Goal: Task Accomplishment & Management: Manage account settings

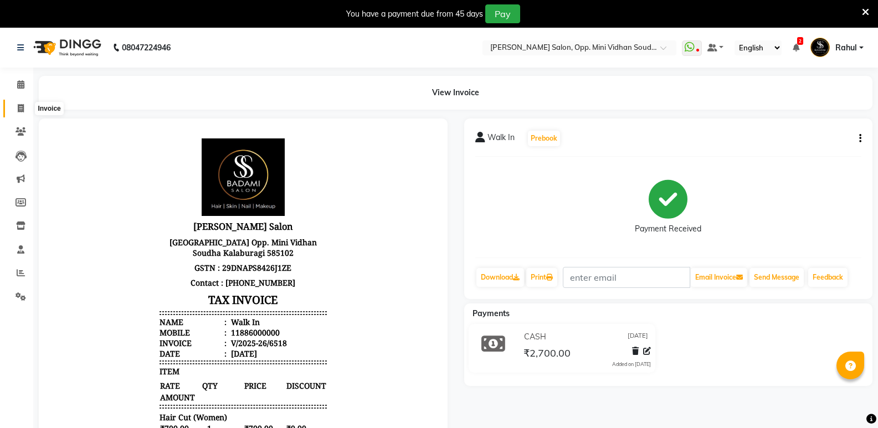
click at [20, 109] on icon at bounding box center [21, 108] width 6 height 8
select select "service"
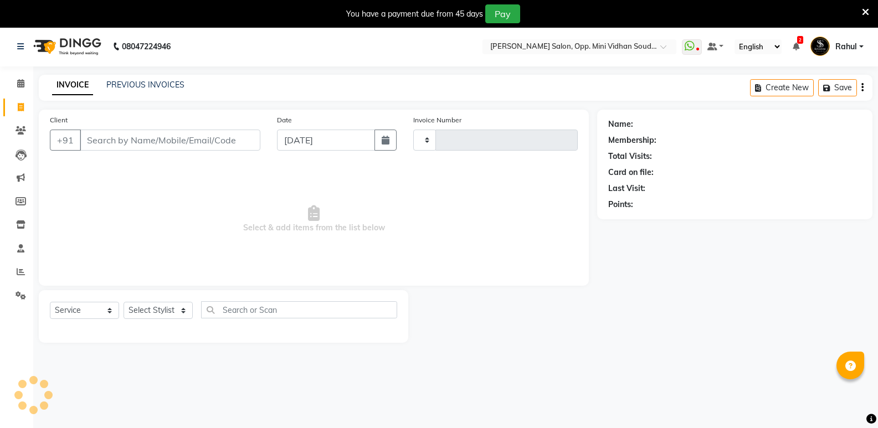
type input "6519"
select select "4533"
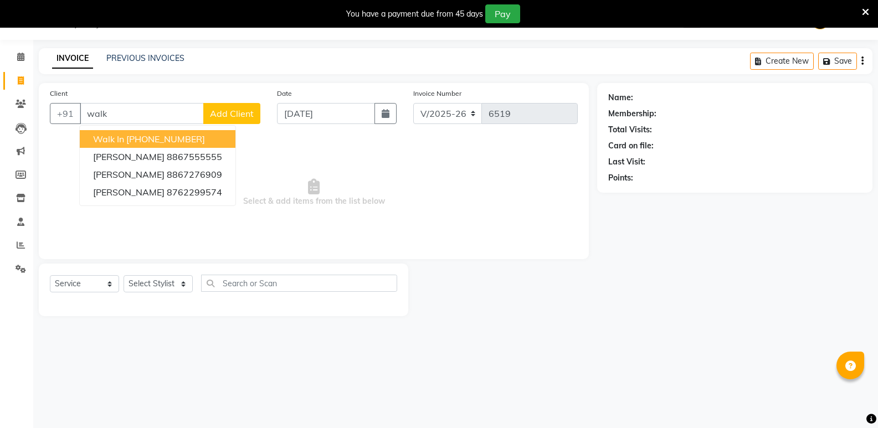
drag, startPoint x: 161, startPoint y: 137, endPoint x: 127, endPoint y: 328, distance: 194.4
click at [160, 141] on ngb-highlight "[PHONE_NUMBER]" at bounding box center [165, 138] width 79 height 11
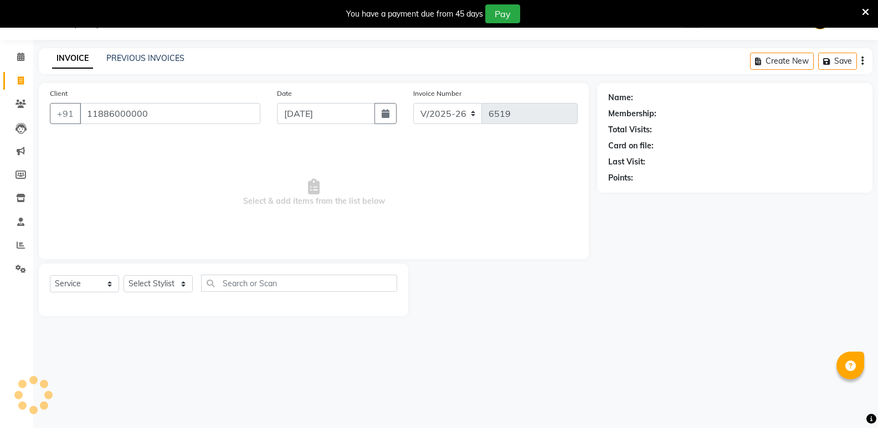
type input "11886000000"
click at [146, 287] on select "Select Stylist [PERSON_NAME] [PERSON_NAME] [PERSON_NAME] Mallu [PERSON_NAME] [P…" at bounding box center [157, 283] width 69 height 17
select select "1: Object"
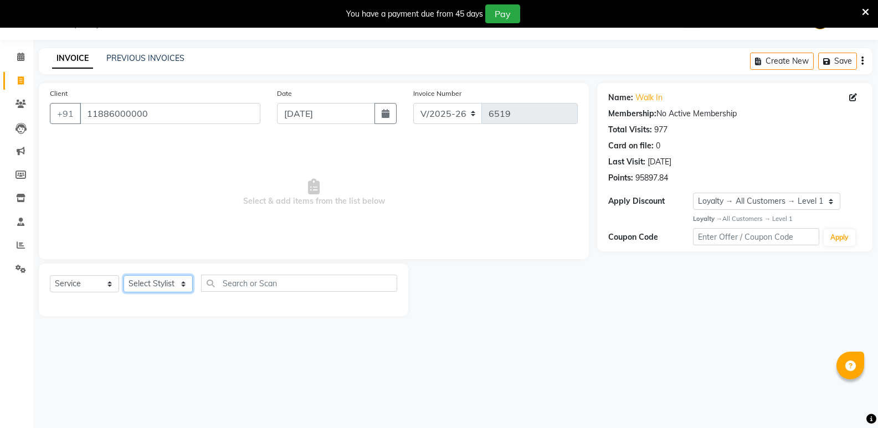
select select "25907"
click at [123, 275] on select "Select Stylist [PERSON_NAME] [PERSON_NAME] [PERSON_NAME] Mallu [PERSON_NAME] [P…" at bounding box center [157, 283] width 69 height 17
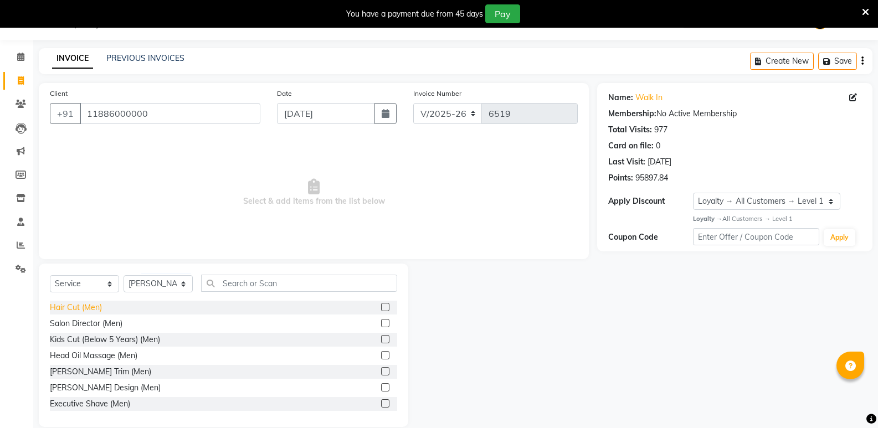
click at [87, 308] on div "Hair Cut (Men)" at bounding box center [76, 308] width 52 height 12
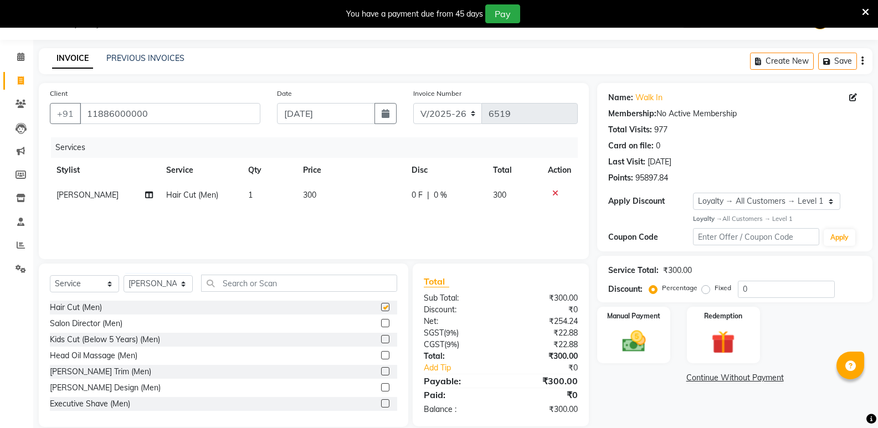
checkbox input "false"
click at [259, 286] on input "text" at bounding box center [299, 283] width 196 height 17
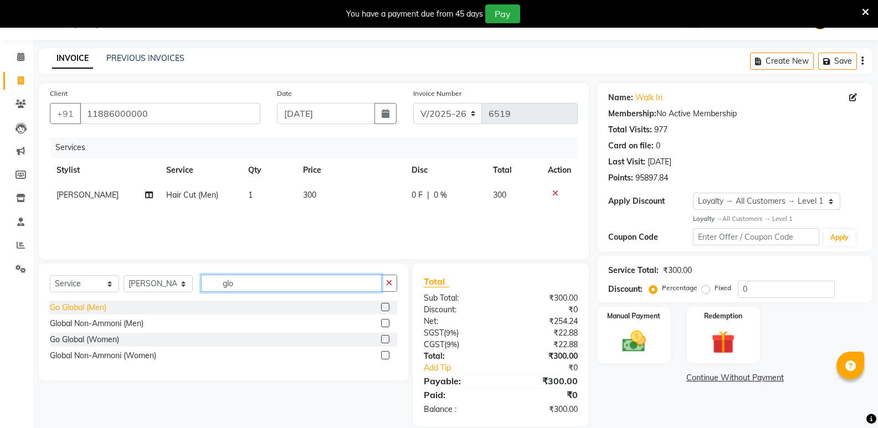
type input "glo"
click at [89, 303] on div "Go Global (Men)" at bounding box center [78, 308] width 56 height 12
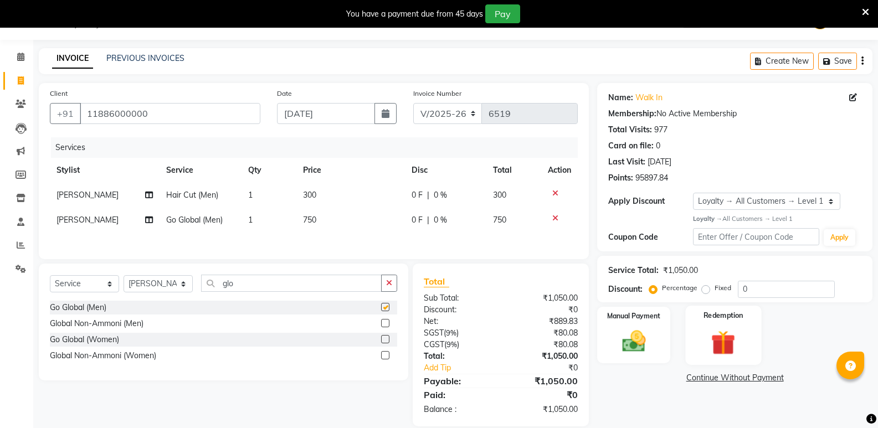
checkbox input "false"
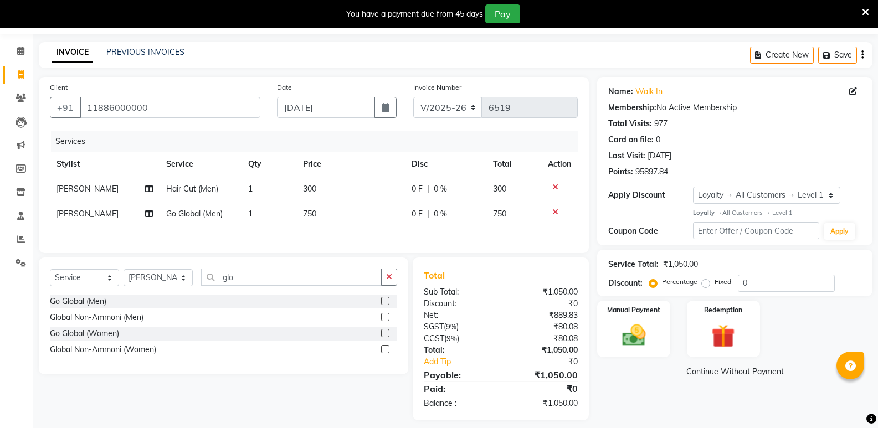
scroll to position [44, 0]
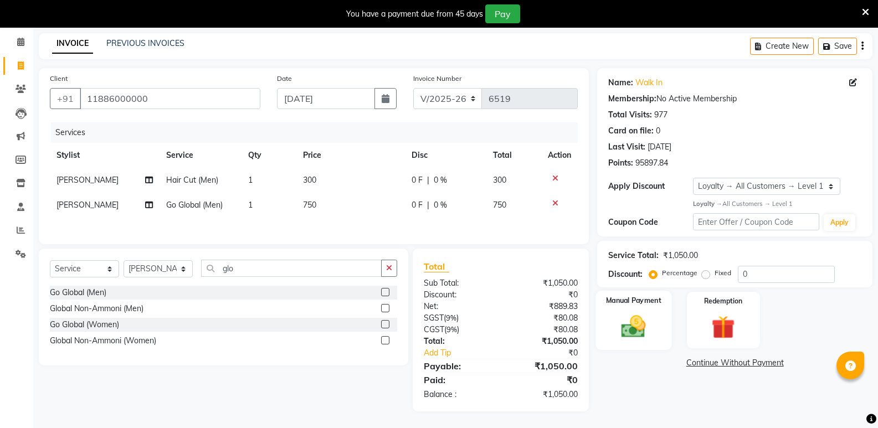
click at [625, 324] on img at bounding box center [632, 326] width 39 height 28
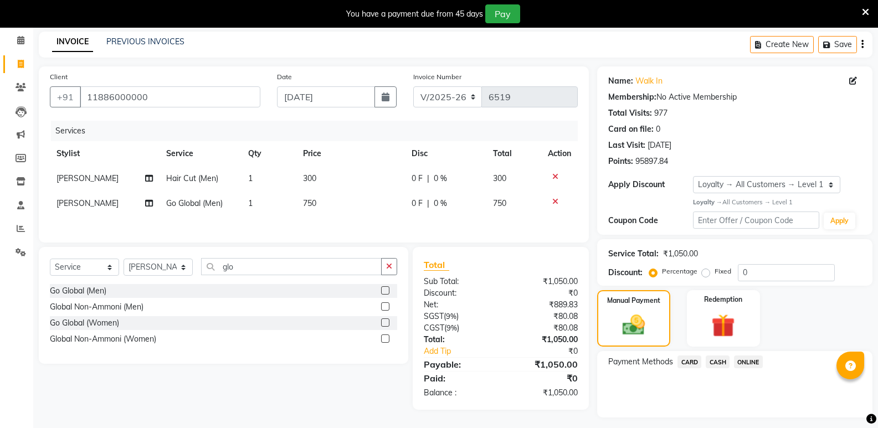
click at [713, 360] on span "CASH" at bounding box center [717, 361] width 24 height 13
click at [718, 415] on button "Add Payment" at bounding box center [779, 420] width 163 height 17
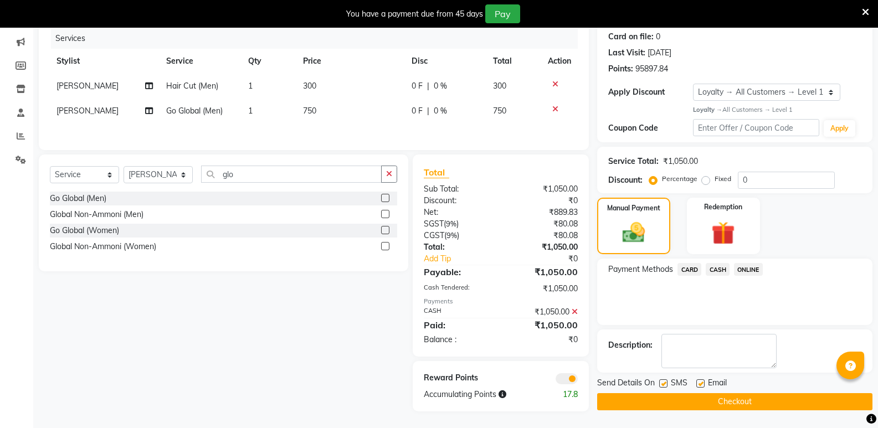
scroll to position [138, 0]
click at [720, 400] on button "Checkout" at bounding box center [734, 401] width 275 height 17
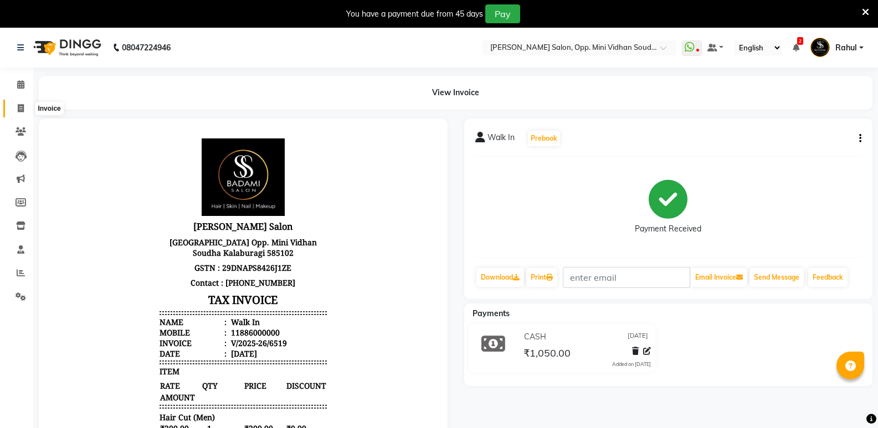
click at [19, 104] on icon at bounding box center [21, 108] width 6 height 8
select select "4533"
select select "service"
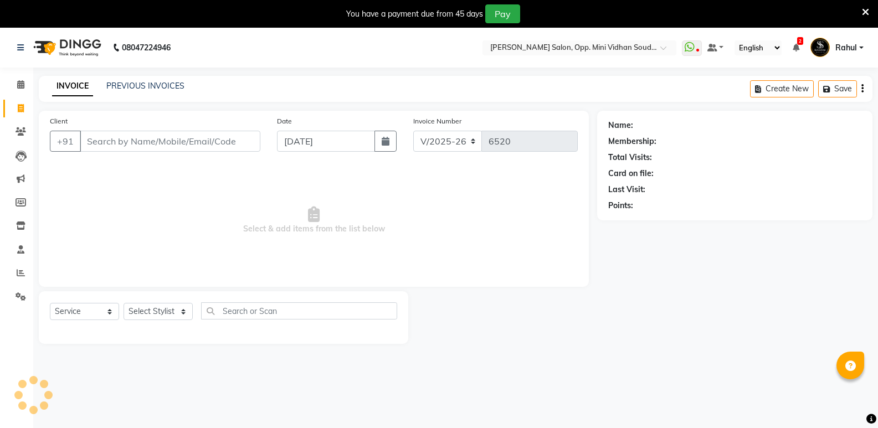
scroll to position [28, 0]
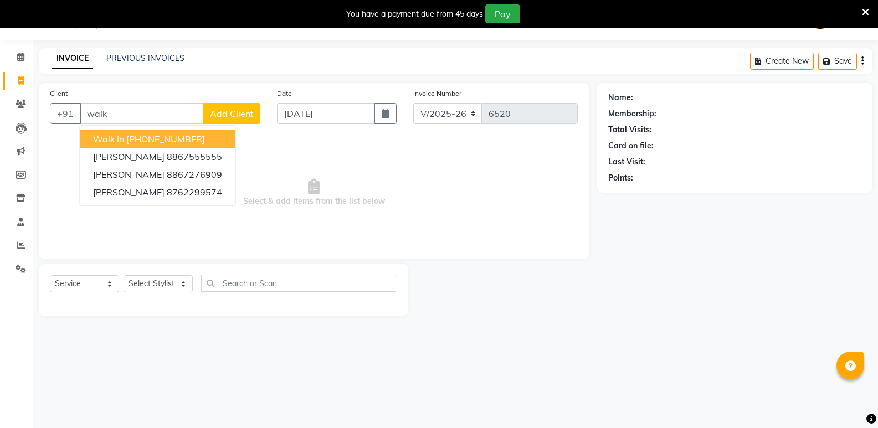
click at [109, 141] on span "Walk In" at bounding box center [108, 138] width 31 height 11
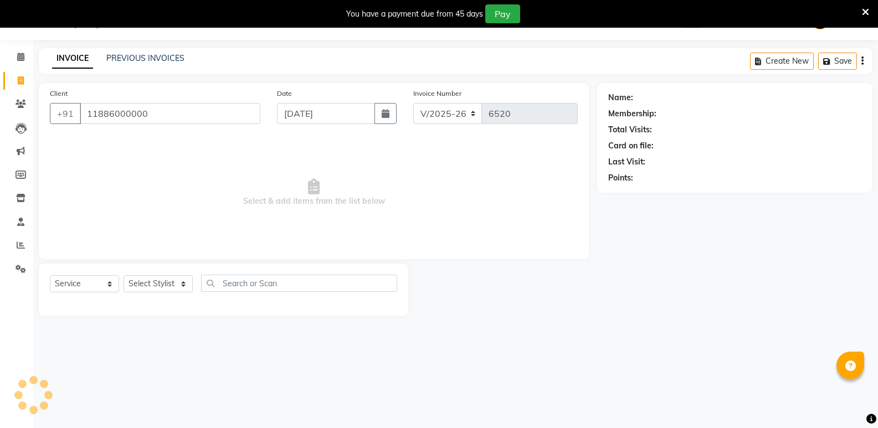
type input "11886000000"
select select "1: Object"
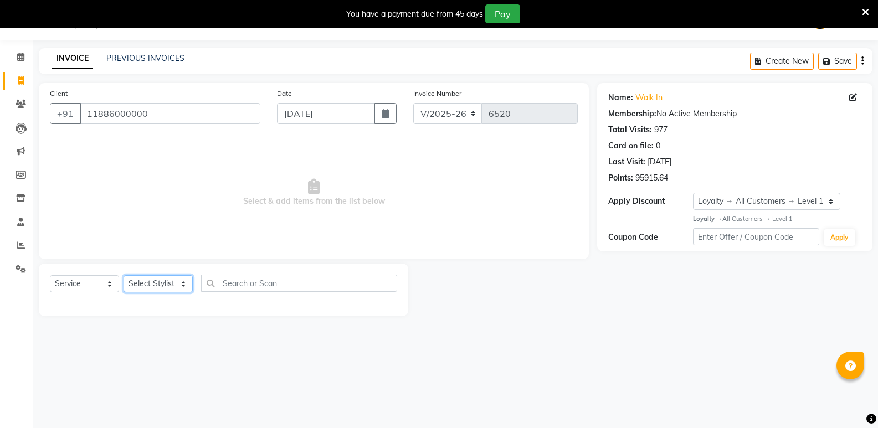
click at [149, 284] on select "Select Stylist [PERSON_NAME] [PERSON_NAME] [PERSON_NAME] Mallu [PERSON_NAME] [P…" at bounding box center [157, 283] width 69 height 17
select select "88232"
click at [123, 275] on select "Select Stylist [PERSON_NAME] [PERSON_NAME] [PERSON_NAME] Mallu [PERSON_NAME] [P…" at bounding box center [157, 283] width 69 height 17
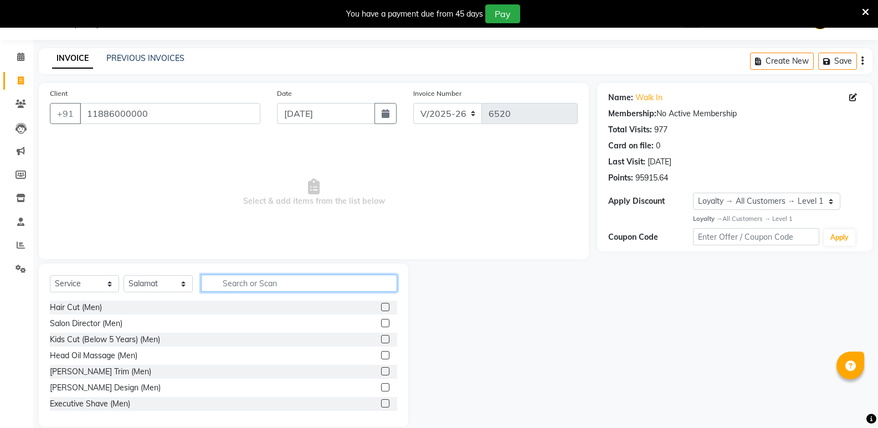
click at [266, 290] on input "text" at bounding box center [299, 283] width 196 height 17
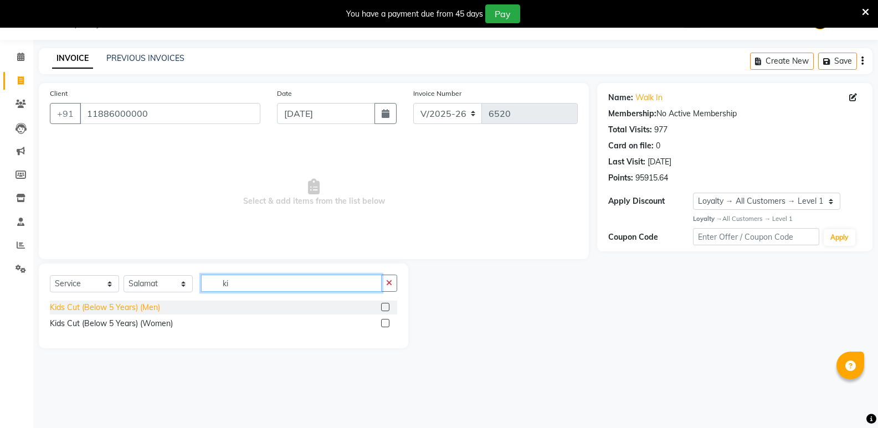
type input "ki"
click at [121, 308] on div "Kids Cut (Below 5 Years) (Men)" at bounding box center [105, 308] width 110 height 12
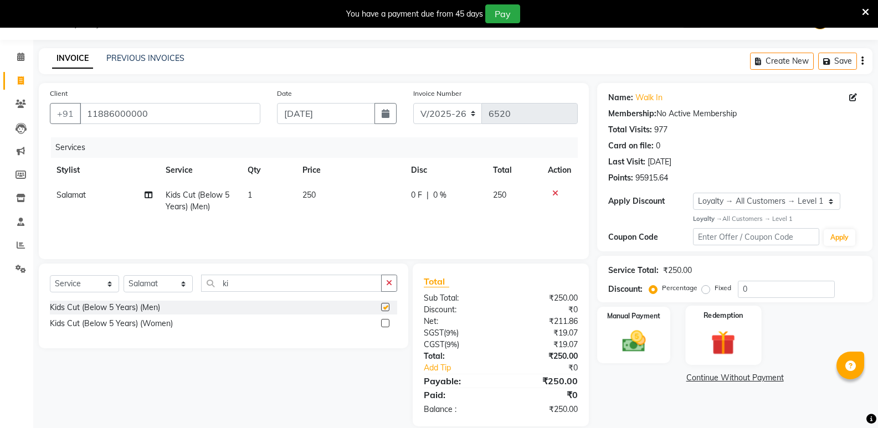
checkbox input "false"
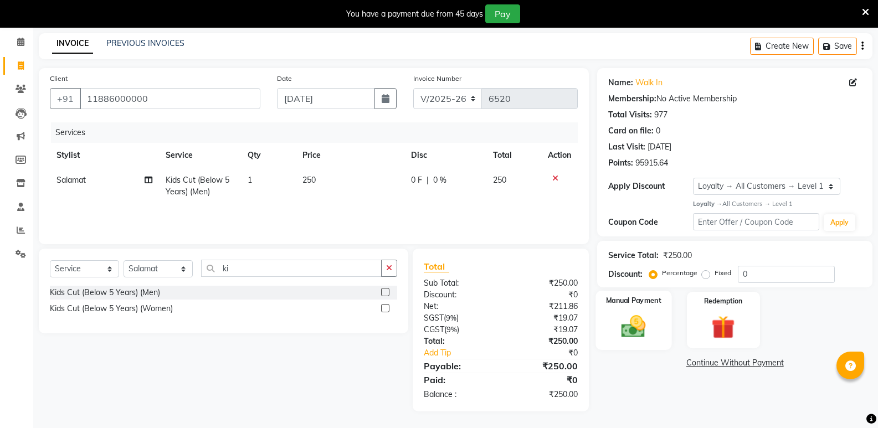
click at [649, 341] on div "Manual Payment" at bounding box center [634, 320] width 76 height 59
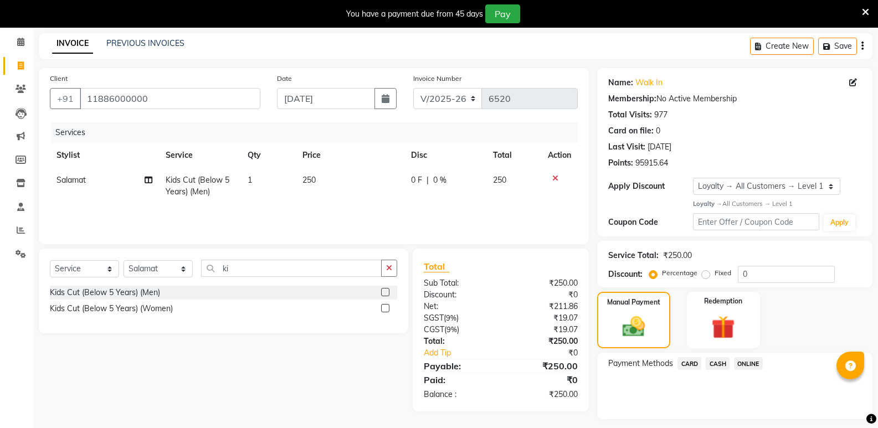
click at [723, 359] on span "CASH" at bounding box center [717, 363] width 24 height 13
click at [725, 419] on button "Add Payment" at bounding box center [779, 422] width 163 height 17
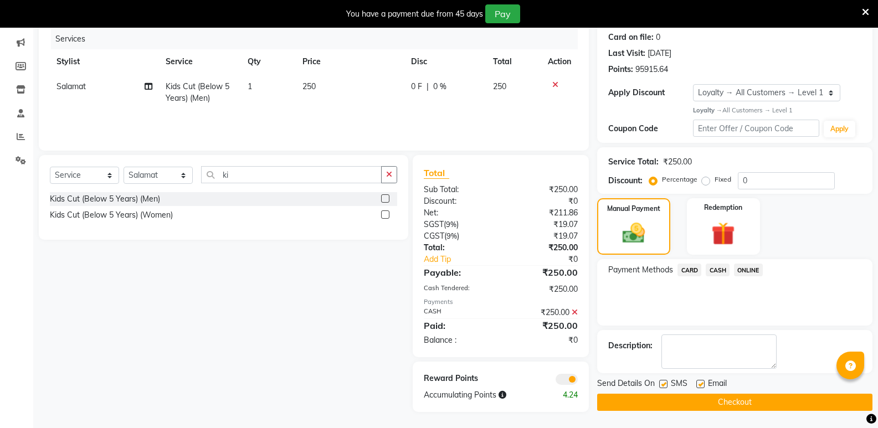
scroll to position [137, 0]
click at [724, 405] on button "Checkout" at bounding box center [734, 401] width 275 height 17
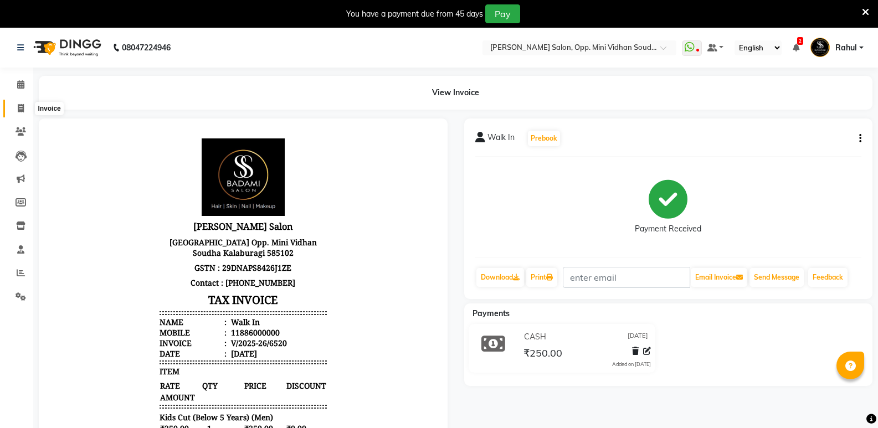
click at [16, 113] on span at bounding box center [20, 108] width 19 height 13
select select "4533"
select select "service"
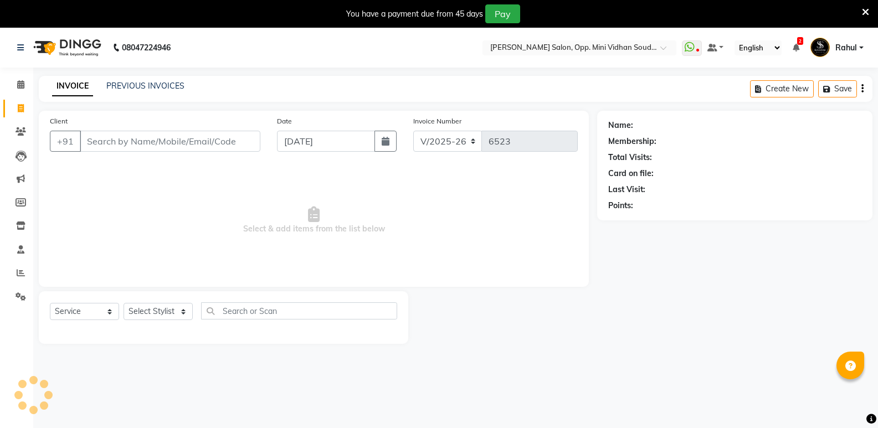
scroll to position [28, 0]
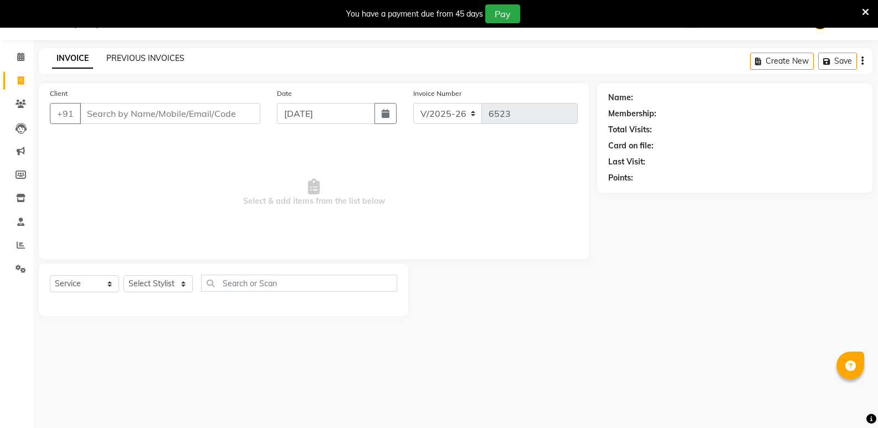
click at [164, 56] on link "PREVIOUS INVOICES" at bounding box center [145, 58] width 78 height 10
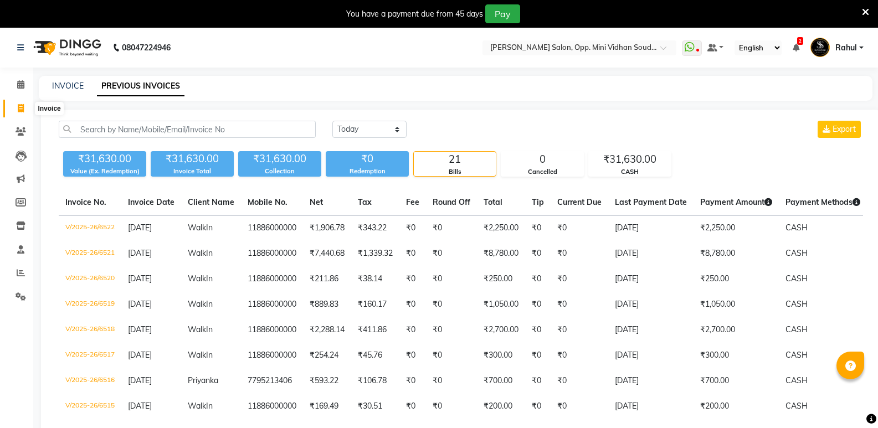
click at [17, 110] on span at bounding box center [20, 108] width 19 height 13
select select "service"
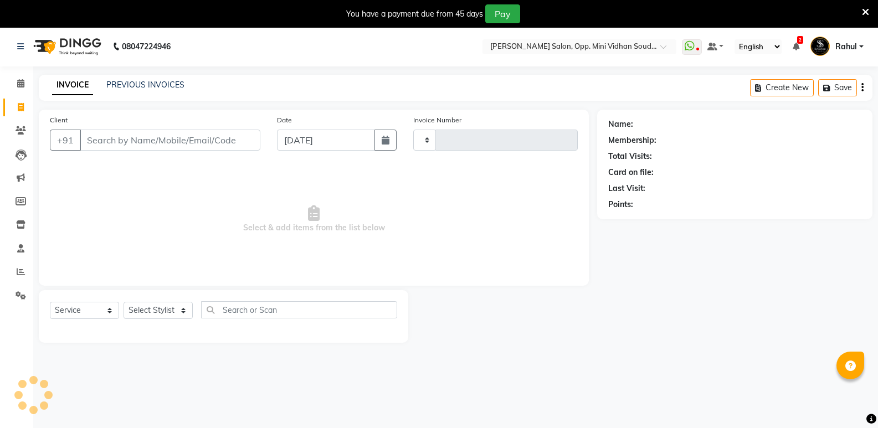
scroll to position [28, 0]
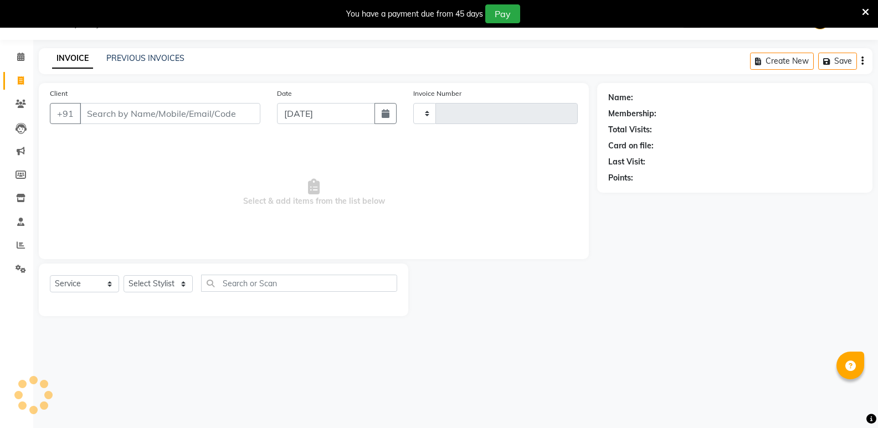
type input "6523"
select select "4533"
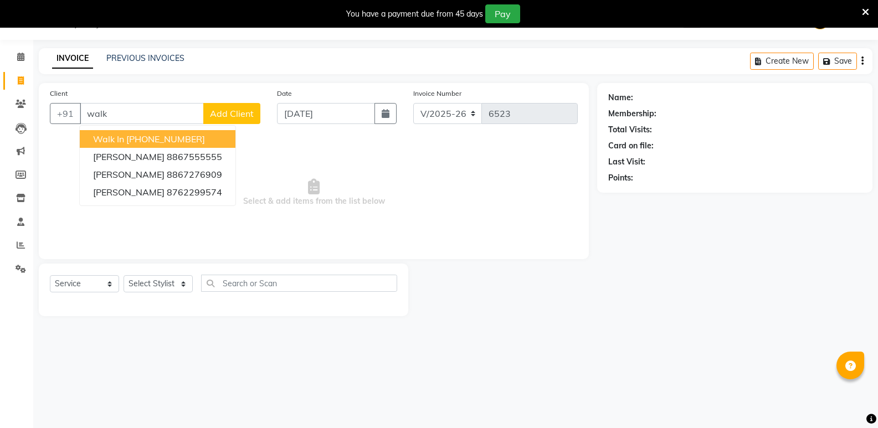
drag, startPoint x: 177, startPoint y: 143, endPoint x: 180, endPoint y: 183, distance: 40.1
click at [179, 143] on ngb-highlight "[PHONE_NUMBER]" at bounding box center [165, 138] width 79 height 11
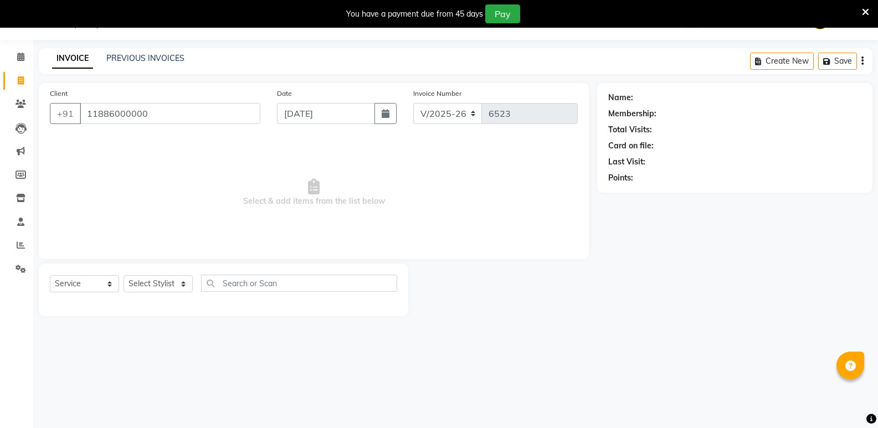
type input "11886000000"
select select "1: Object"
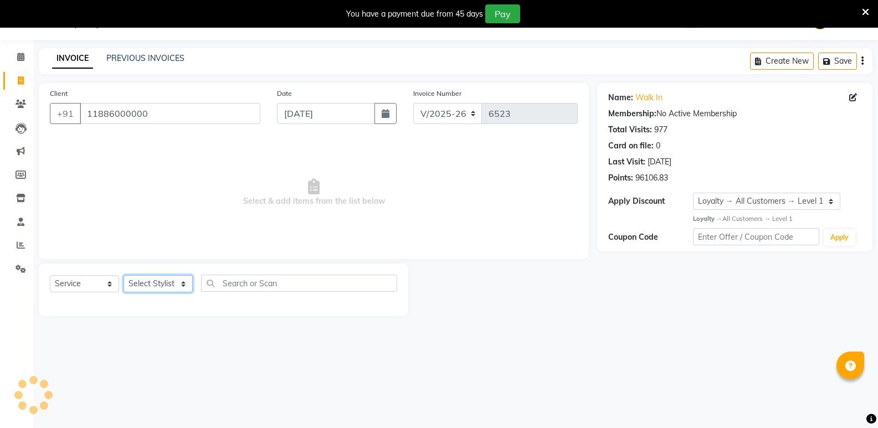
click at [163, 282] on select "Select Stylist [PERSON_NAME] [PERSON_NAME] [PERSON_NAME] Mallu [PERSON_NAME] [P…" at bounding box center [157, 283] width 69 height 17
select select "87807"
click at [123, 275] on select "Select Stylist [PERSON_NAME] [PERSON_NAME] [PERSON_NAME] Mallu [PERSON_NAME] [P…" at bounding box center [157, 283] width 69 height 17
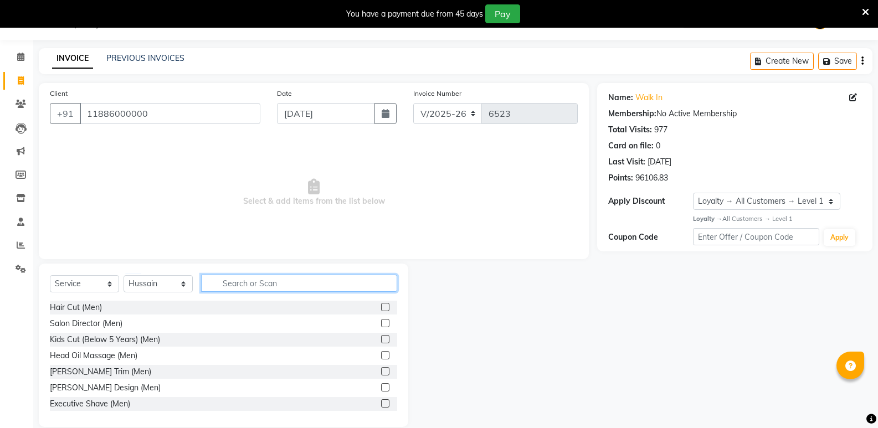
click at [311, 282] on input "text" at bounding box center [299, 283] width 196 height 17
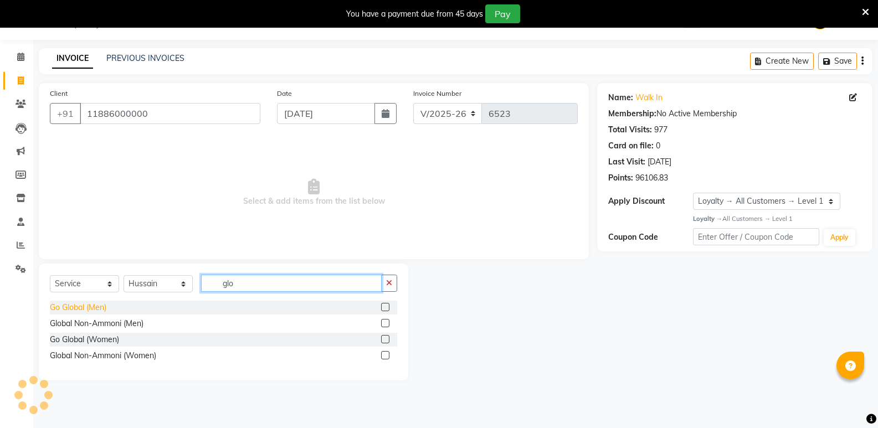
type input "glo"
click at [77, 309] on div "Go Global (Men)" at bounding box center [78, 308] width 56 height 12
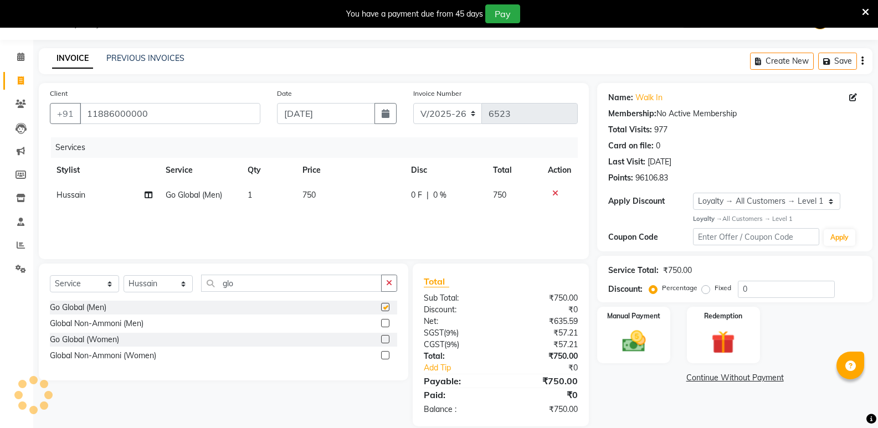
checkbox input "false"
click at [146, 288] on select "Select Stylist [PERSON_NAME] [PERSON_NAME] [PERSON_NAME] Mallu [PERSON_NAME] [P…" at bounding box center [157, 283] width 69 height 17
select select "28117"
click at [123, 275] on select "Select Stylist [PERSON_NAME] [PERSON_NAME] [PERSON_NAME] Mallu [PERSON_NAME] [P…" at bounding box center [157, 283] width 69 height 17
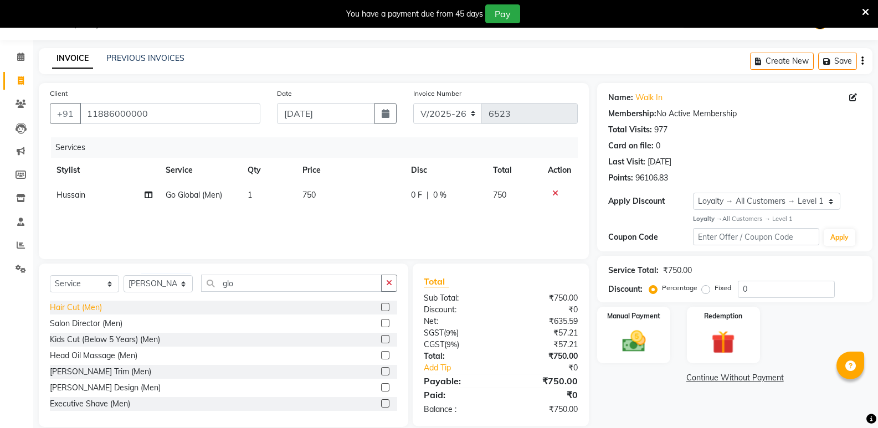
click at [82, 306] on div "Hair Cut (Men)" at bounding box center [76, 308] width 52 height 12
checkbox input "false"
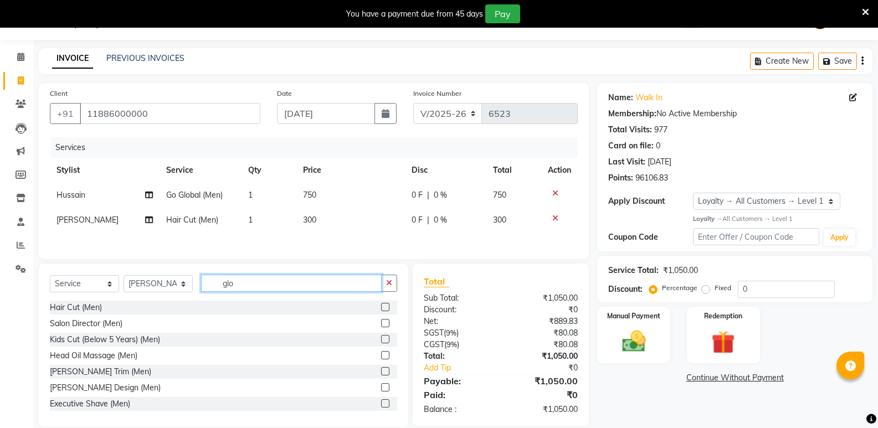
drag, startPoint x: 261, startPoint y: 287, endPoint x: 190, endPoint y: 301, distance: 72.9
click at [190, 301] on div "Select Service Product Membership Package Voucher Prepaid Gift Card Select Styl…" at bounding box center [223, 288] width 347 height 26
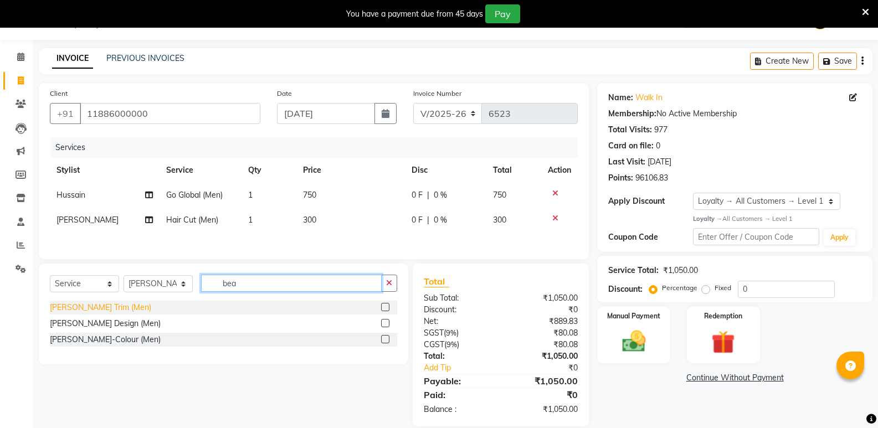
type input "bea"
click at [84, 303] on div "[PERSON_NAME] Trim (Men)" at bounding box center [100, 308] width 101 height 12
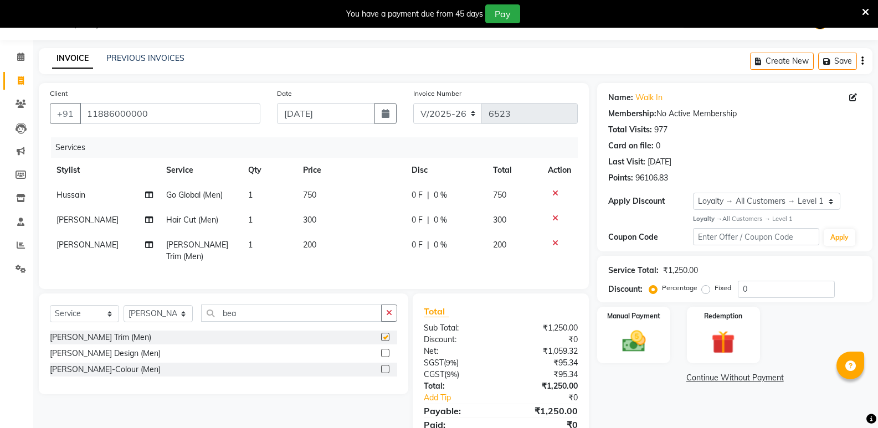
checkbox input "false"
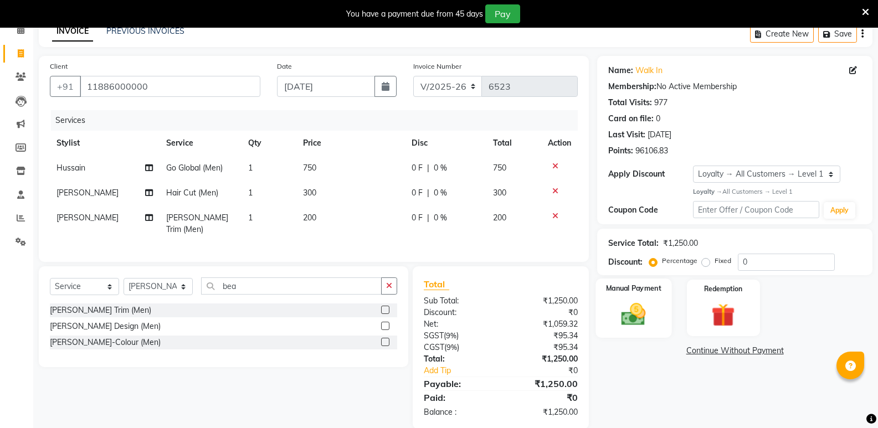
scroll to position [69, 0]
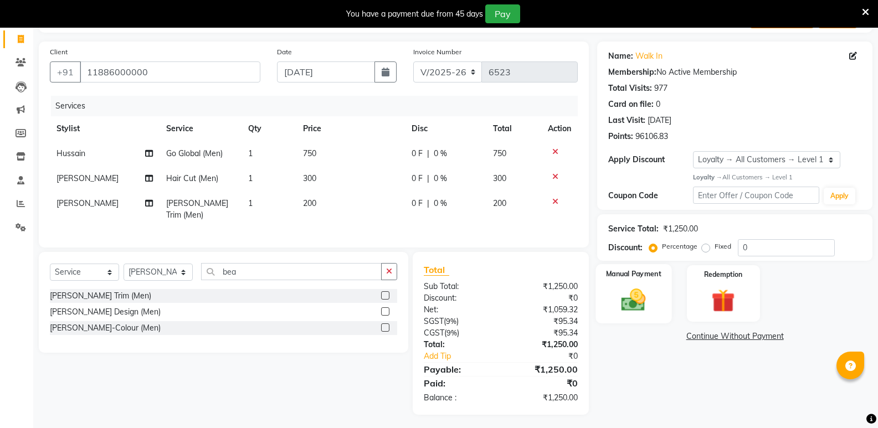
click at [629, 297] on img at bounding box center [632, 300] width 39 height 28
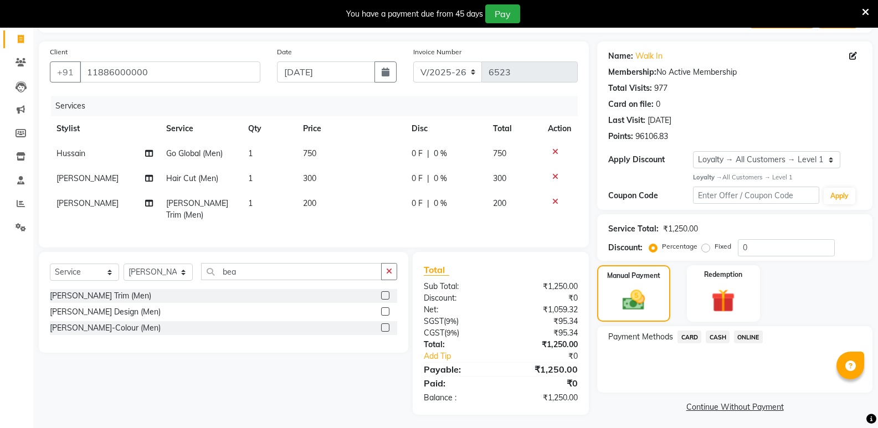
click at [714, 334] on span "CASH" at bounding box center [717, 337] width 24 height 13
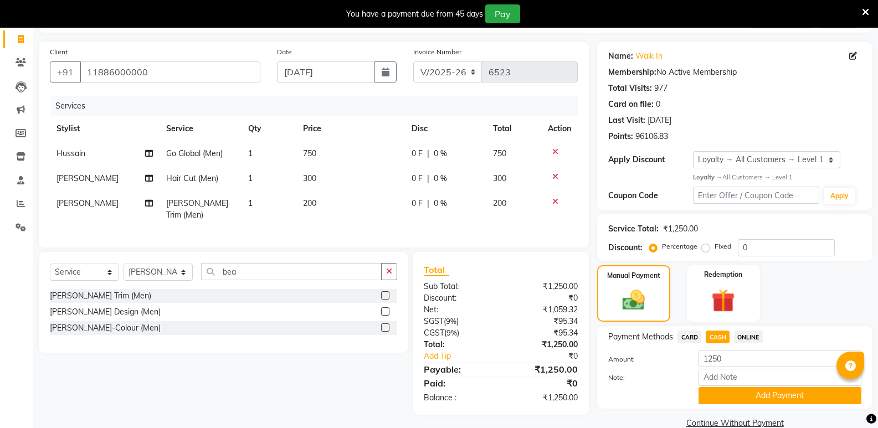
drag, startPoint x: 734, startPoint y: 404, endPoint x: 728, endPoint y: 392, distance: 13.6
click at [731, 401] on button "Add Payment" at bounding box center [779, 395] width 163 height 17
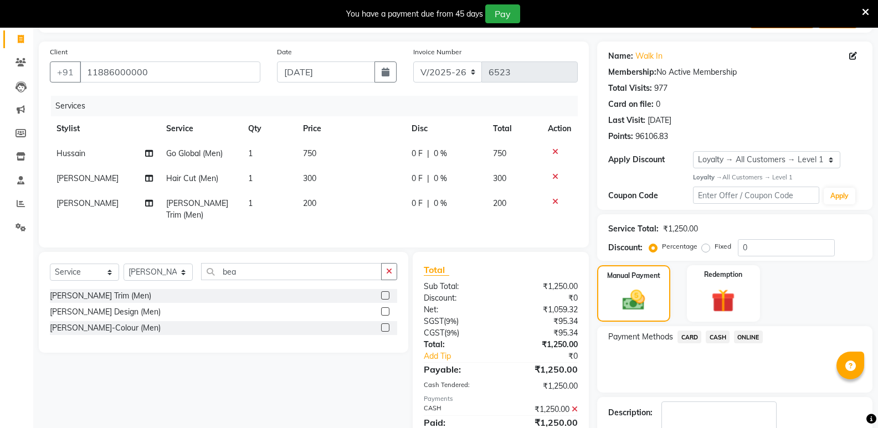
scroll to position [163, 0]
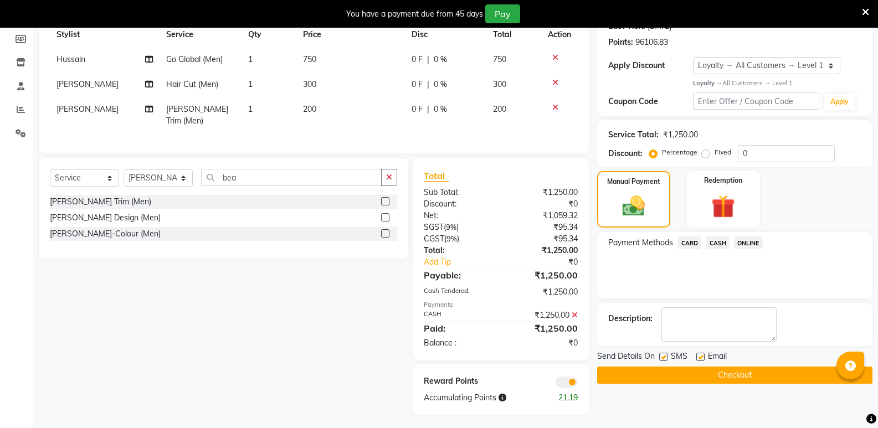
click at [725, 376] on button "Checkout" at bounding box center [734, 375] width 275 height 17
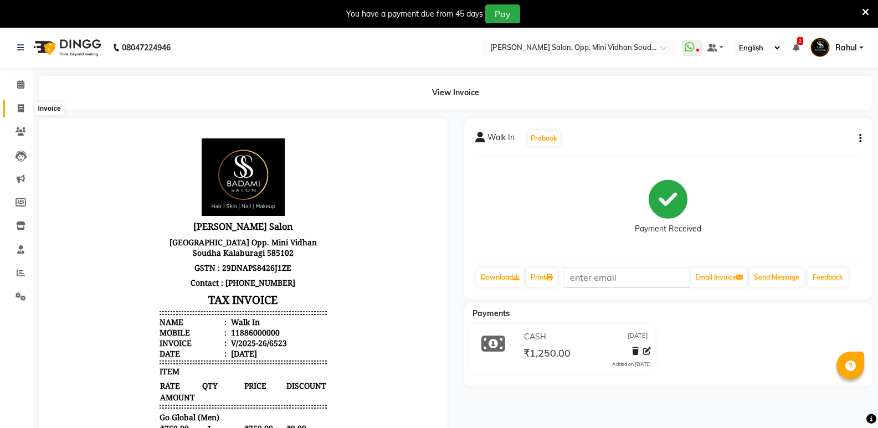
click at [18, 110] on icon at bounding box center [21, 108] width 6 height 8
select select "4533"
select select "service"
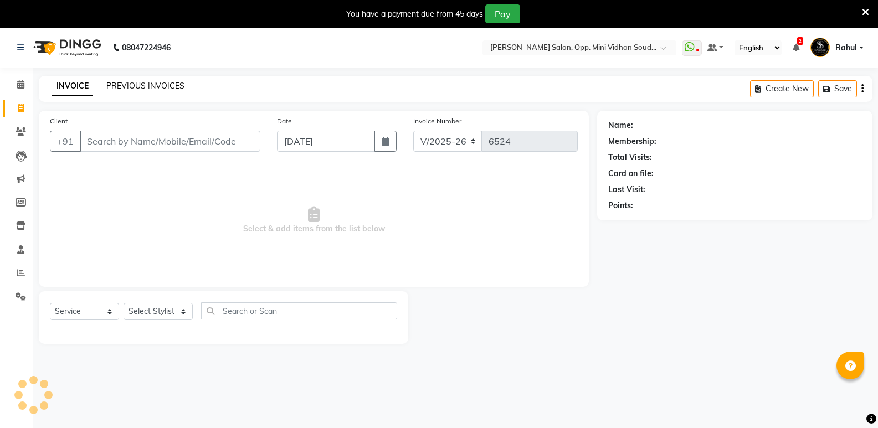
scroll to position [28, 0]
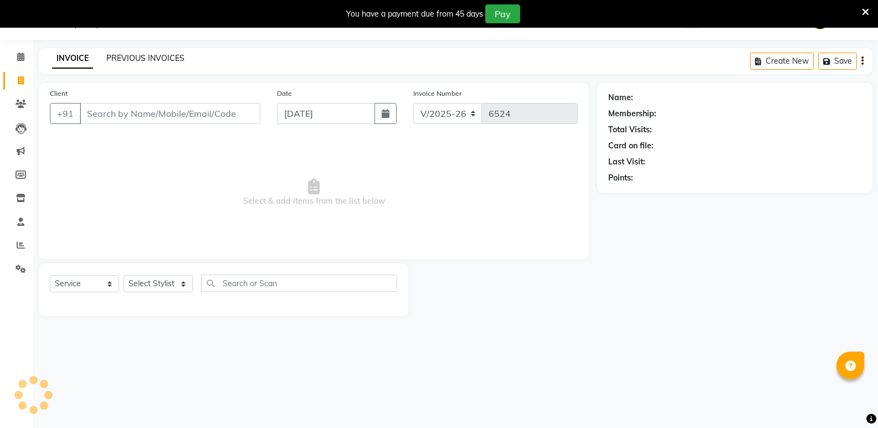
click at [145, 59] on link "PREVIOUS INVOICES" at bounding box center [145, 58] width 78 height 10
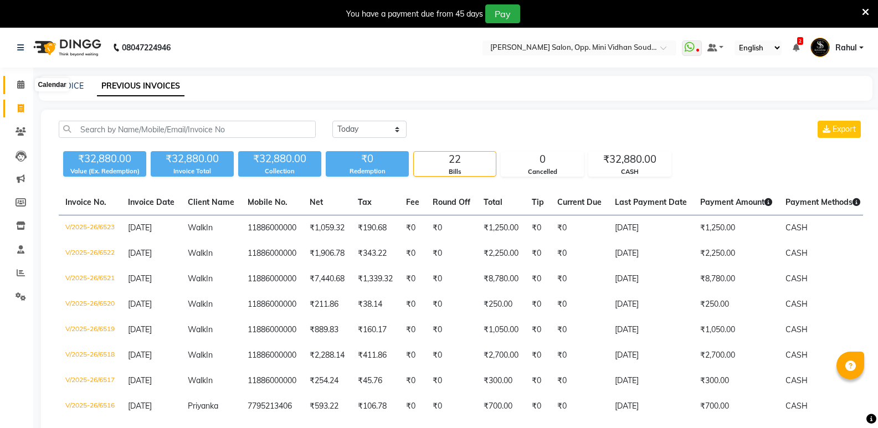
click at [13, 91] on span at bounding box center [20, 85] width 19 height 13
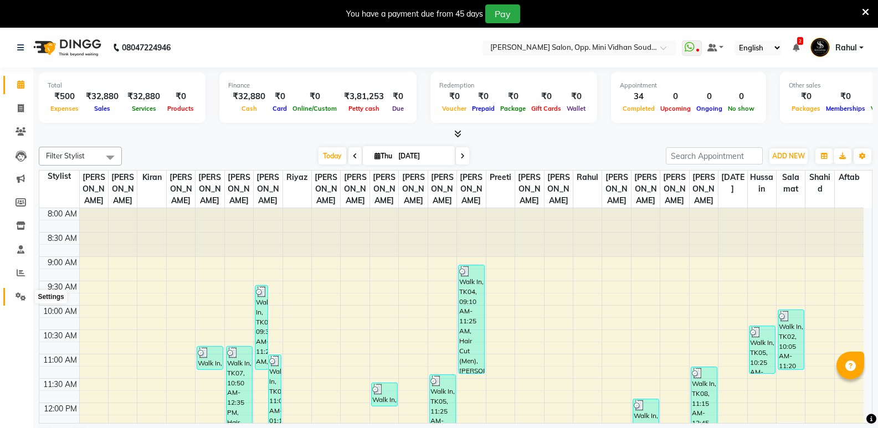
click at [22, 296] on icon at bounding box center [21, 296] width 11 height 8
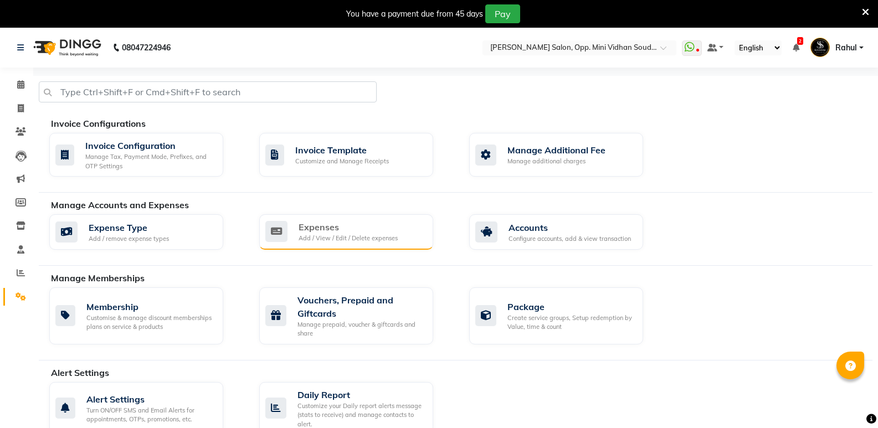
click at [339, 231] on div "Expenses" at bounding box center [347, 226] width 99 height 13
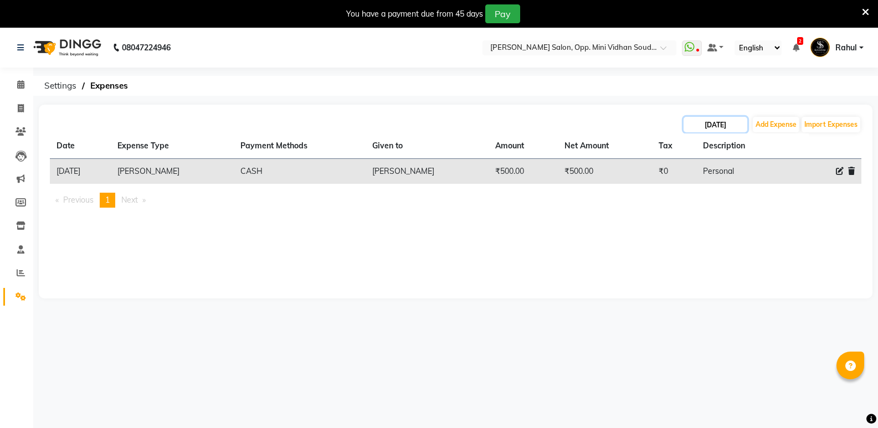
click at [700, 125] on input "[DATE]" at bounding box center [715, 125] width 64 height 16
select select "9"
select select "2025"
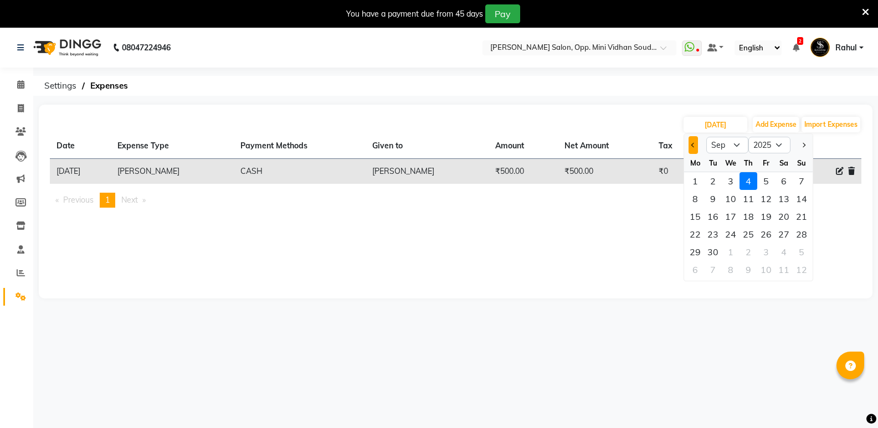
click at [695, 146] on button "Previous month" at bounding box center [692, 145] width 9 height 18
select select "8"
click at [767, 214] on div "15" at bounding box center [766, 217] width 18 height 18
type input "[DATE]"
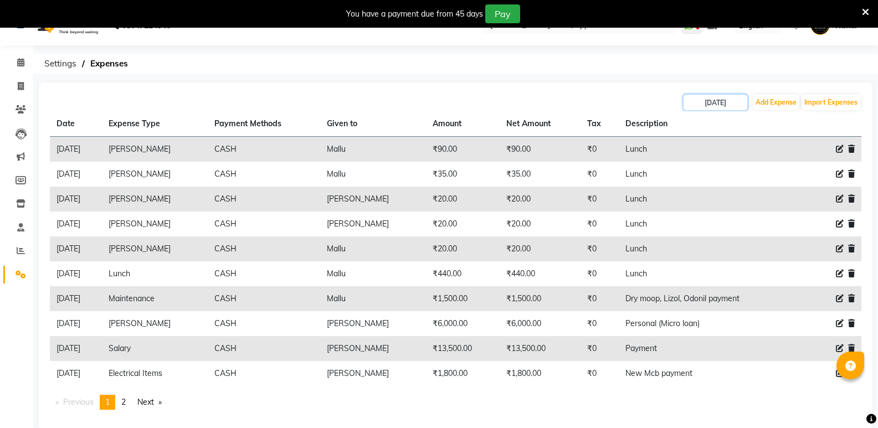
scroll to position [40, 0]
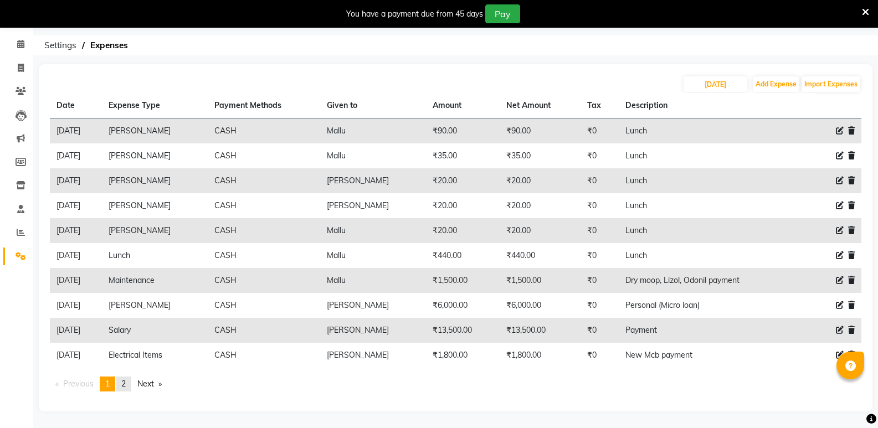
click at [126, 384] on span "2" at bounding box center [123, 384] width 4 height 10
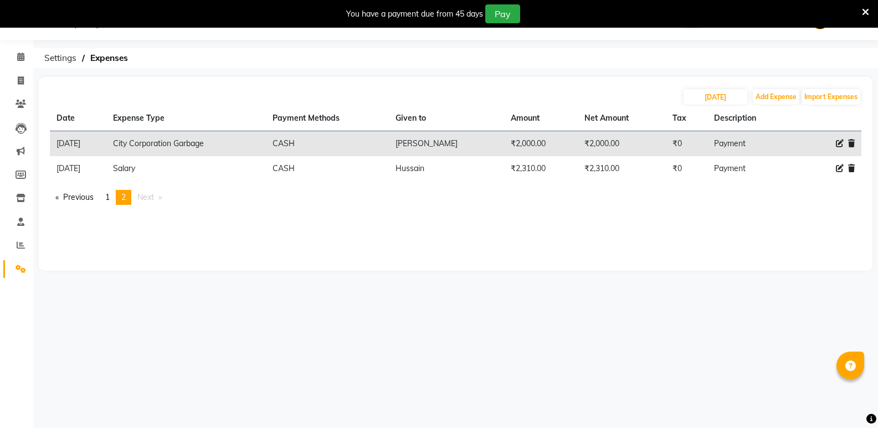
scroll to position [28, 0]
click at [708, 100] on input "[DATE]" at bounding box center [715, 97] width 64 height 16
select select "8"
select select "2025"
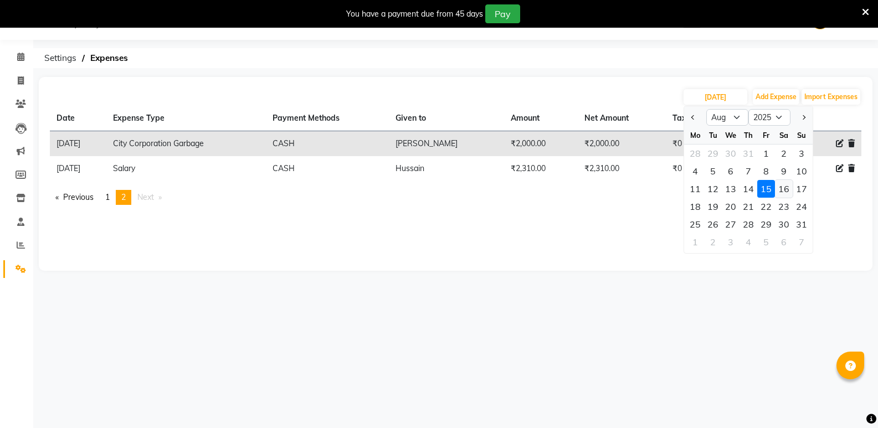
click at [781, 187] on div "16" at bounding box center [784, 189] width 18 height 18
type input "[DATE]"
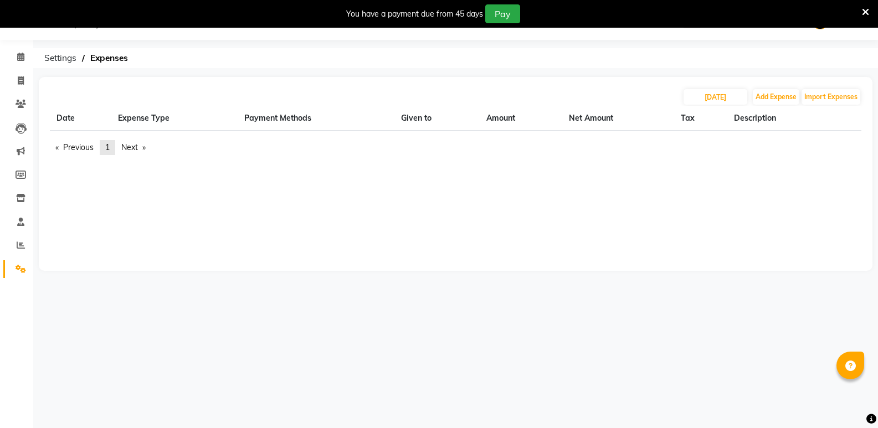
click at [114, 147] on link "page 1" at bounding box center [108, 147] width 16 height 15
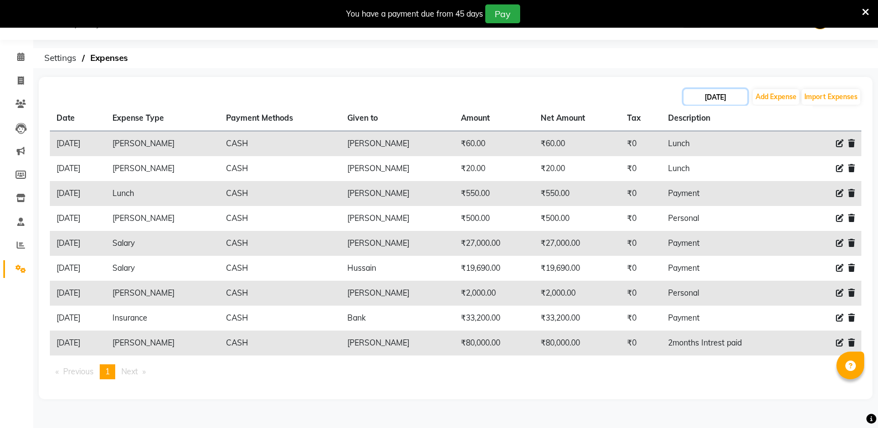
click at [709, 100] on input "[DATE]" at bounding box center [715, 97] width 64 height 16
select select "8"
select select "2025"
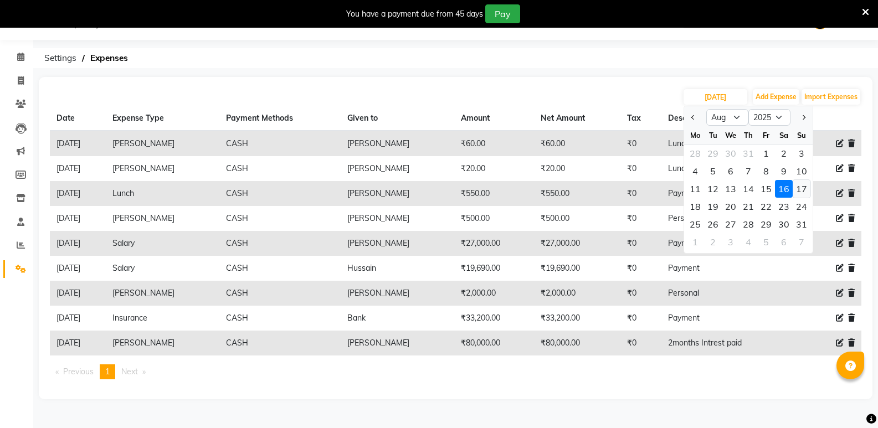
click at [801, 185] on div "17" at bounding box center [801, 189] width 18 height 18
type input "[DATE]"
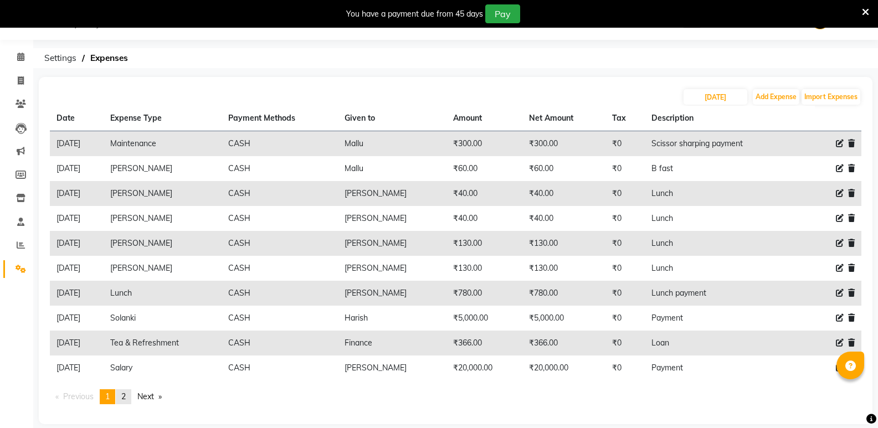
click at [124, 393] on span "2" at bounding box center [123, 396] width 4 height 10
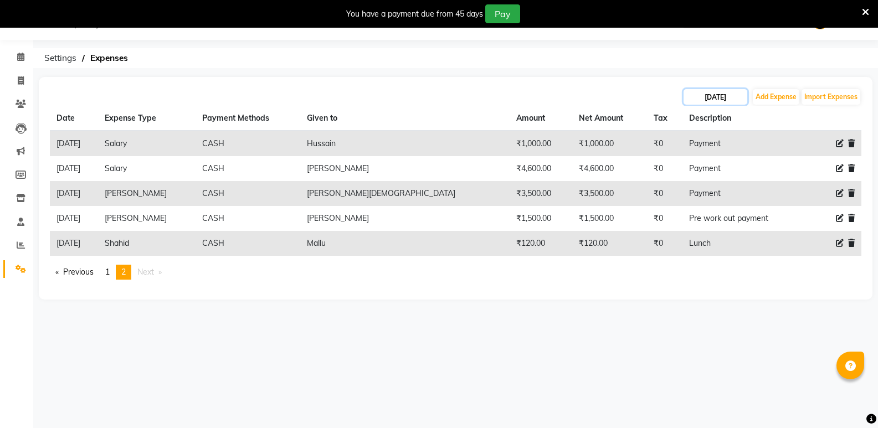
click at [723, 99] on input "[DATE]" at bounding box center [715, 97] width 64 height 16
select select "8"
select select "2025"
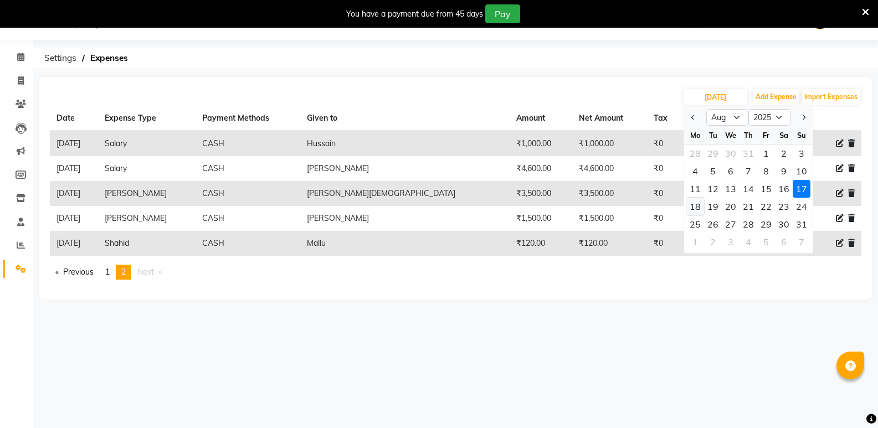
click at [692, 203] on div "18" at bounding box center [695, 207] width 18 height 18
type input "[DATE]"
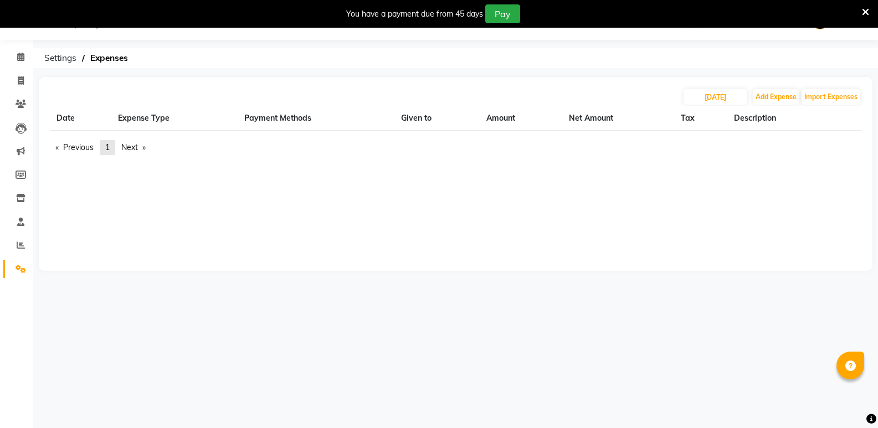
click at [110, 145] on span "1" at bounding box center [107, 147] width 4 height 10
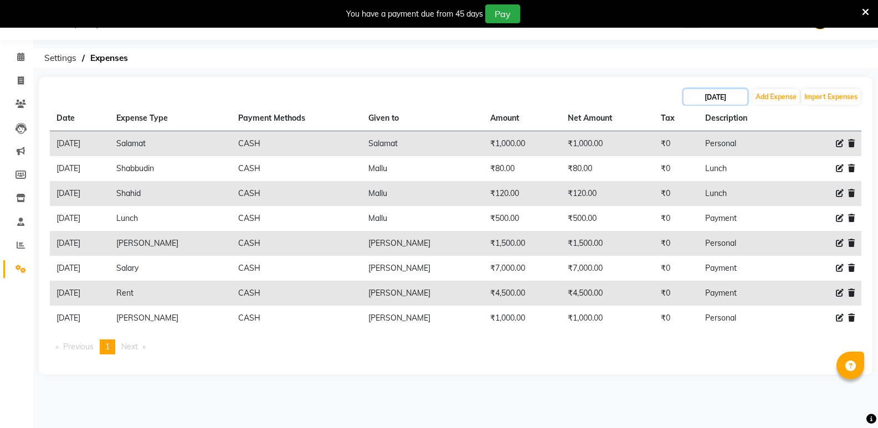
click at [719, 92] on input "[DATE]" at bounding box center [715, 97] width 64 height 16
select select "8"
select select "2025"
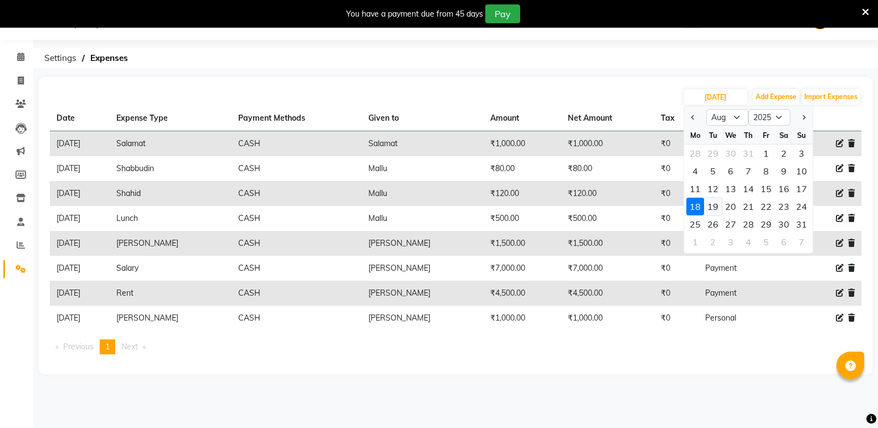
click at [713, 204] on div "19" at bounding box center [713, 207] width 18 height 18
type input "[DATE]"
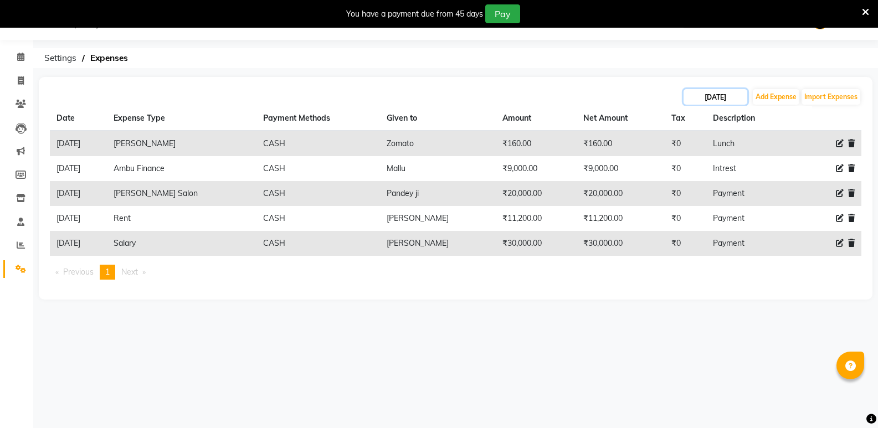
click at [700, 90] on input "[DATE]" at bounding box center [715, 97] width 64 height 16
select select "8"
select select "2025"
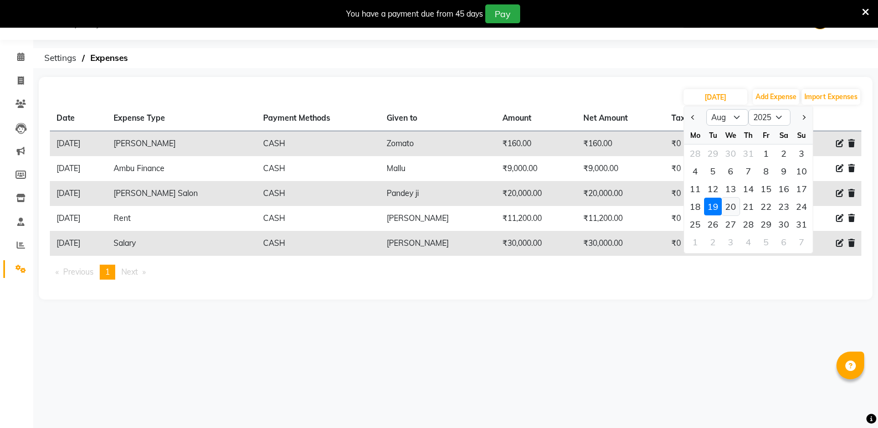
click at [728, 207] on div "20" at bounding box center [730, 207] width 18 height 18
type input "[DATE]"
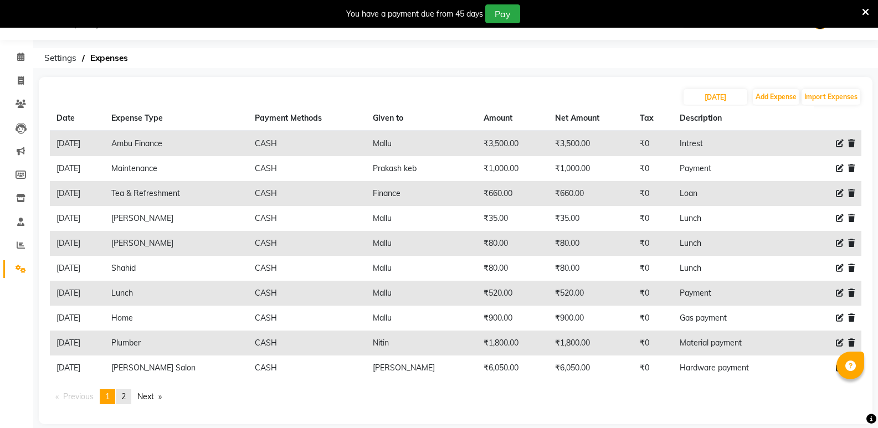
click at [126, 394] on span "2" at bounding box center [123, 396] width 4 height 10
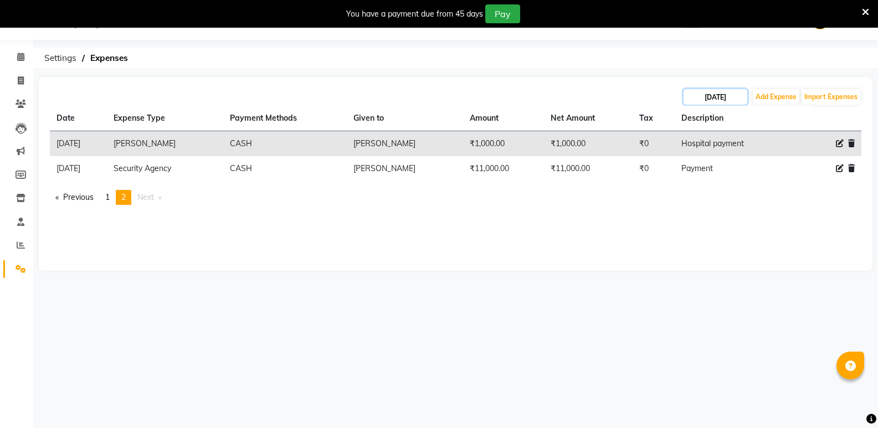
click at [728, 91] on input "[DATE]" at bounding box center [715, 97] width 64 height 16
select select "8"
select select "2025"
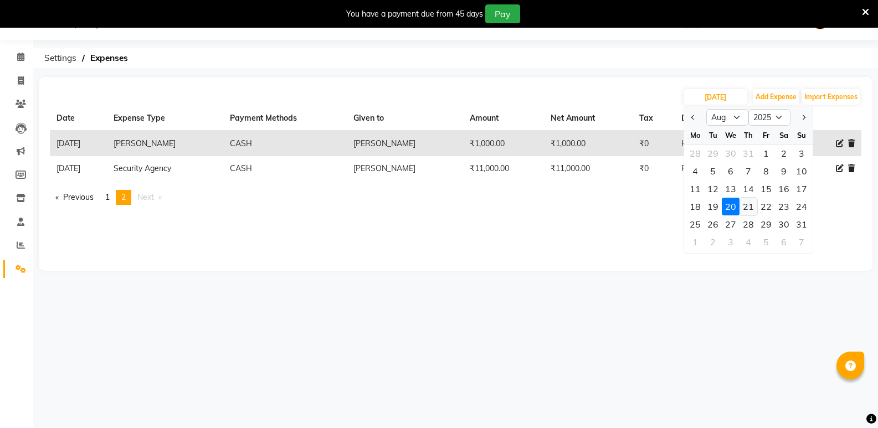
click at [745, 203] on div "21" at bounding box center [748, 207] width 18 height 18
type input "[DATE]"
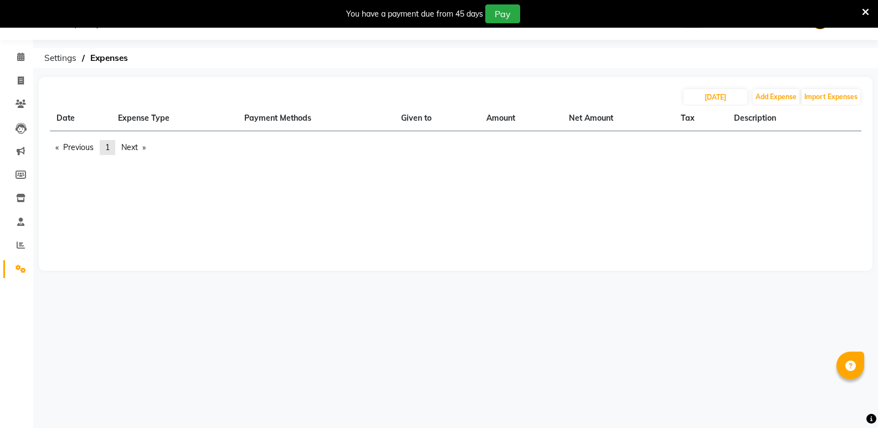
click at [105, 147] on link "page 1" at bounding box center [108, 147] width 16 height 15
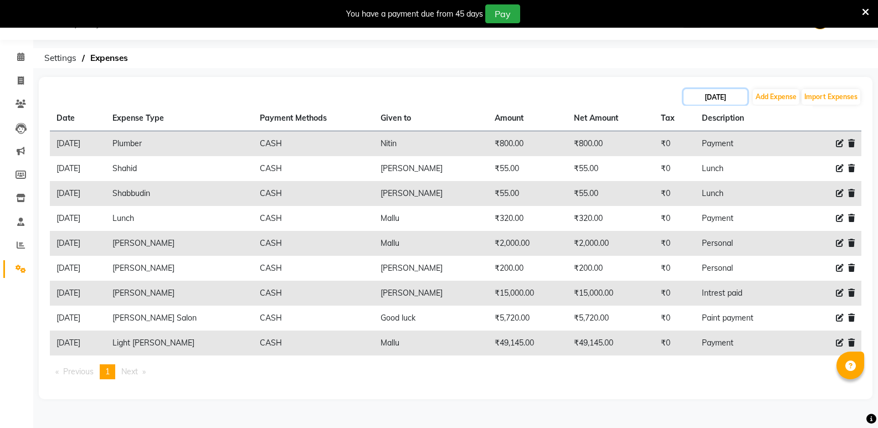
click at [707, 101] on input "[DATE]" at bounding box center [715, 97] width 64 height 16
select select "8"
select select "2025"
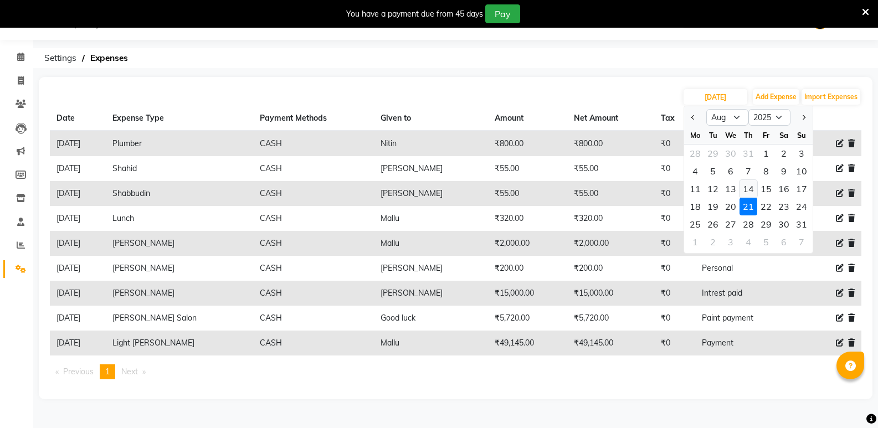
click at [744, 185] on div "14" at bounding box center [748, 189] width 18 height 18
type input "[DATE]"
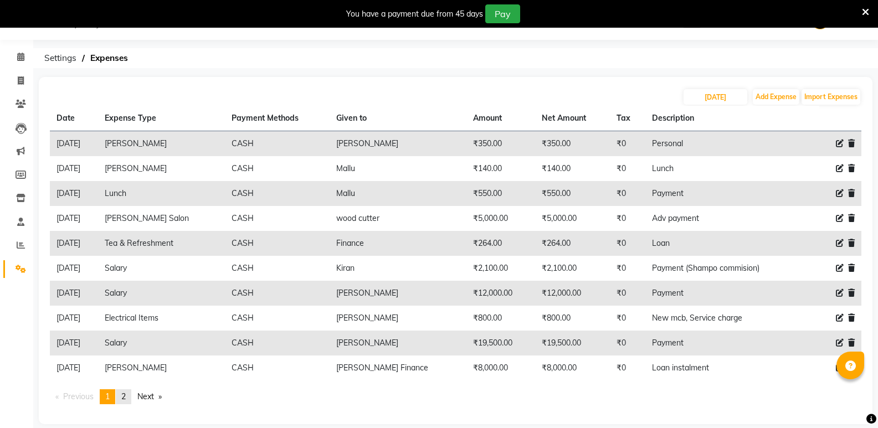
click at [131, 398] on link "page 2" at bounding box center [124, 396] width 16 height 15
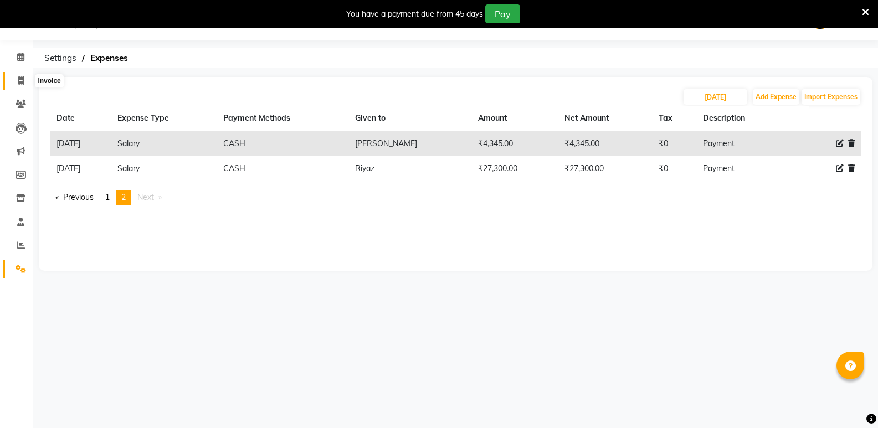
click at [14, 82] on span at bounding box center [20, 81] width 19 height 13
select select "4533"
select select "service"
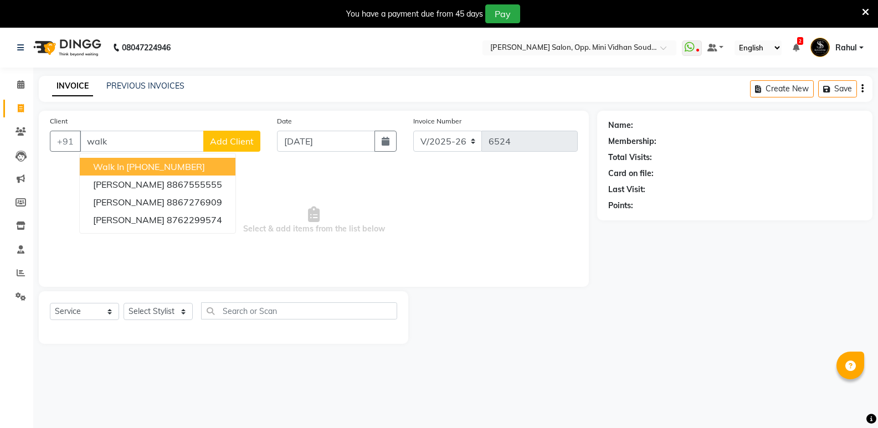
click at [186, 169] on ngb-highlight "[PHONE_NUMBER]" at bounding box center [165, 166] width 79 height 11
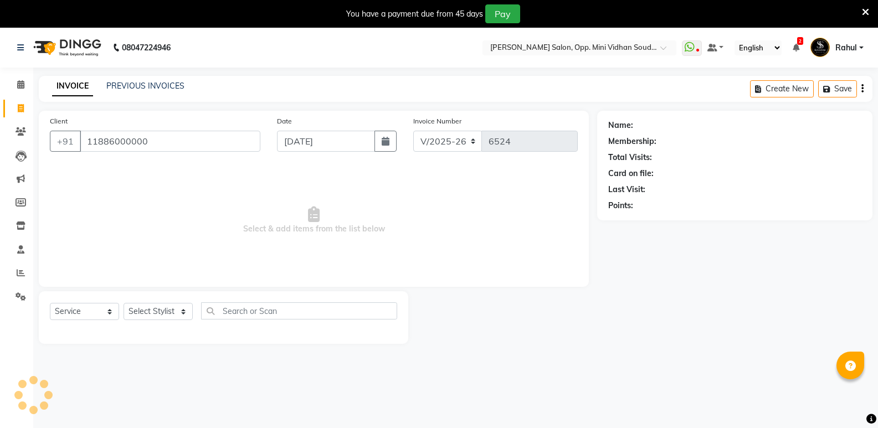
type input "11886000000"
click at [156, 318] on select "Select Stylist [PERSON_NAME] [PERSON_NAME] [PERSON_NAME] Mallu [PERSON_NAME] [P…" at bounding box center [157, 311] width 69 height 17
select select "1: Object"
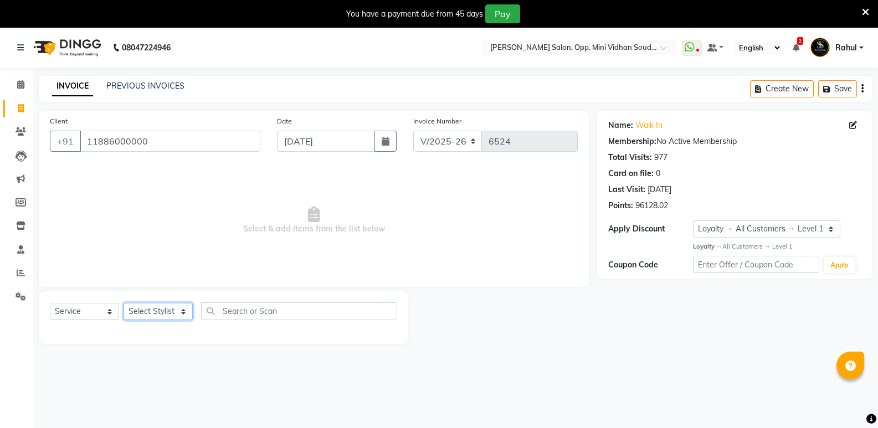
select select "50304"
click at [123, 303] on select "Select Stylist [PERSON_NAME] [PERSON_NAME] [PERSON_NAME] Mallu [PERSON_NAME] [P…" at bounding box center [157, 311] width 69 height 17
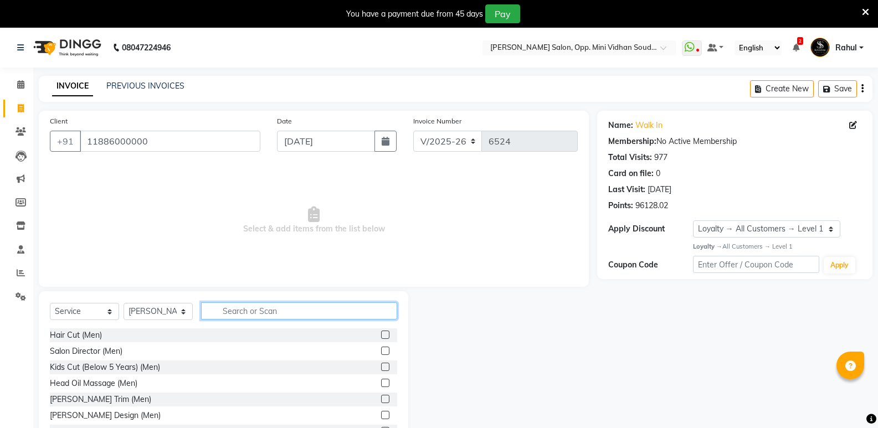
click at [281, 312] on input "text" at bounding box center [299, 310] width 196 height 17
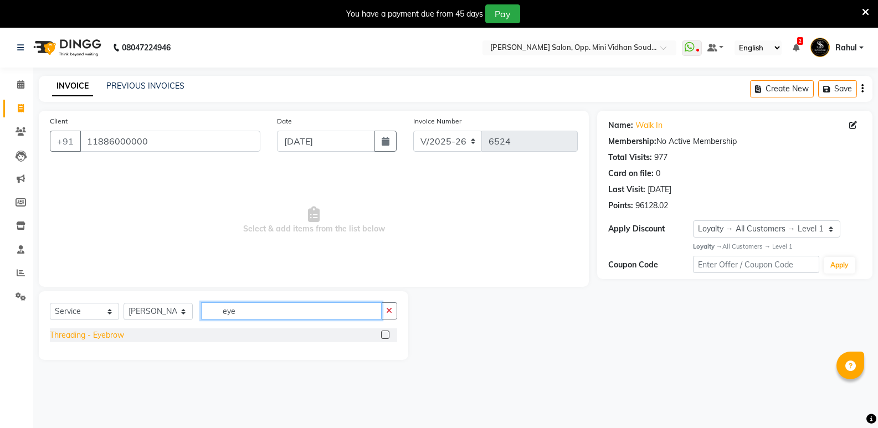
type input "eye"
click at [122, 335] on div "Threading - Eyebrow" at bounding box center [87, 335] width 74 height 12
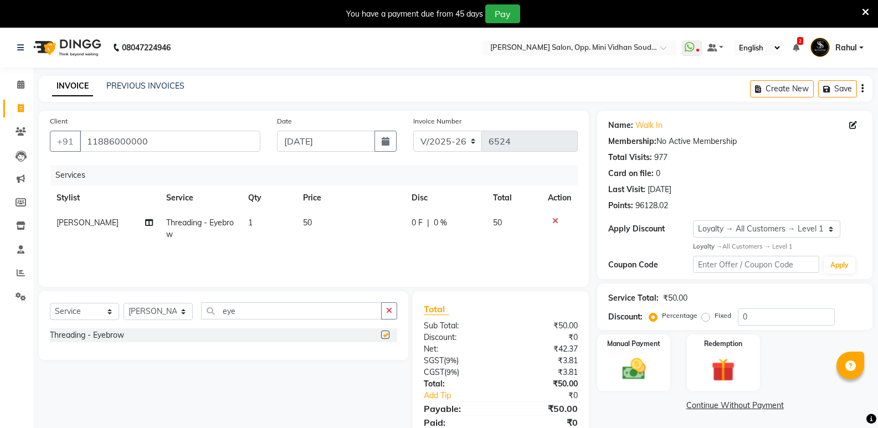
checkbox input "false"
drag, startPoint x: 238, startPoint y: 317, endPoint x: 194, endPoint y: 331, distance: 45.9
click at [194, 331] on div "Select Service Product Membership Package Voucher Prepaid Gift Card Select Styl…" at bounding box center [223, 325] width 369 height 69
type input "upp"
click at [101, 350] on div "Threading - Upperlip" at bounding box center [86, 351] width 73 height 12
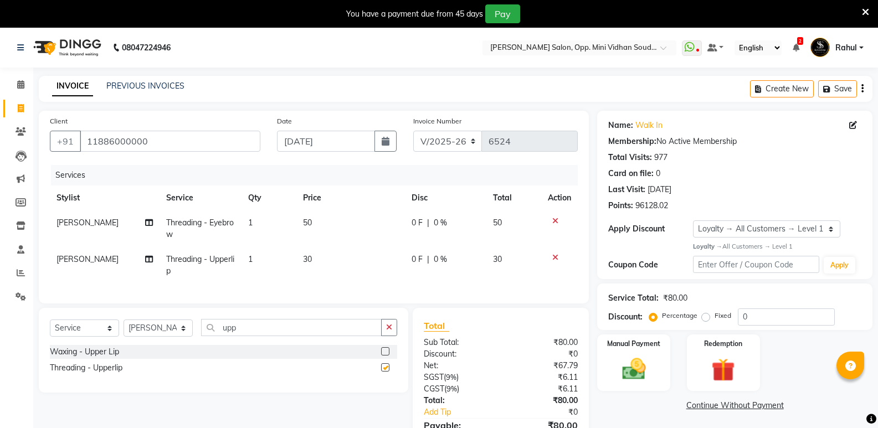
checkbox input "false"
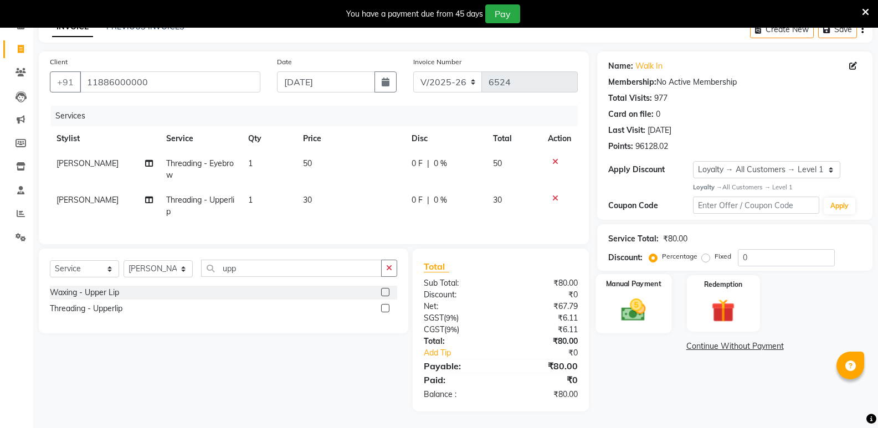
click at [638, 303] on img at bounding box center [632, 310] width 39 height 28
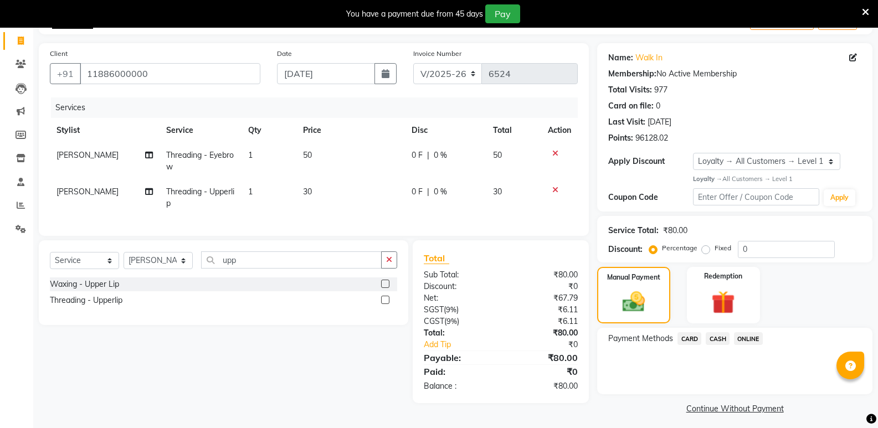
click at [719, 340] on span "CASH" at bounding box center [717, 338] width 24 height 13
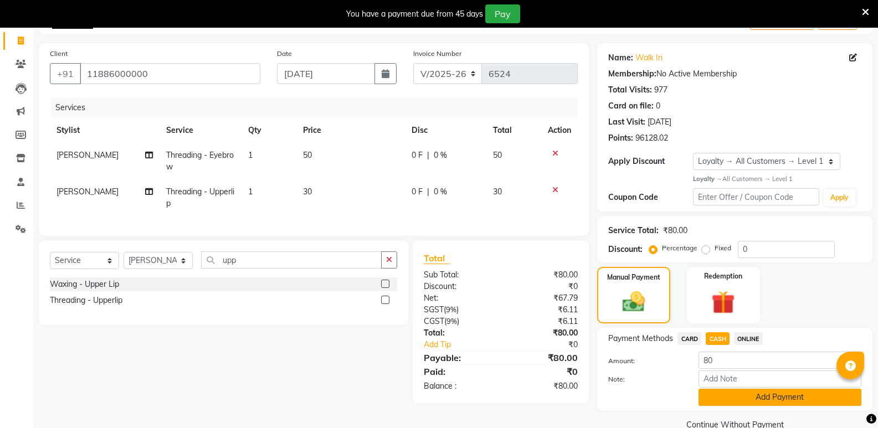
click at [720, 396] on button "Add Payment" at bounding box center [779, 397] width 163 height 17
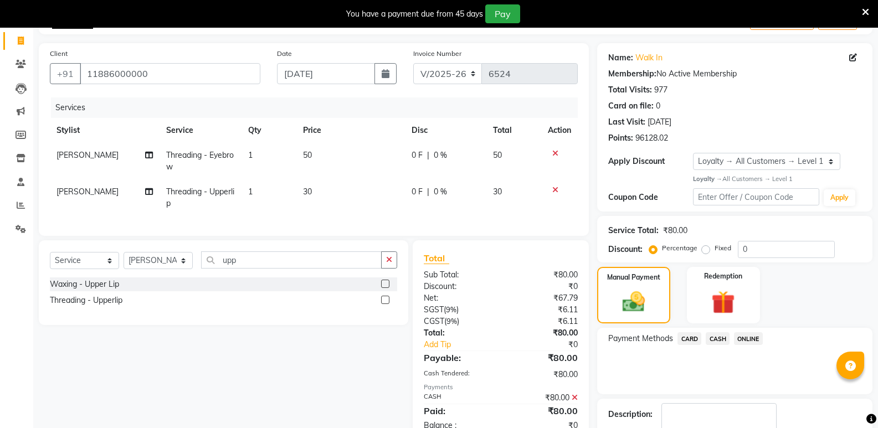
scroll to position [162, 0]
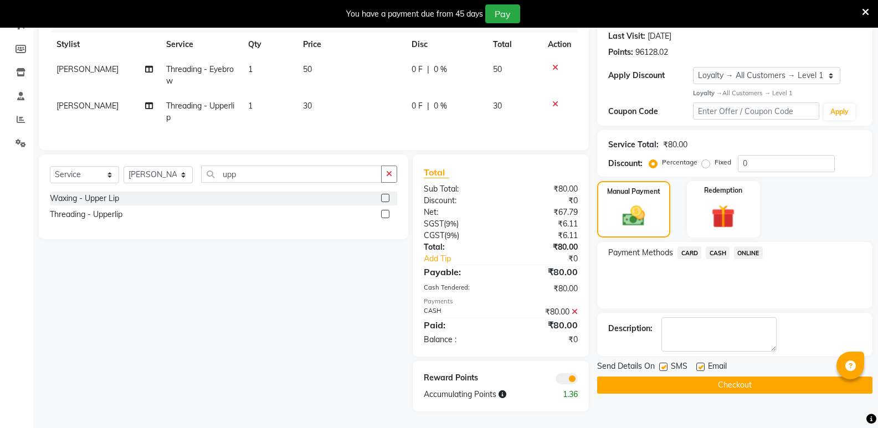
click at [701, 381] on button "Checkout" at bounding box center [734, 384] width 275 height 17
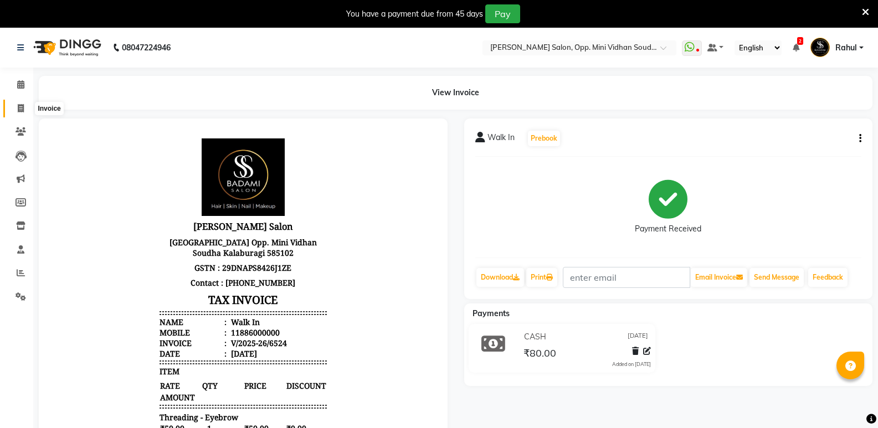
click at [14, 106] on span at bounding box center [20, 108] width 19 height 13
select select "service"
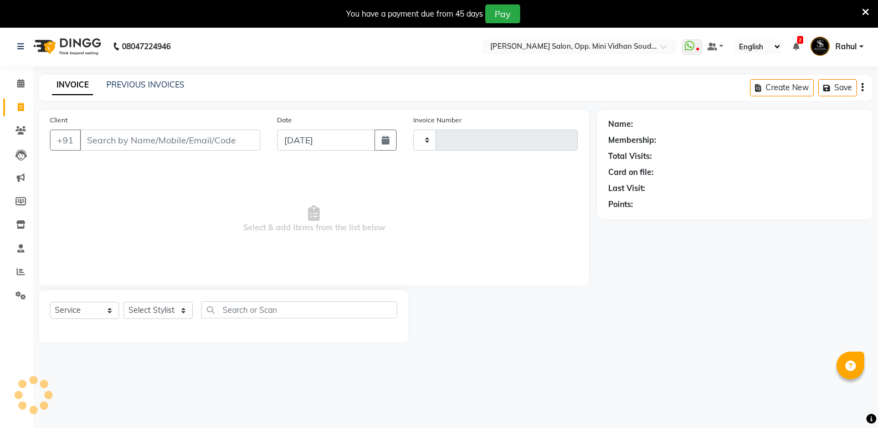
type input "6525"
select select "4533"
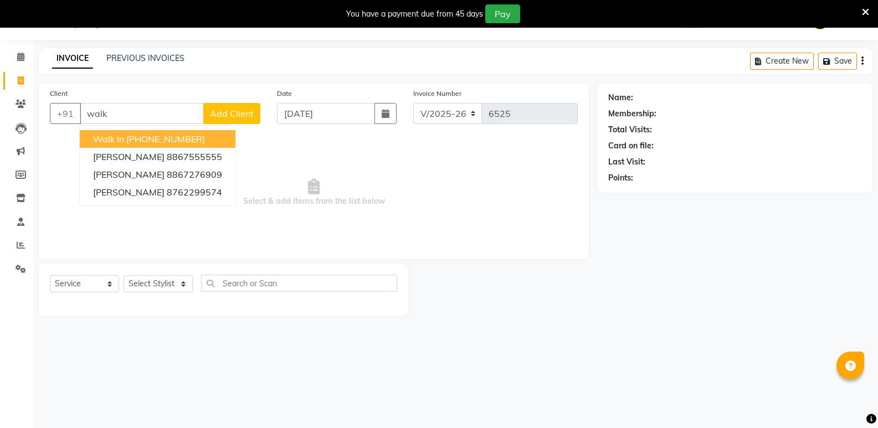
click at [151, 135] on ngb-highlight "[PHONE_NUMBER]" at bounding box center [165, 138] width 79 height 11
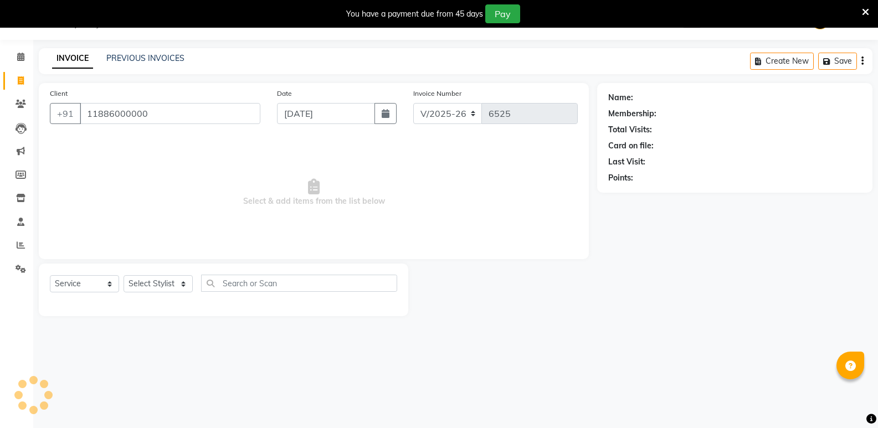
type input "11886000000"
click at [145, 281] on select "Select Stylist [PERSON_NAME] [PERSON_NAME] [PERSON_NAME] Mallu [PERSON_NAME] [P…" at bounding box center [157, 283] width 69 height 17
select select "1: Object"
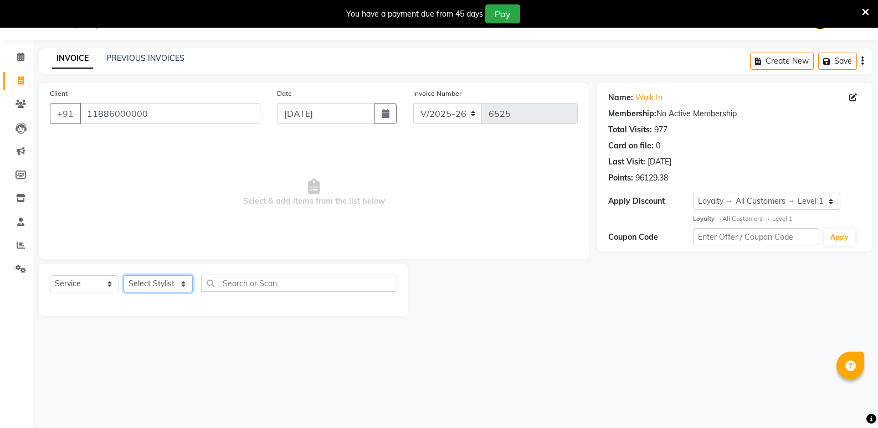
select select "89150"
click at [123, 275] on select "Select Stylist [PERSON_NAME] [PERSON_NAME] [PERSON_NAME] Mallu [PERSON_NAME] [P…" at bounding box center [157, 283] width 69 height 17
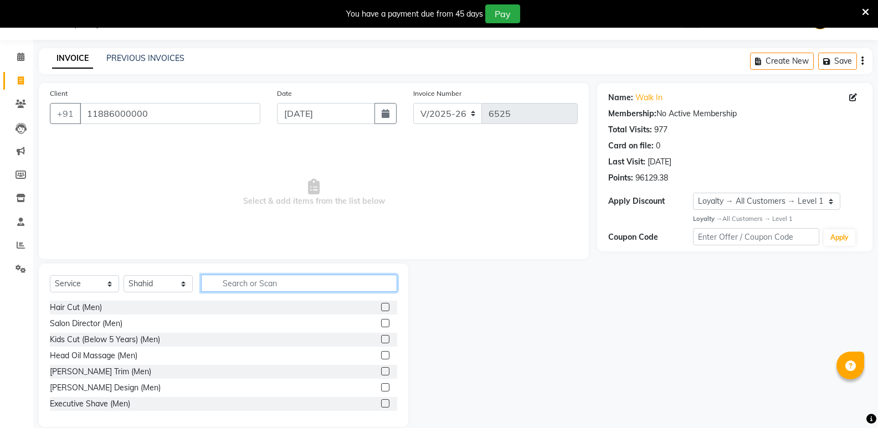
click at [318, 290] on input "text" at bounding box center [299, 283] width 196 height 17
type input "women"
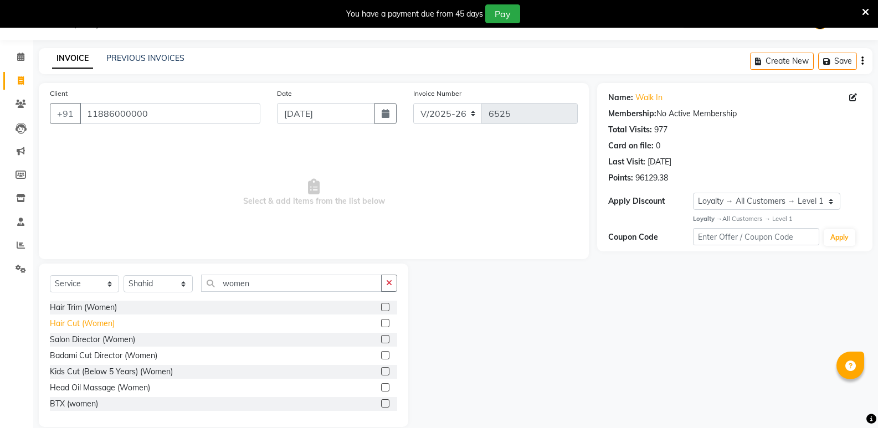
click at [110, 320] on div "Hair Cut (Women)" at bounding box center [82, 324] width 65 height 12
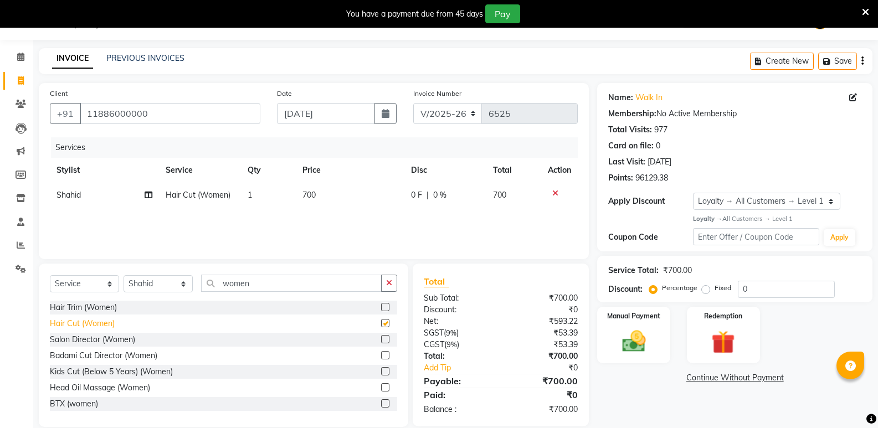
checkbox input "false"
click at [632, 349] on img at bounding box center [632, 341] width 39 height 28
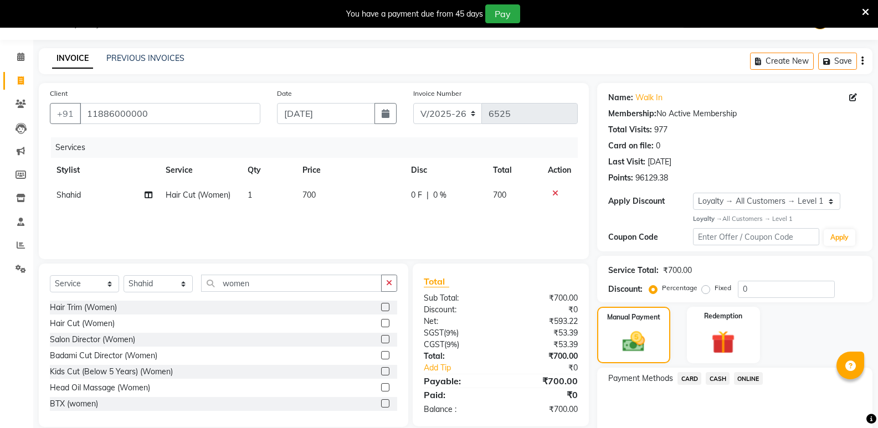
click at [723, 377] on span "CASH" at bounding box center [717, 378] width 24 height 13
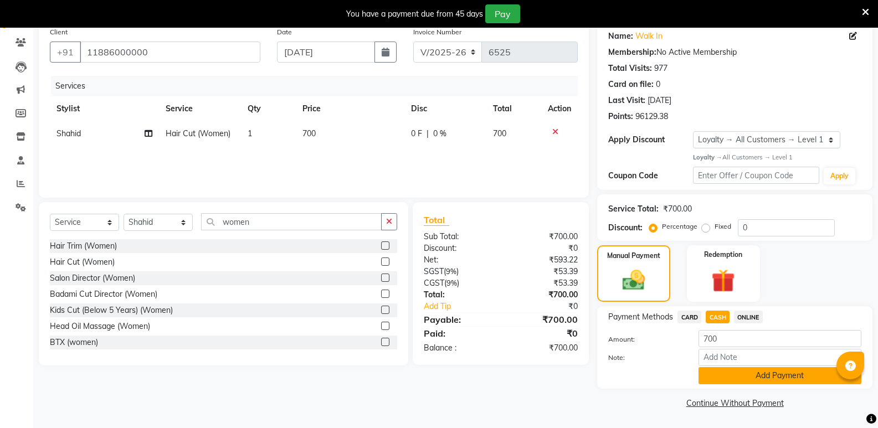
click at [742, 378] on button "Add Payment" at bounding box center [779, 375] width 163 height 17
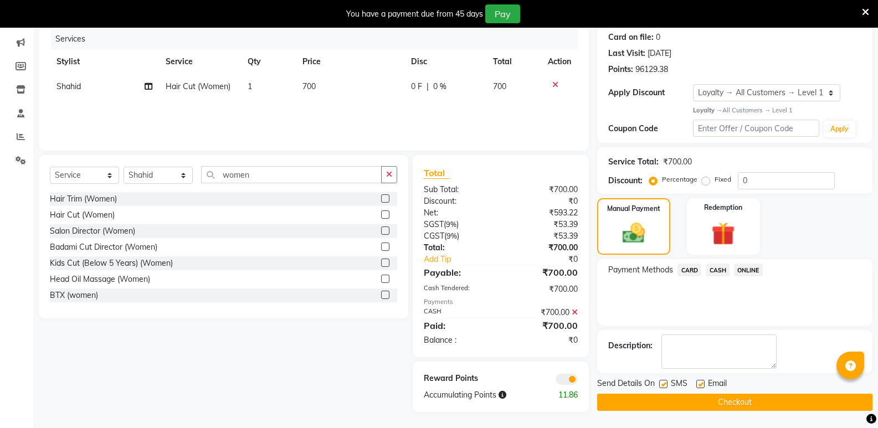
scroll to position [137, 0]
click at [740, 393] on div "Send Details On SMS Email Checkout" at bounding box center [734, 393] width 275 height 33
click at [740, 395] on button "Checkout" at bounding box center [734, 401] width 275 height 17
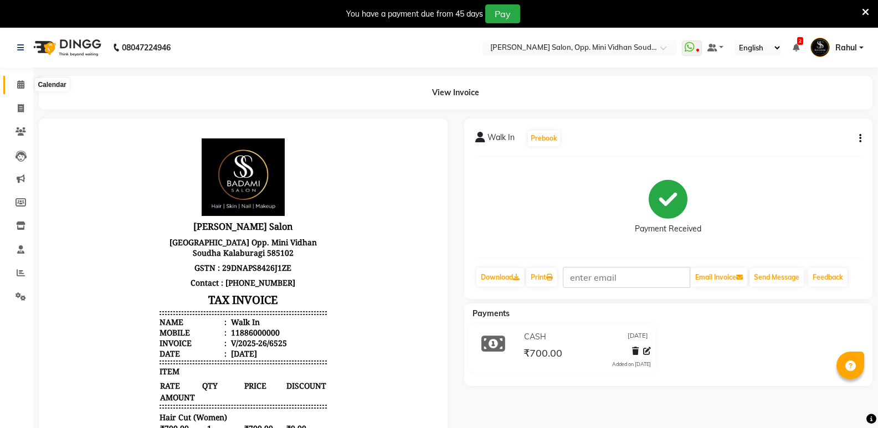
click at [20, 82] on icon at bounding box center [20, 84] width 7 height 8
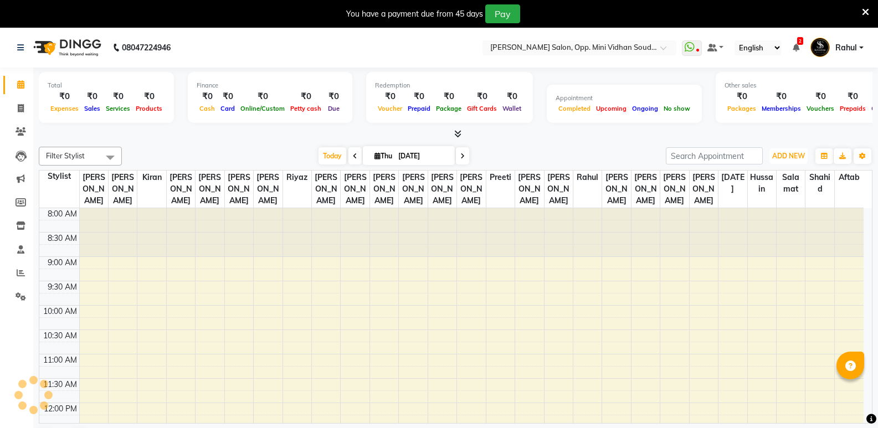
click at [797, 157] on span "ADD NEW" at bounding box center [788, 156] width 33 height 8
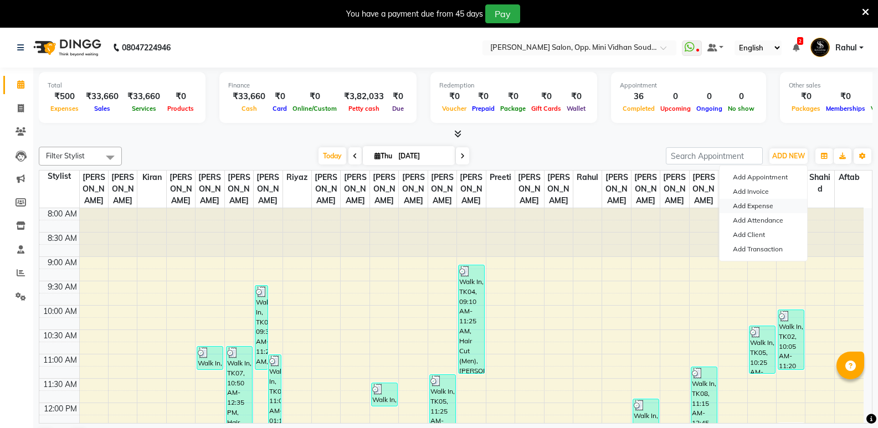
click at [762, 200] on link "Add Expense" at bounding box center [762, 206] width 87 height 14
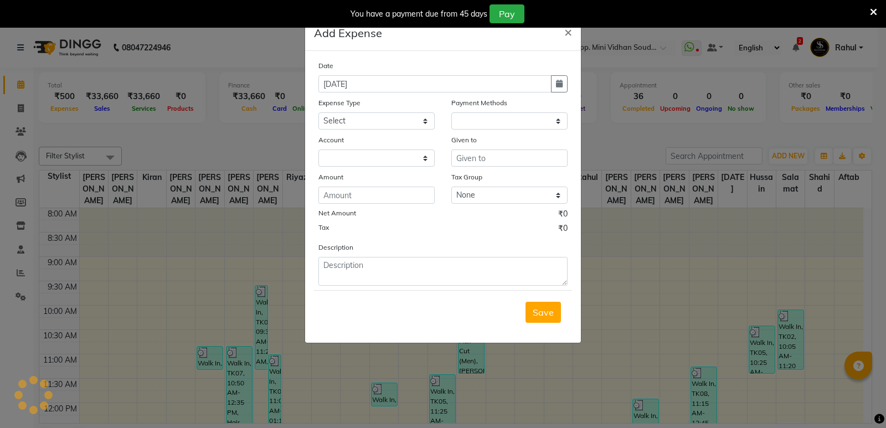
select select "1"
select select "3356"
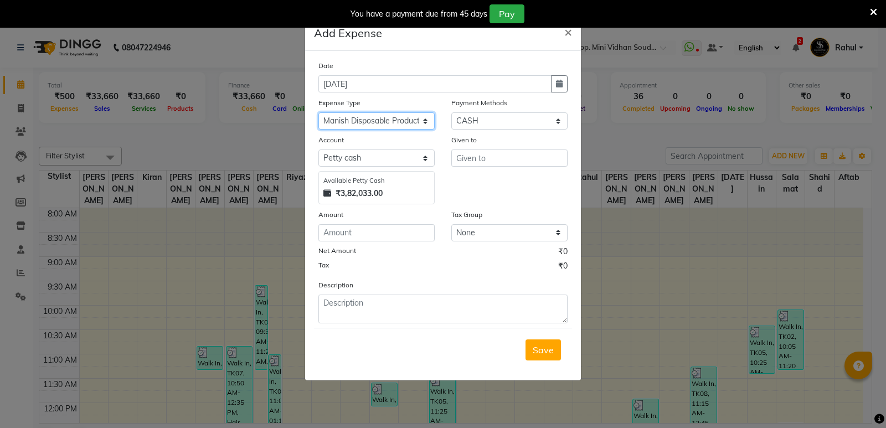
select select "6889"
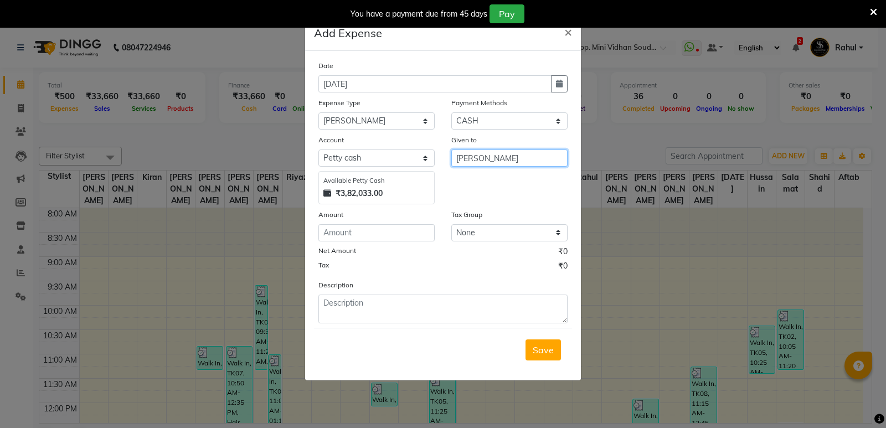
type input "[PERSON_NAME]"
type input "5"
type input "120"
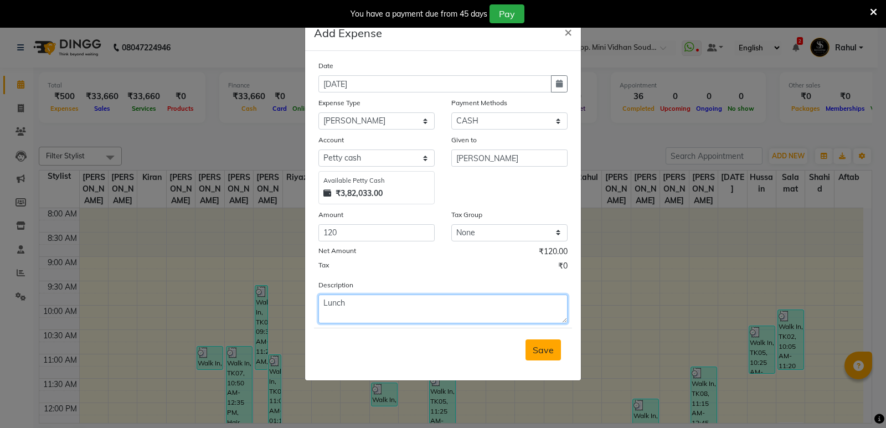
type textarea "Lunch"
click at [533, 345] on span "Save" at bounding box center [543, 349] width 21 height 11
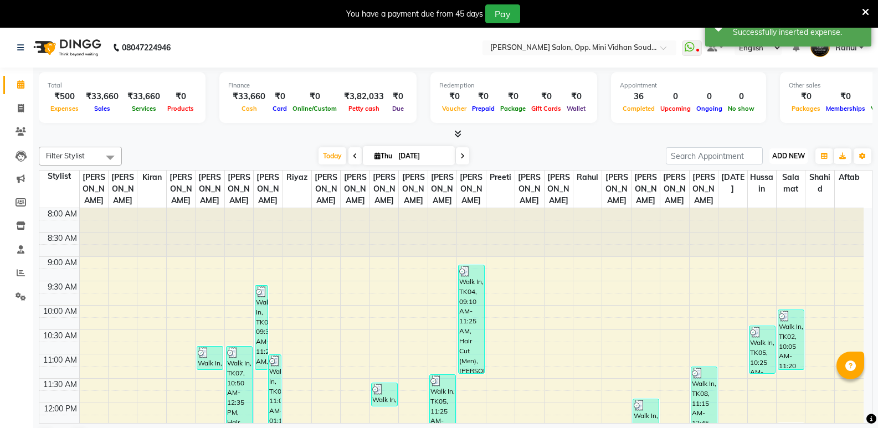
click at [792, 152] on span "ADD NEW" at bounding box center [788, 156] width 33 height 8
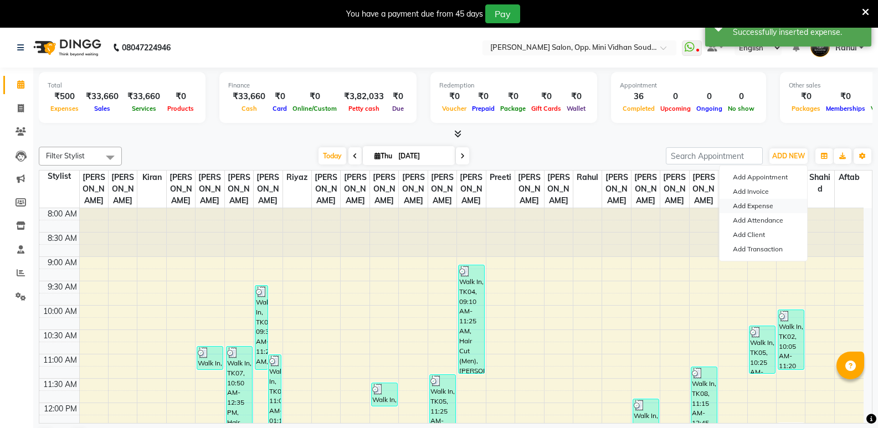
click at [765, 203] on link "Add Expense" at bounding box center [762, 206] width 87 height 14
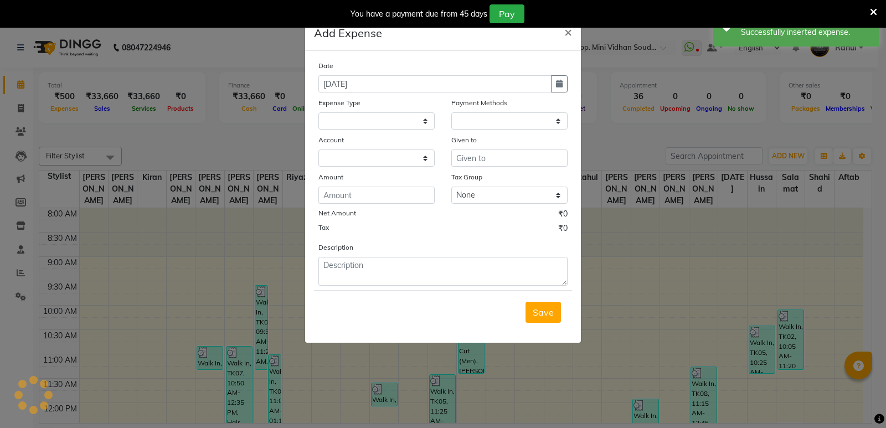
select select "3357"
select select "1"
select select "3356"
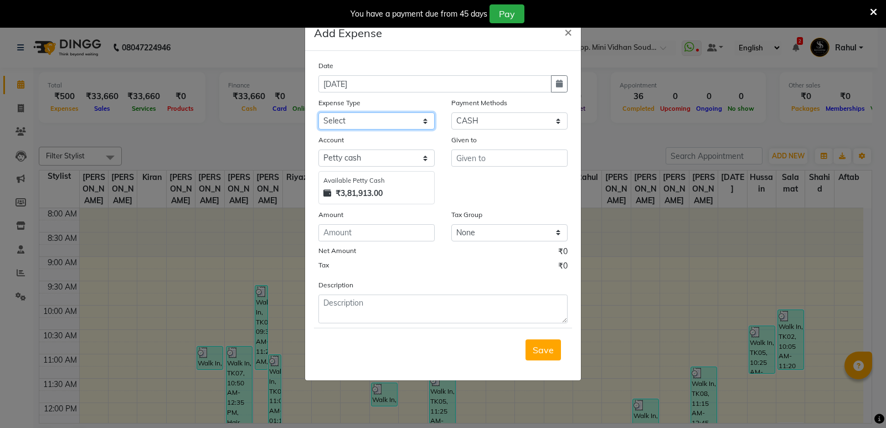
click at [368, 118] on select "Select Abhishek Gutedar AC Service Advance Salary [PERSON_NAME] Ambu Finance Am…" at bounding box center [376, 120] width 116 height 17
select select "6886"
click at [318, 112] on select "Select Abhishek Gutedar AC Service Advance Salary [PERSON_NAME] Ambu Finance Am…" at bounding box center [376, 120] width 116 height 17
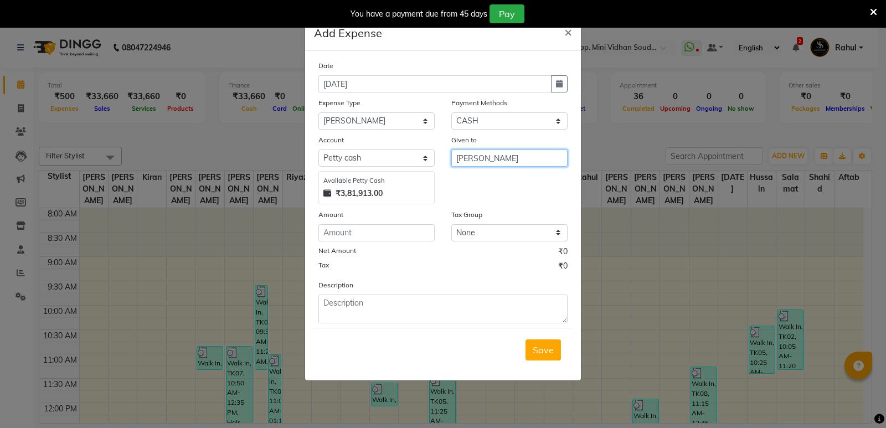
type input "[PERSON_NAME]"
type input "40"
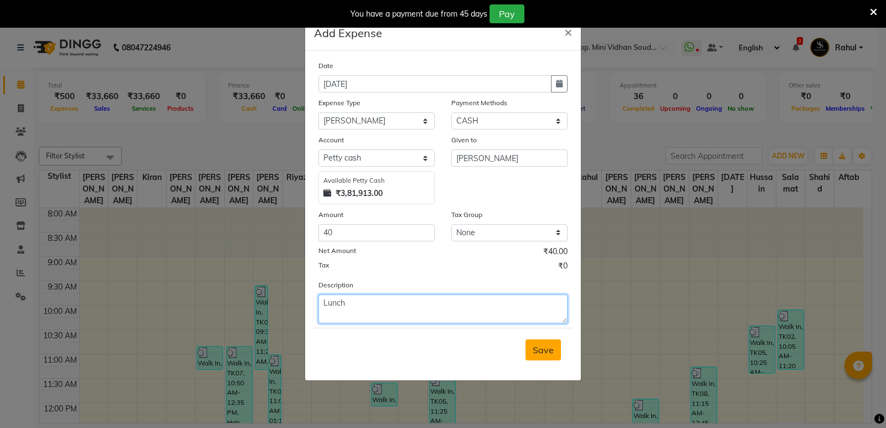
type textarea "Lunch"
click at [536, 354] on span "Save" at bounding box center [543, 349] width 21 height 11
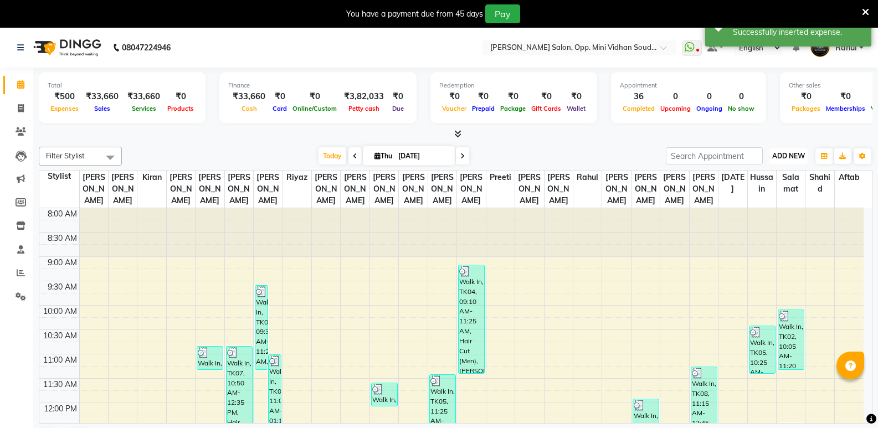
click at [790, 155] on span "ADD NEW" at bounding box center [788, 156] width 33 height 8
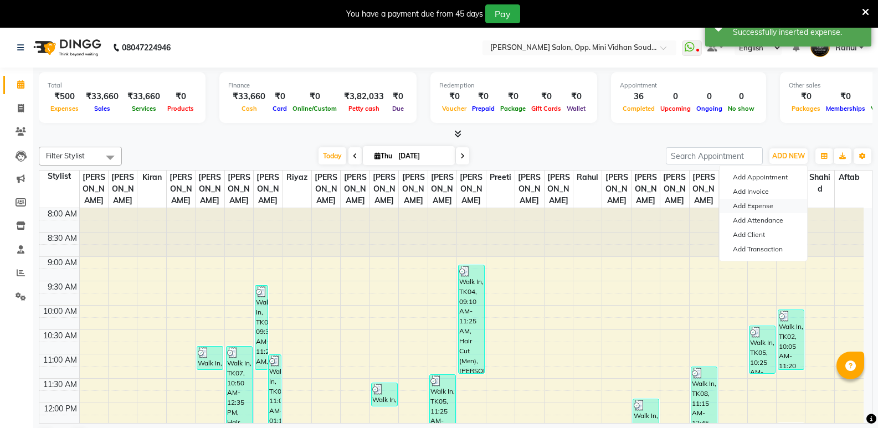
click at [758, 200] on link "Add Expense" at bounding box center [762, 206] width 87 height 14
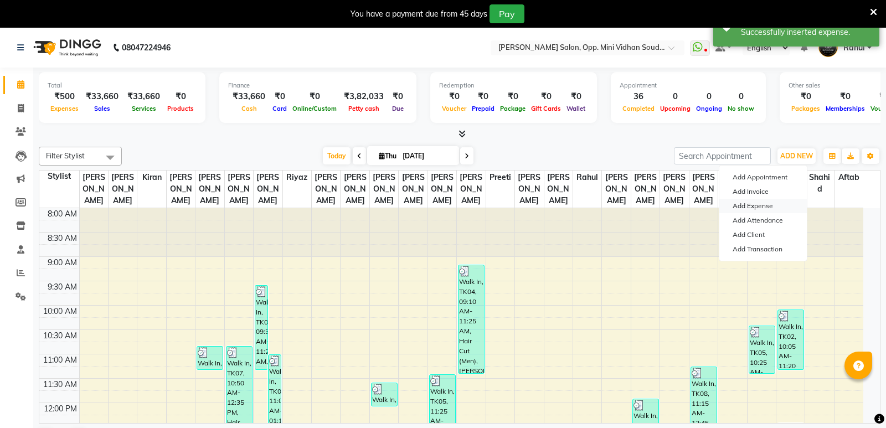
select select "3357"
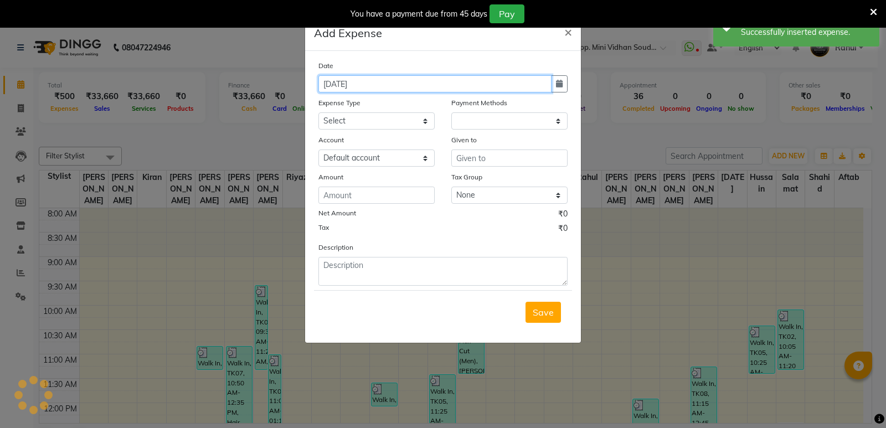
select select "1"
select select "3356"
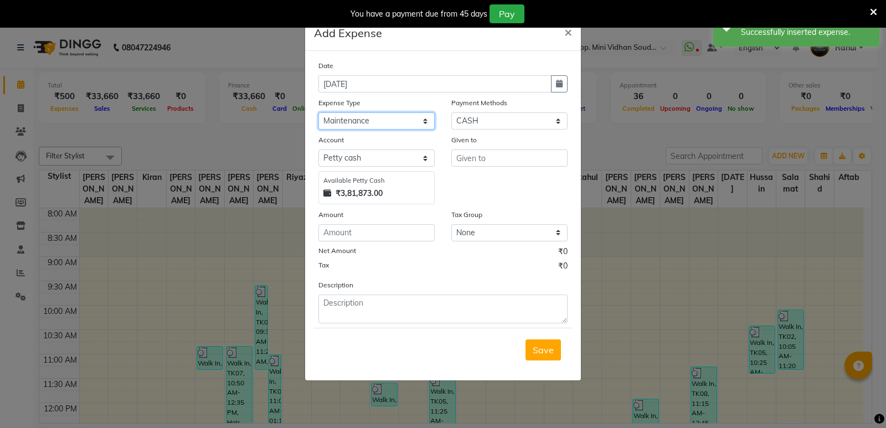
select select "20729"
type input "[PERSON_NAME]"
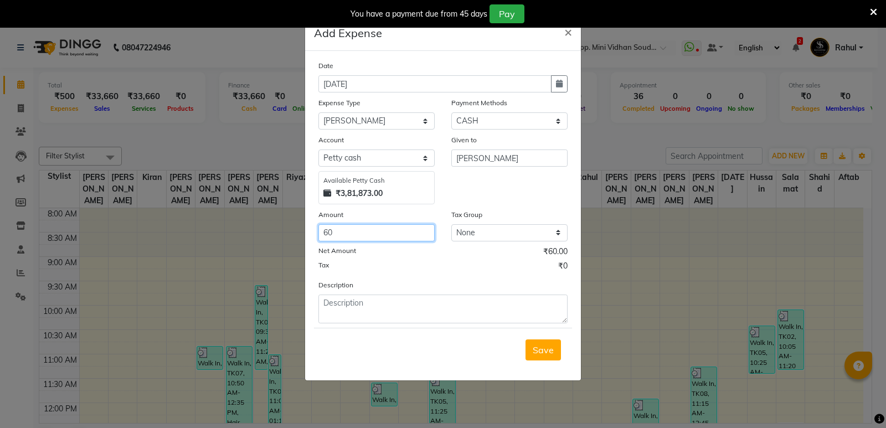
type input "60"
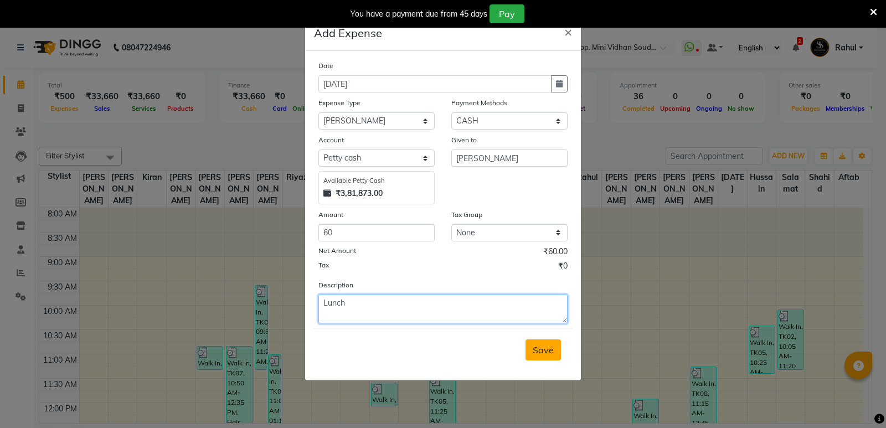
type textarea "Lunch"
click at [549, 357] on button "Save" at bounding box center [542, 349] width 35 height 21
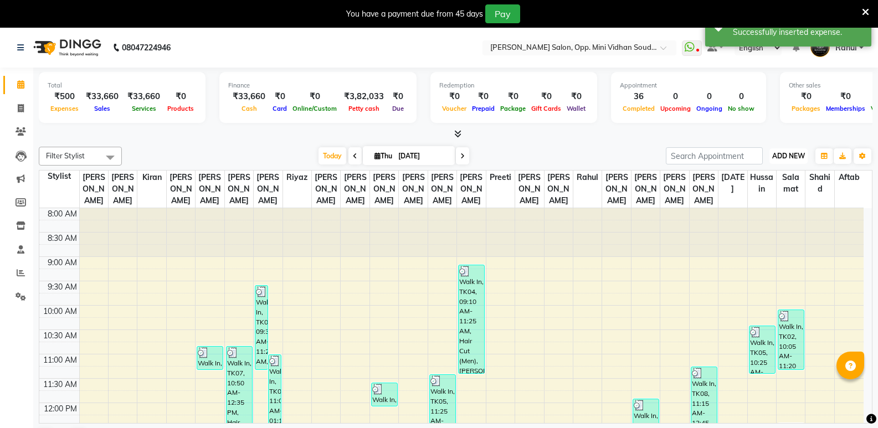
click at [806, 154] on button "ADD NEW Toggle Dropdown" at bounding box center [788, 156] width 38 height 16
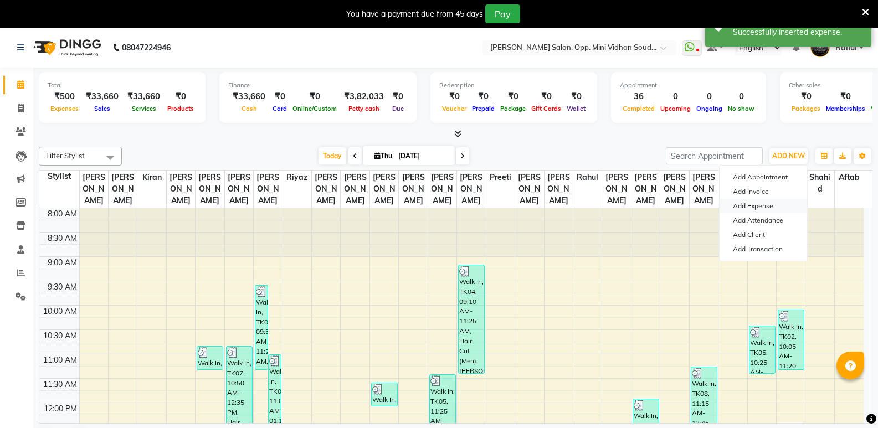
click at [753, 200] on link "Add Expense" at bounding box center [762, 206] width 87 height 14
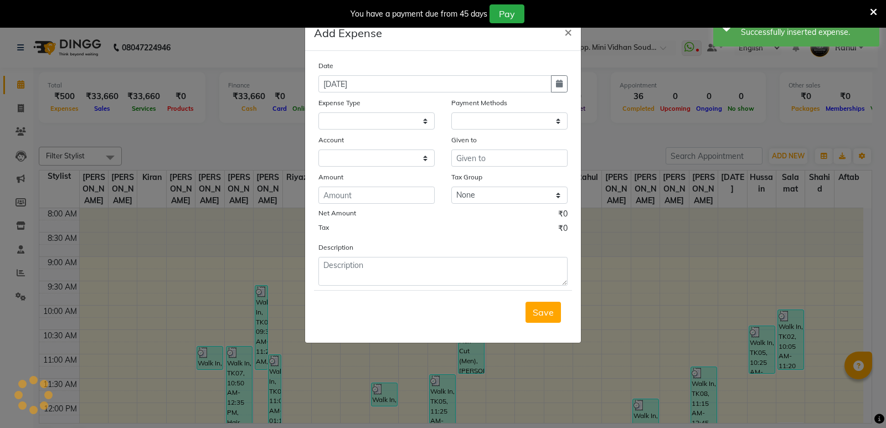
select select
select select "1"
select select "3356"
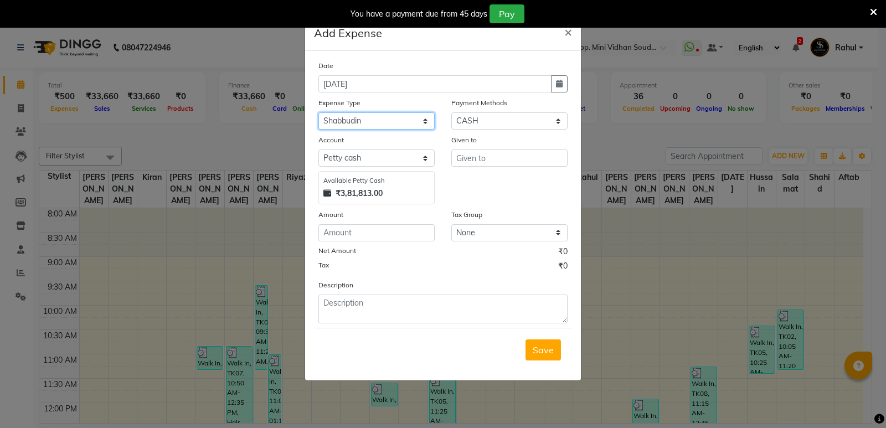
select select "24362"
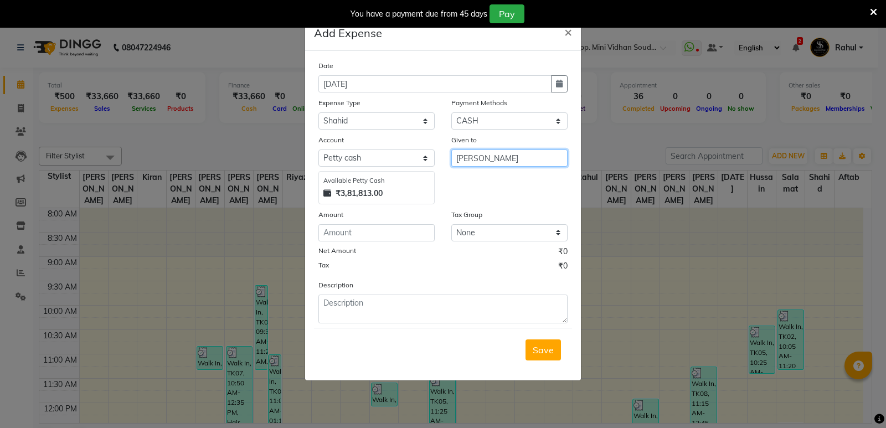
type input "[PERSON_NAME]"
type input "80"
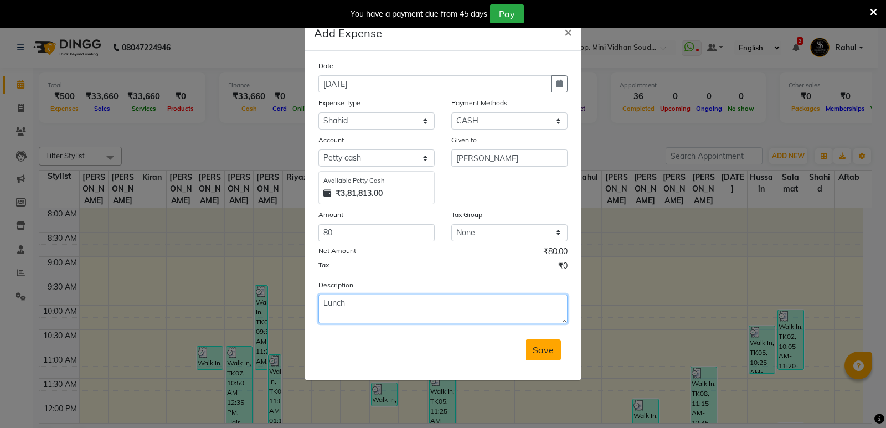
type textarea "Lunch"
click at [544, 358] on button "Save" at bounding box center [542, 349] width 35 height 21
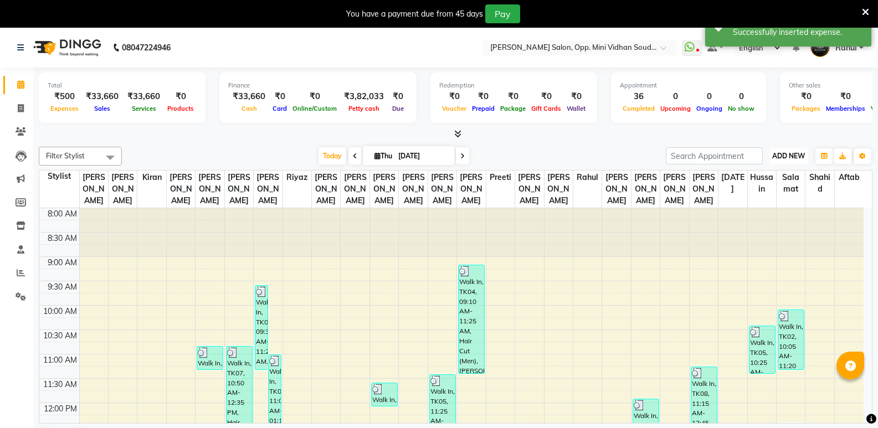
click at [796, 154] on span "ADD NEW" at bounding box center [788, 156] width 33 height 8
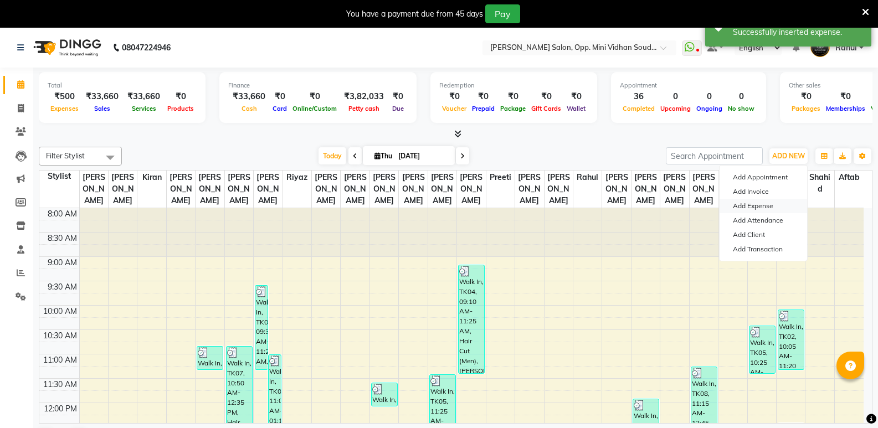
click at [752, 203] on link "Add Expense" at bounding box center [762, 206] width 87 height 14
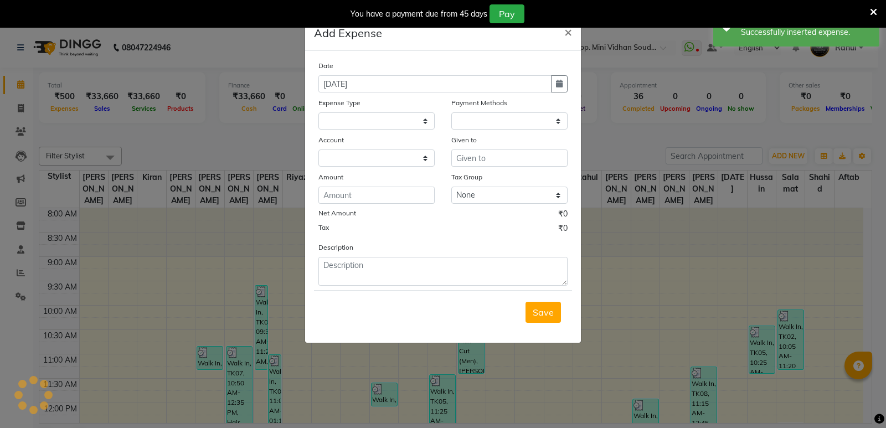
select select
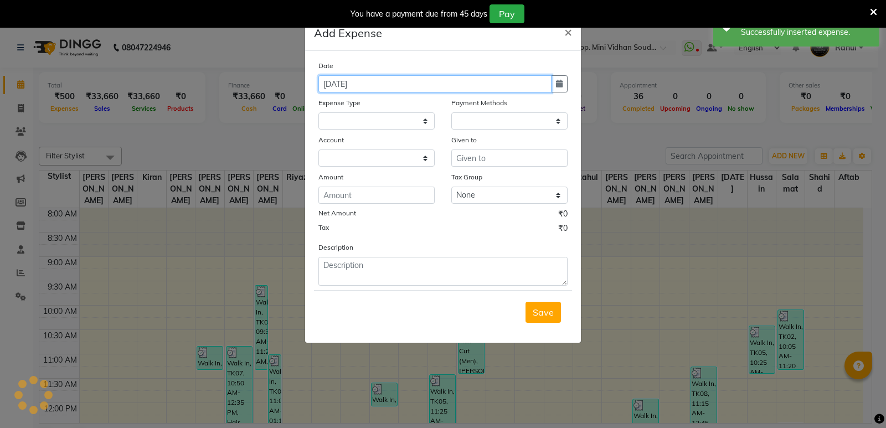
select select "1"
select select "3356"
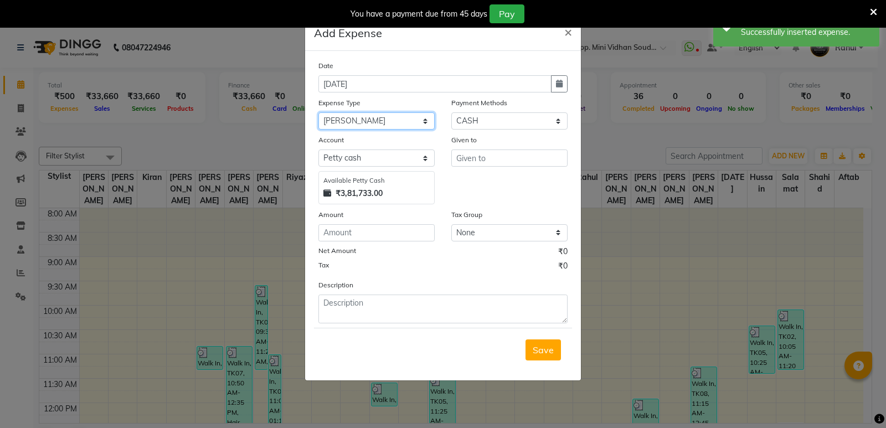
select select "13493"
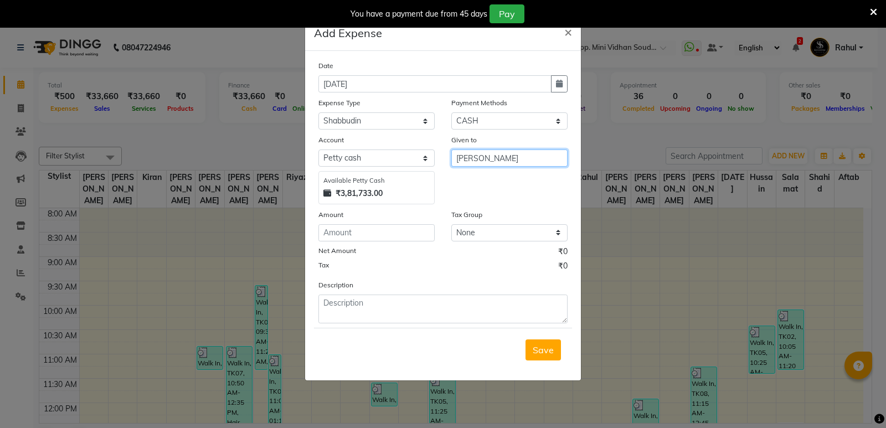
type input "[PERSON_NAME]"
type input "80"
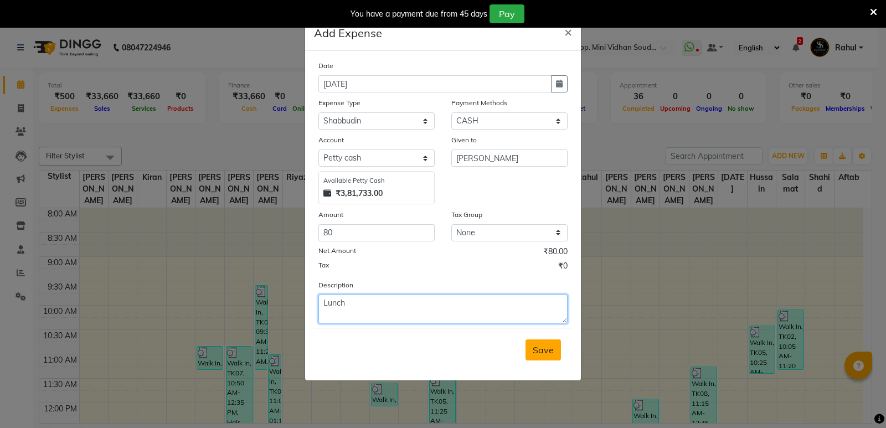
type textarea "Lunch"
click at [539, 353] on span "Save" at bounding box center [543, 349] width 21 height 11
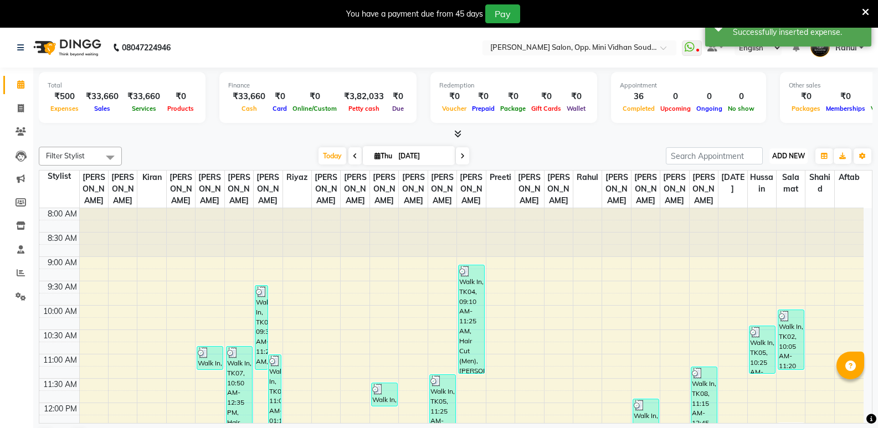
click at [787, 151] on button "ADD NEW Toggle Dropdown" at bounding box center [788, 156] width 38 height 16
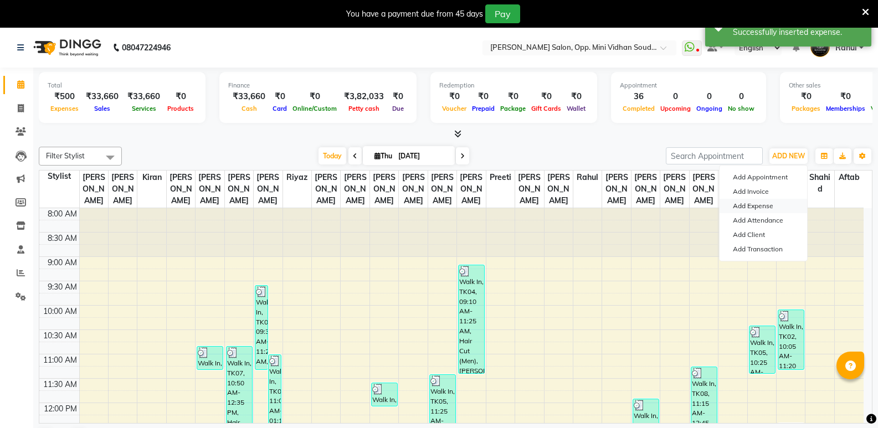
click at [757, 203] on link "Add Expense" at bounding box center [762, 206] width 87 height 14
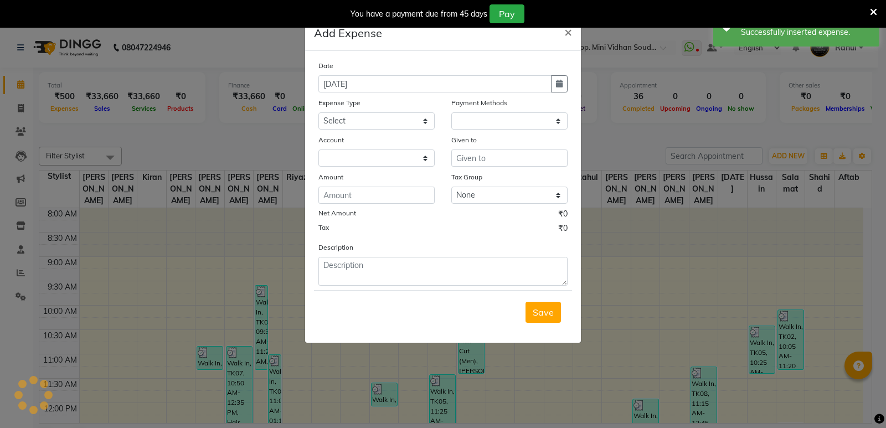
select select "1"
select select "3356"
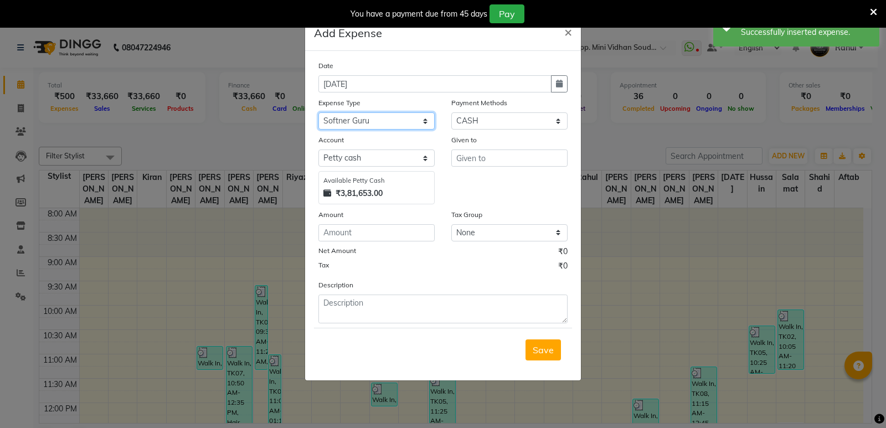
select select "6891"
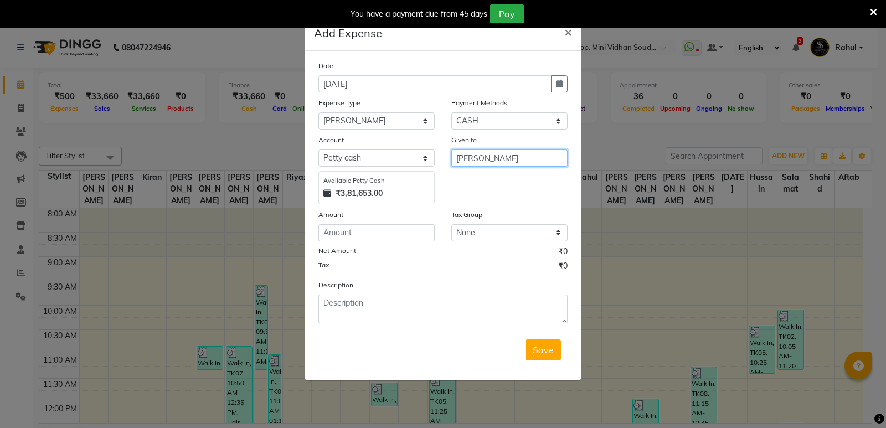
type input "[PERSON_NAME]"
type input "90"
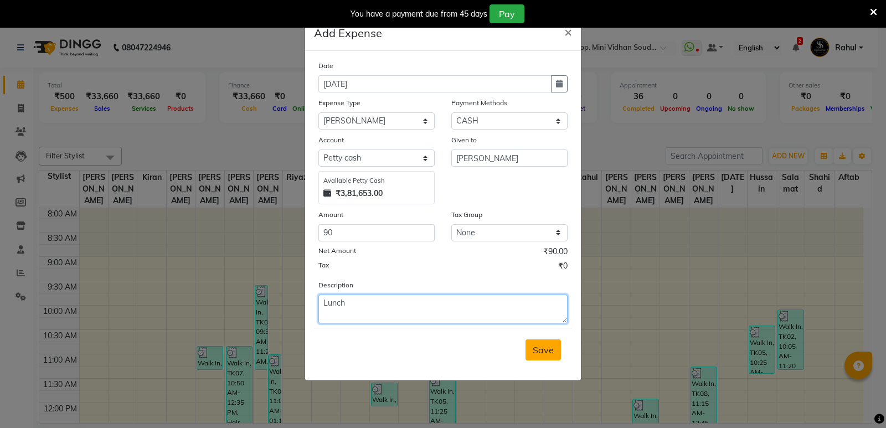
type textarea "Lunch"
click at [554, 348] on button "Save" at bounding box center [542, 349] width 35 height 21
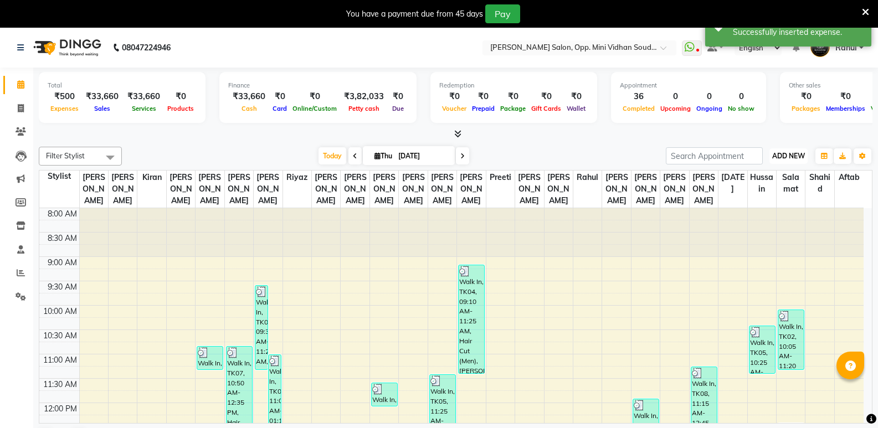
click at [797, 152] on span "ADD NEW" at bounding box center [788, 156] width 33 height 8
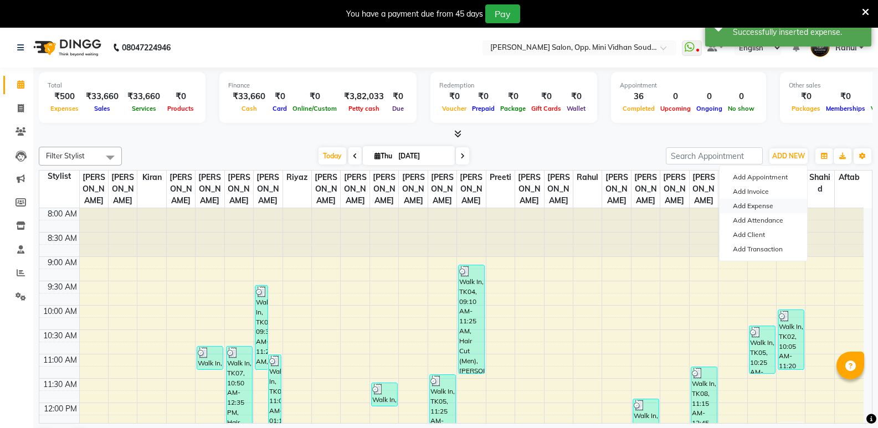
click at [767, 204] on link "Add Expense" at bounding box center [762, 206] width 87 height 14
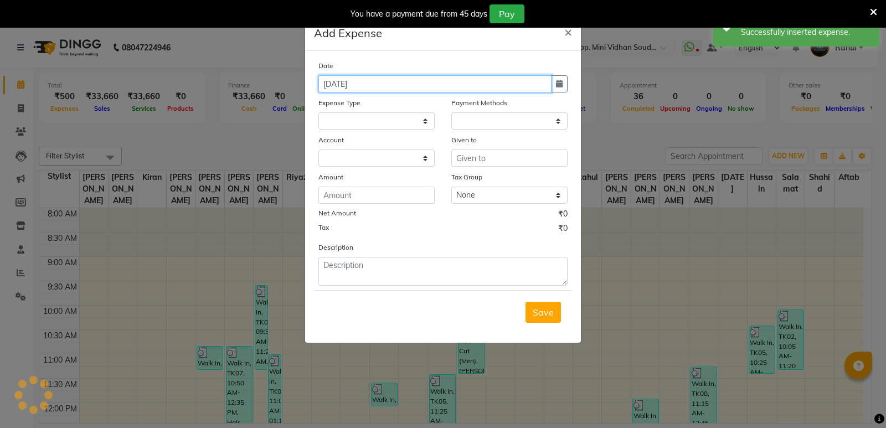
select select "1"
select select "3356"
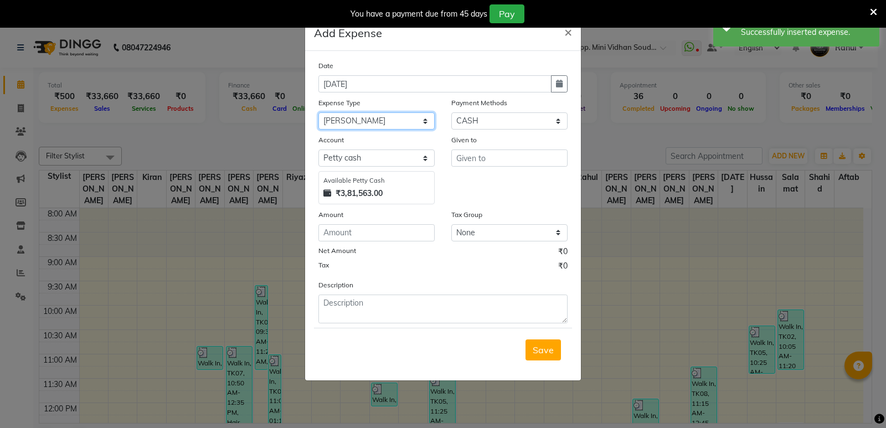
select select "24261"
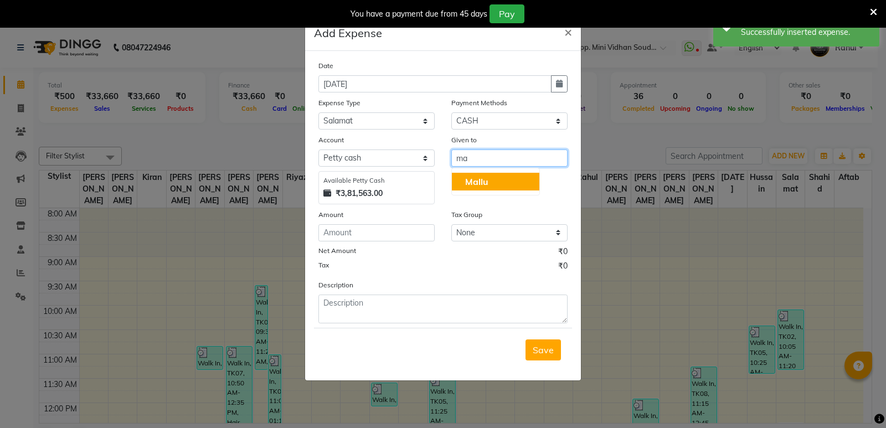
type input "m"
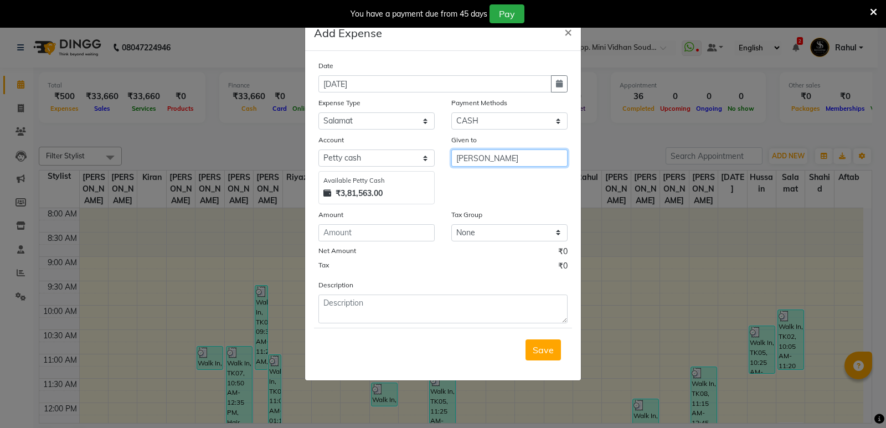
type input "[PERSON_NAME]"
type input "60"
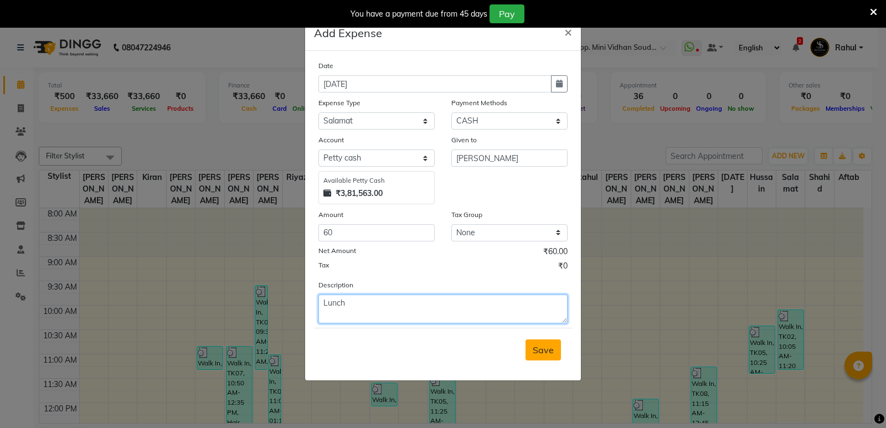
type textarea "Lunch"
click at [551, 352] on span "Save" at bounding box center [543, 349] width 21 height 11
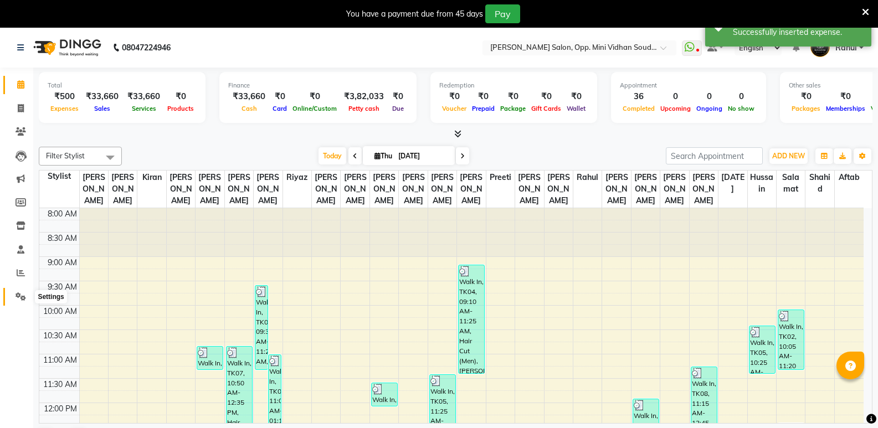
click at [26, 294] on span at bounding box center [20, 297] width 19 height 13
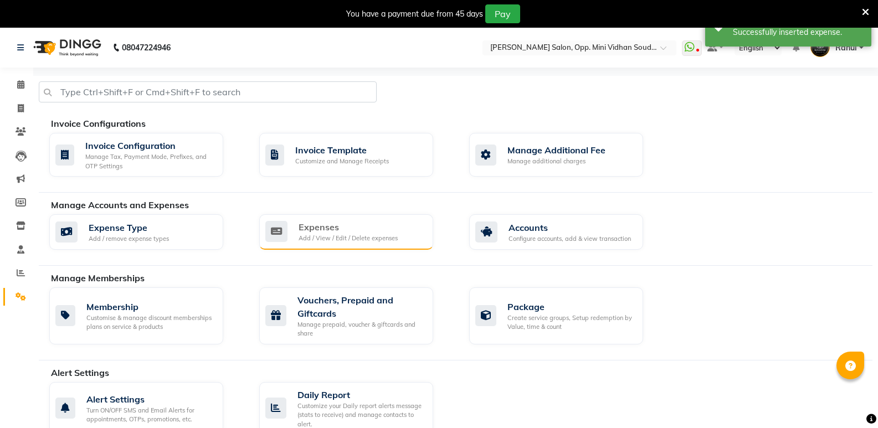
click at [378, 240] on div "Add / View / Edit / Delete expenses" at bounding box center [347, 238] width 99 height 9
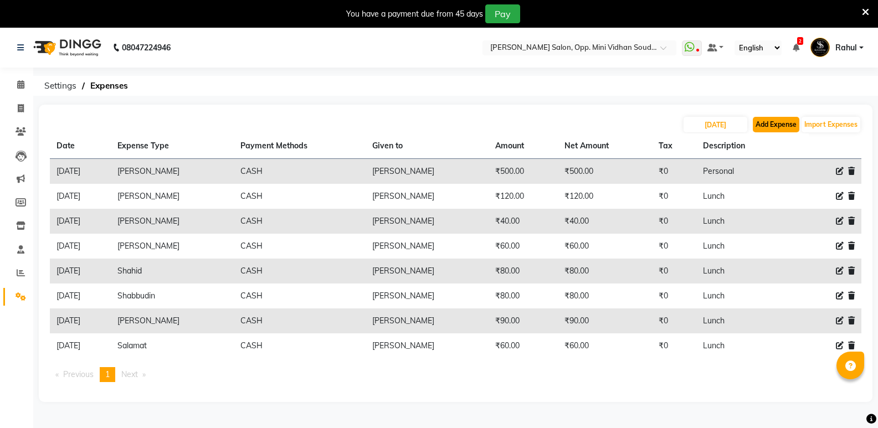
click at [788, 122] on button "Add Expense" at bounding box center [775, 125] width 47 height 16
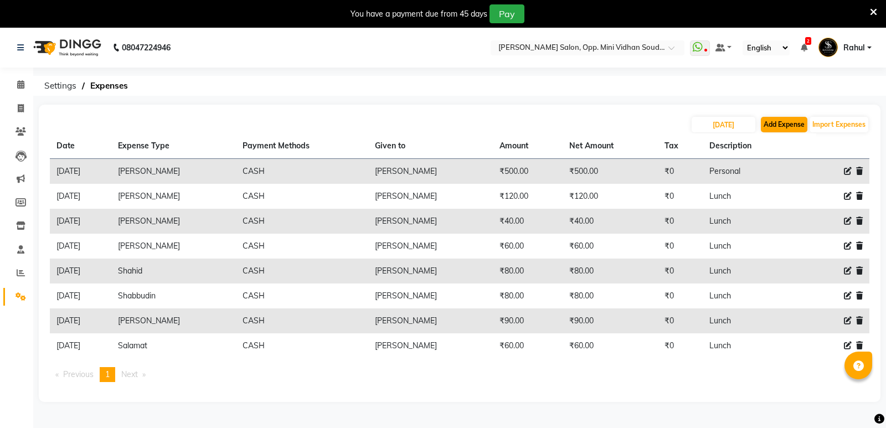
select select "1"
select select "3356"
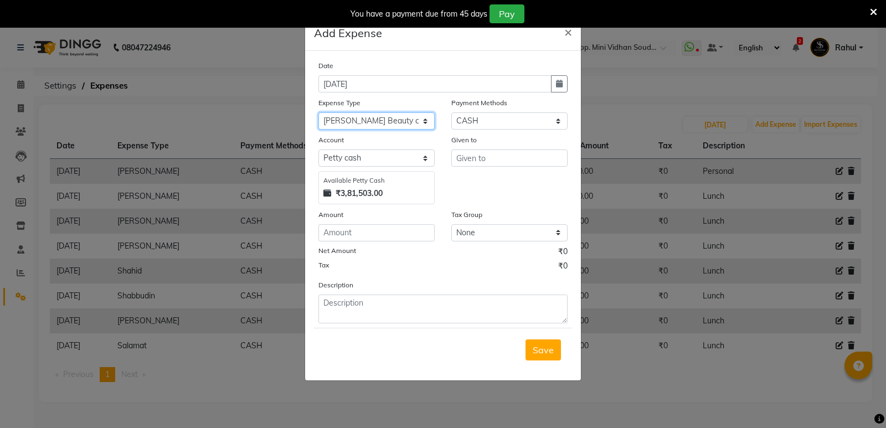
select select "8077"
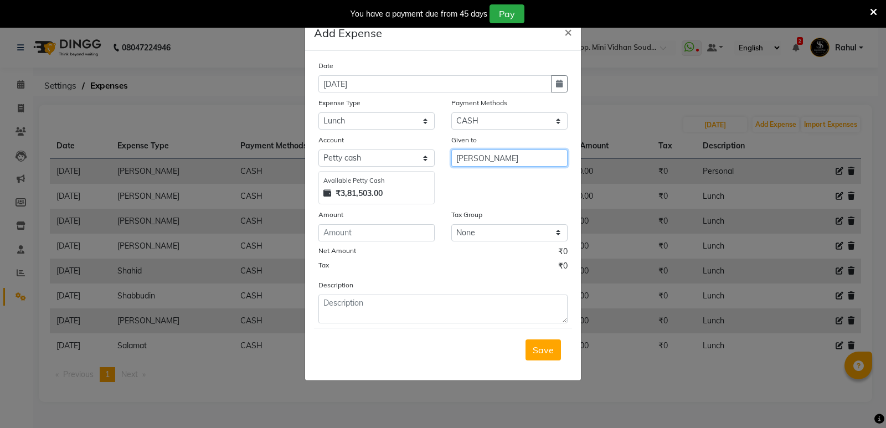
type input "[PERSON_NAME]"
type input "600"
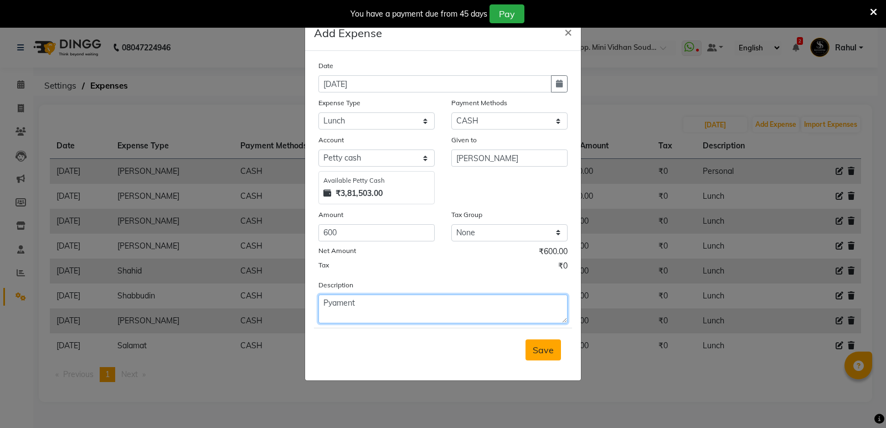
type textarea "Pyament"
click at [548, 349] on span "Save" at bounding box center [543, 349] width 21 height 11
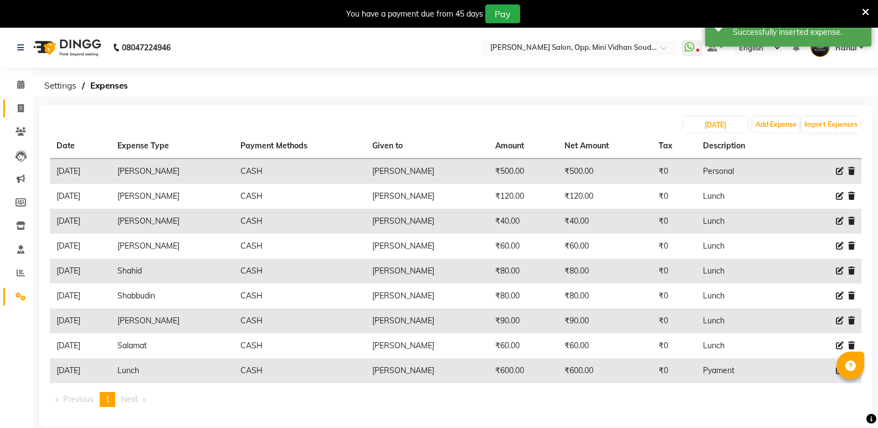
click at [8, 106] on link "Invoice" at bounding box center [16, 109] width 27 height 18
select select "service"
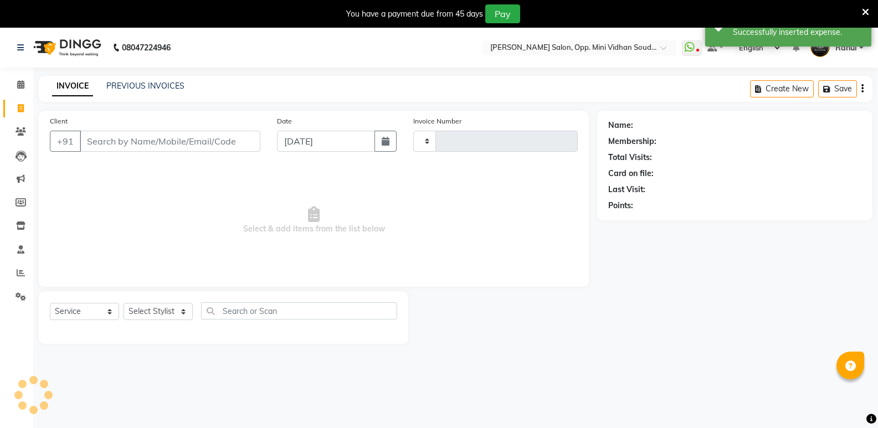
type input "6526"
select select "4533"
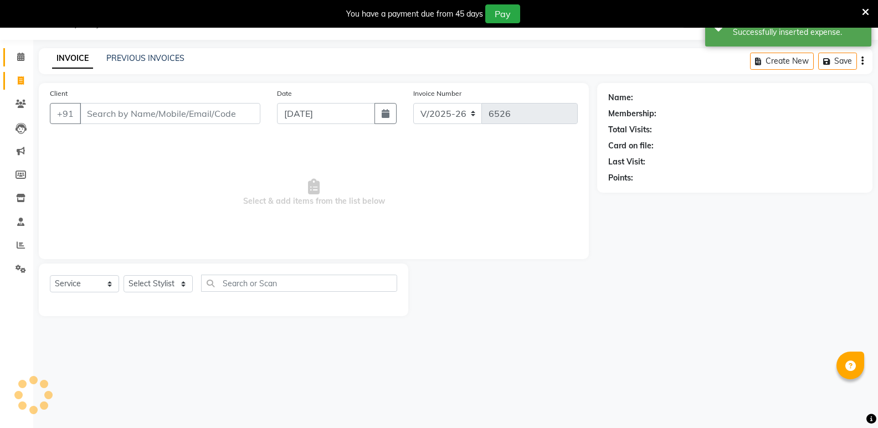
click at [13, 65] on link "Calendar" at bounding box center [16, 57] width 27 height 18
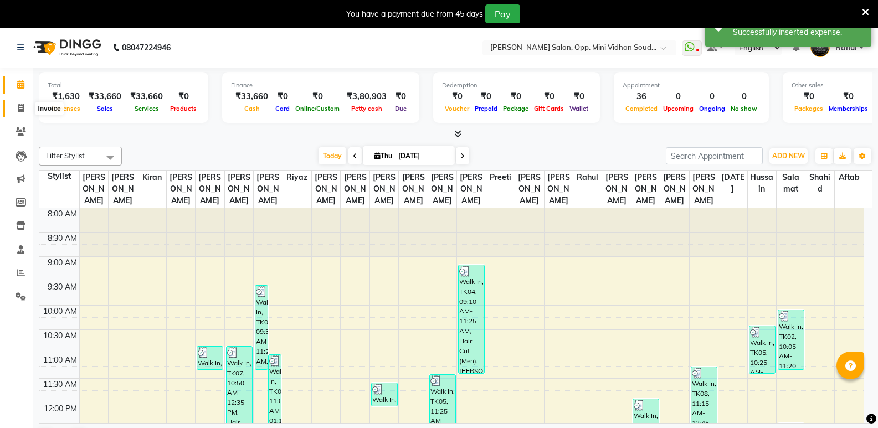
click at [18, 106] on icon at bounding box center [21, 108] width 6 height 8
select select "4533"
select select "service"
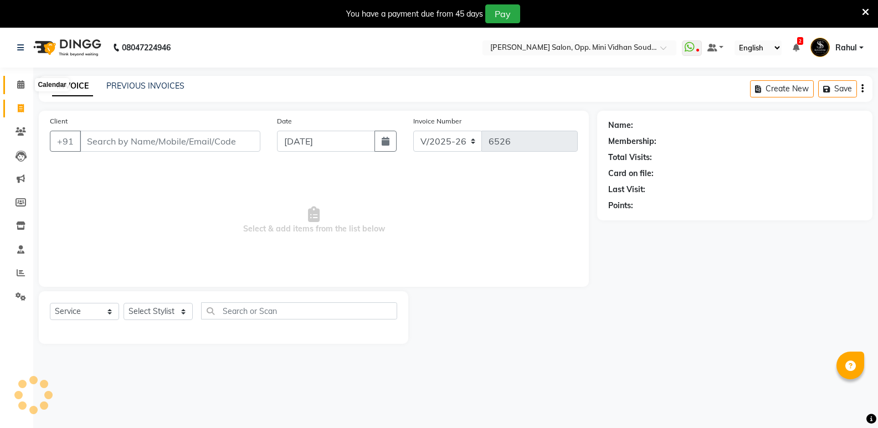
click at [24, 79] on span at bounding box center [20, 85] width 19 height 13
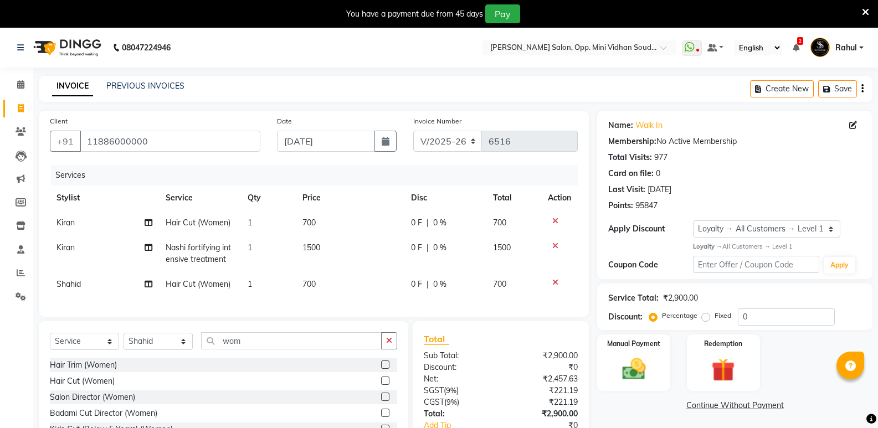
select select "4533"
select select "service"
select select "89150"
select select "1: Object"
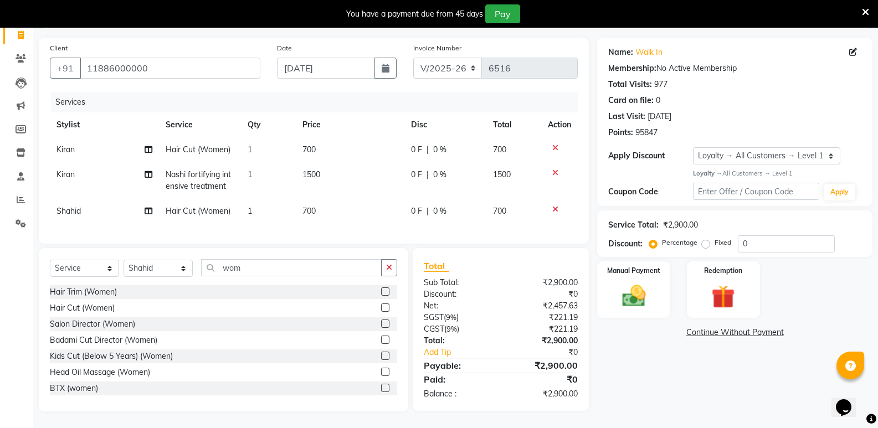
click at [556, 205] on icon at bounding box center [555, 209] width 6 height 8
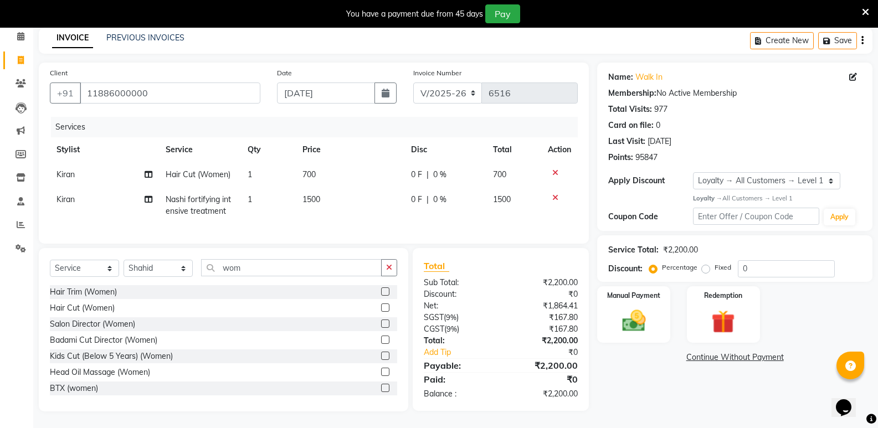
scroll to position [56, 0]
click at [552, 169] on icon at bounding box center [555, 173] width 6 height 8
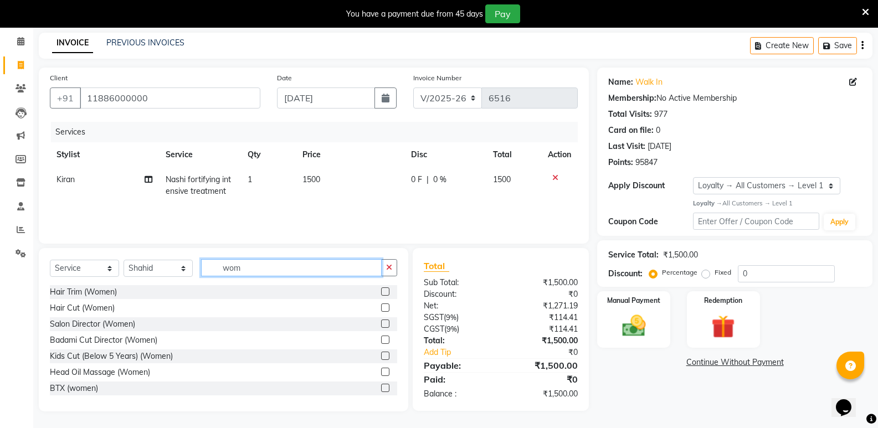
drag, startPoint x: 268, startPoint y: 275, endPoint x: 184, endPoint y: 285, distance: 84.2
click at [184, 285] on div "Select Service Product Membership Package Voucher Prepaid Gift Card Select Styl…" at bounding box center [223, 329] width 369 height 163
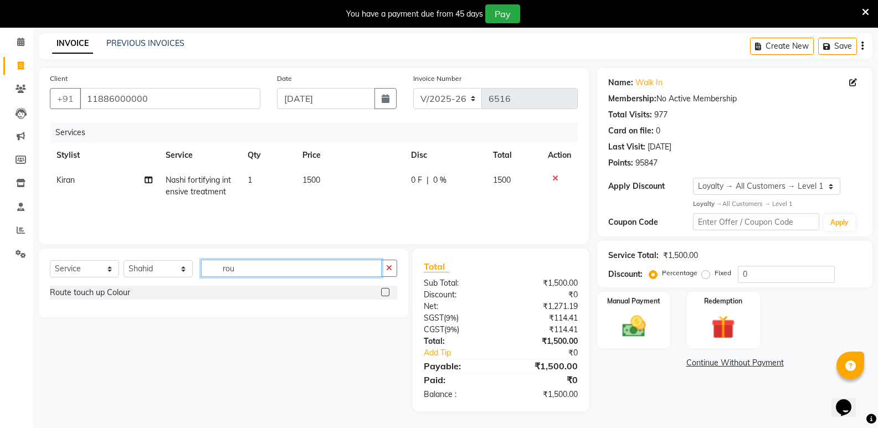
scroll to position [43, 0]
type input "rou"
click at [96, 298] on div "Route touch up Colour" at bounding box center [90, 293] width 80 height 12
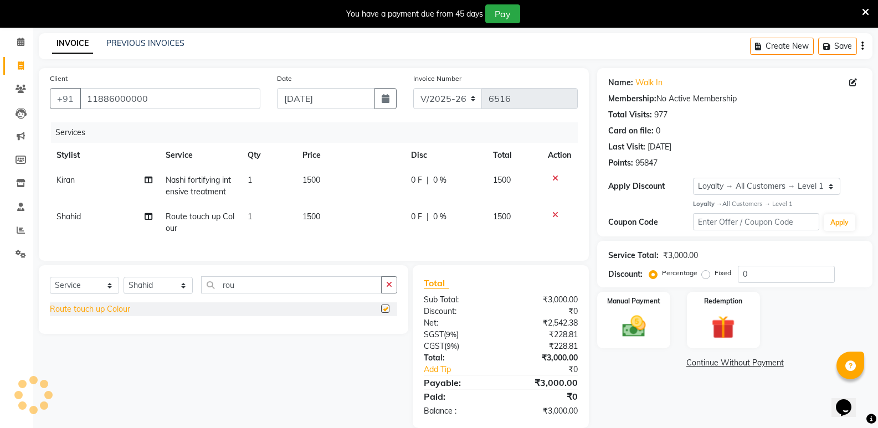
checkbox input "false"
drag, startPoint x: 555, startPoint y: 213, endPoint x: 612, endPoint y: 235, distance: 61.7
click at [555, 213] on icon at bounding box center [555, 215] width 6 height 8
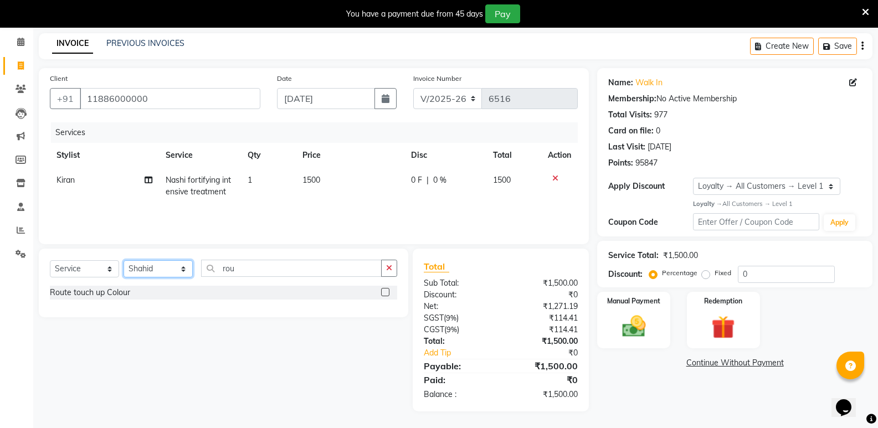
click at [168, 271] on select "Select Stylist [PERSON_NAME] [PERSON_NAME] [PERSON_NAME] Mallu [PERSON_NAME] [P…" at bounding box center [157, 268] width 69 height 17
select select "25904"
click at [123, 260] on select "Select Stylist [PERSON_NAME] [PERSON_NAME] [PERSON_NAME] Mallu [PERSON_NAME] [P…" at bounding box center [157, 268] width 69 height 17
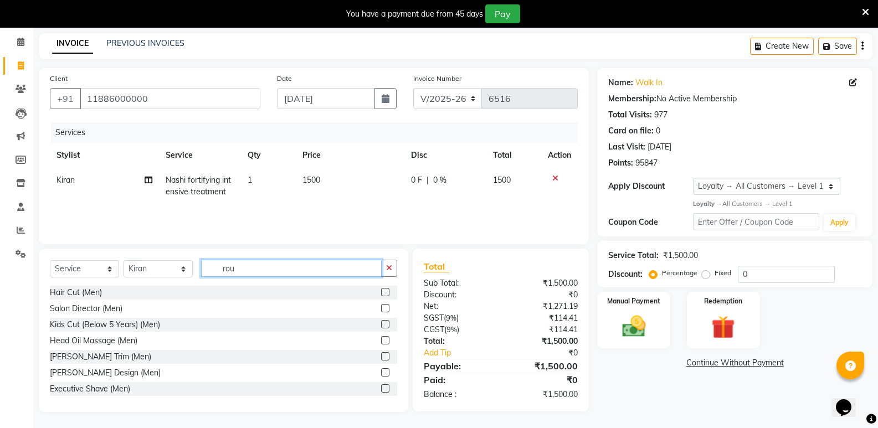
drag, startPoint x: 250, startPoint y: 270, endPoint x: 125, endPoint y: 302, distance: 129.2
click at [125, 302] on div "Select Service Product Membership Package Voucher Prepaid Gift Card Select Styl…" at bounding box center [223, 330] width 369 height 163
type input "wom"
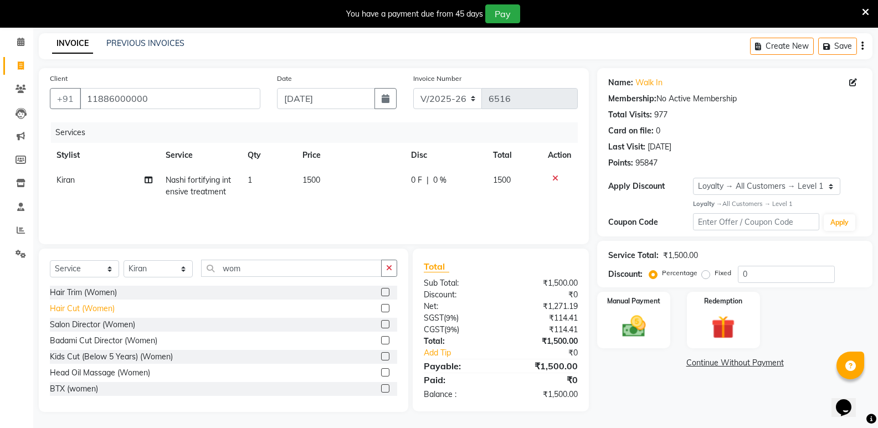
click at [83, 310] on div "Hair Cut (Women)" at bounding box center [82, 309] width 65 height 12
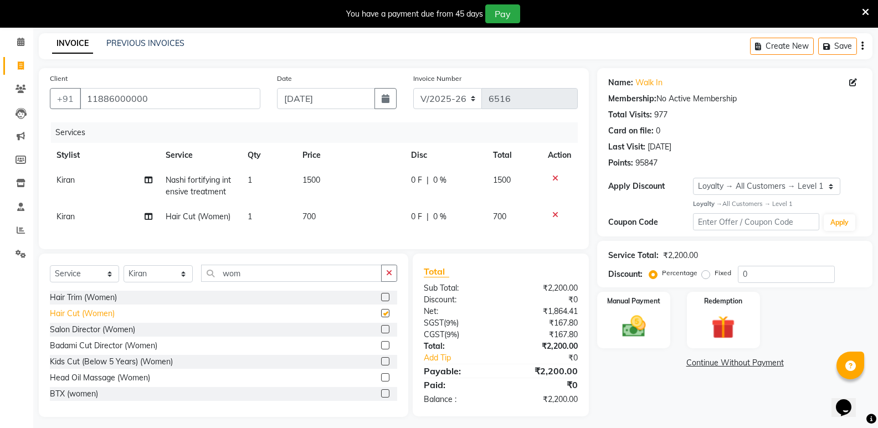
checkbox input "false"
click at [555, 214] on icon at bounding box center [555, 215] width 6 height 8
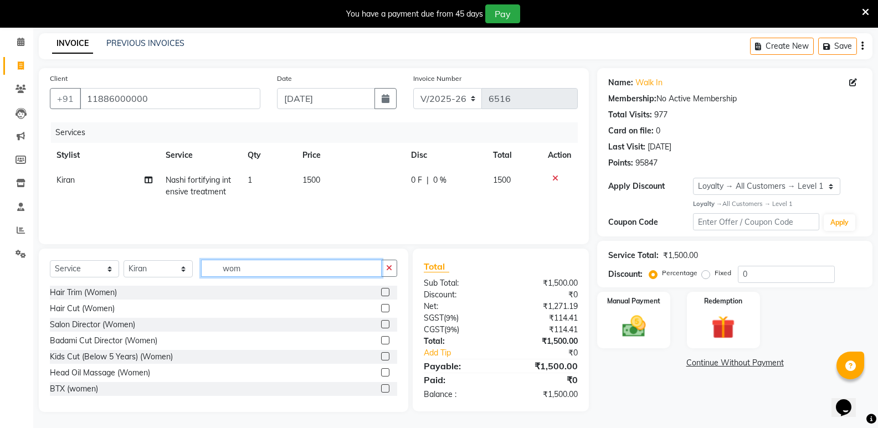
drag, startPoint x: 264, startPoint y: 272, endPoint x: 91, endPoint y: 276, distance: 173.4
click at [91, 276] on div "Select Service Product Membership Package Voucher Prepaid Gift Card Select Styl…" at bounding box center [223, 273] width 347 height 26
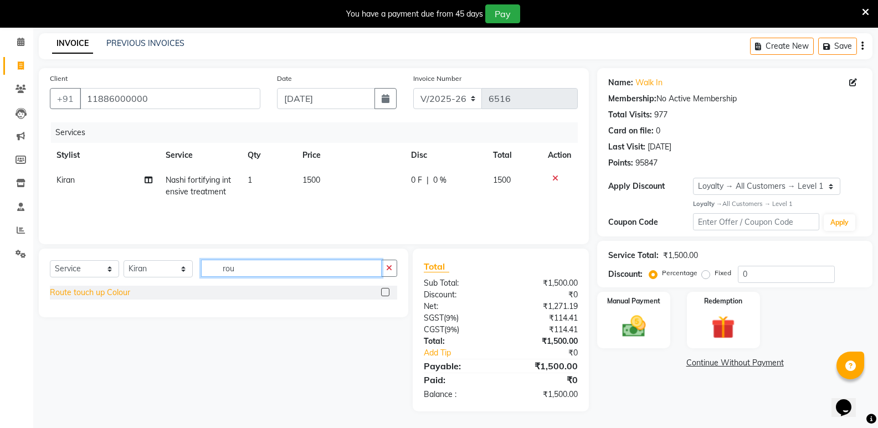
type input "rou"
click at [99, 293] on div "Route touch up Colour" at bounding box center [90, 293] width 80 height 12
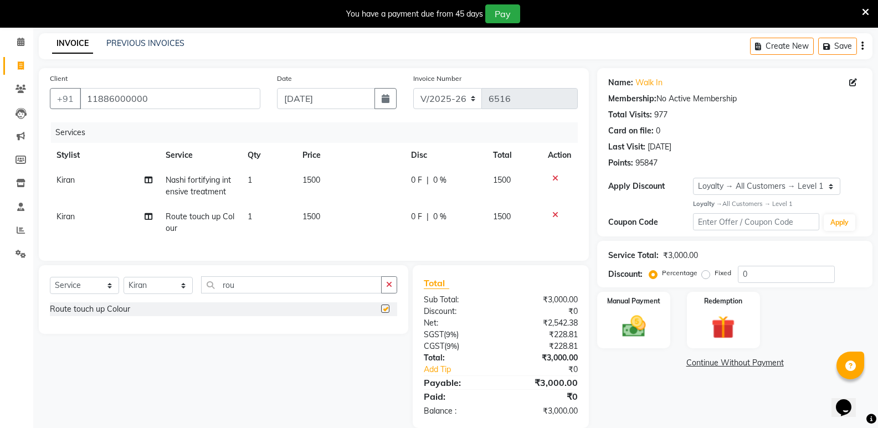
checkbox input "false"
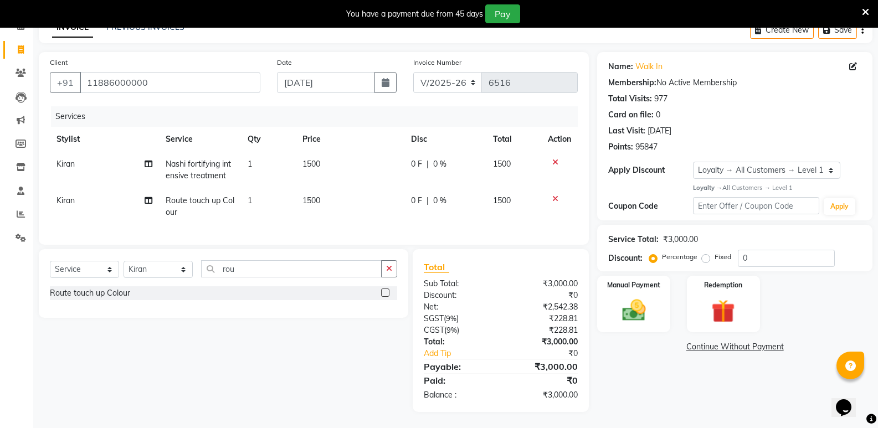
scroll to position [68, 0]
click at [163, 271] on select "Select Stylist [PERSON_NAME] [PERSON_NAME] [PERSON_NAME] Mallu [PERSON_NAME] [P…" at bounding box center [157, 268] width 69 height 17
select select "89150"
click at [123, 260] on select "Select Stylist [PERSON_NAME] [PERSON_NAME] [PERSON_NAME] Mallu [PERSON_NAME] [P…" at bounding box center [157, 268] width 69 height 17
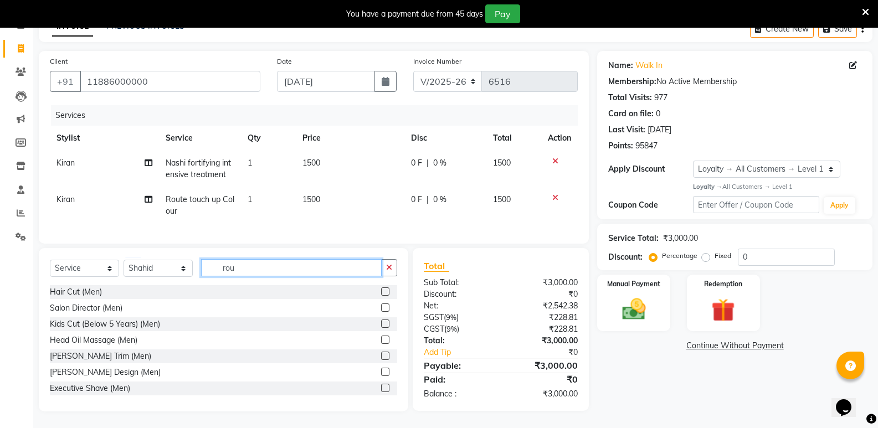
drag, startPoint x: 244, startPoint y: 273, endPoint x: 144, endPoint y: 290, distance: 101.0
click at [144, 290] on div "Select Service Product Membership Package Voucher Prepaid Gift Card Select Styl…" at bounding box center [223, 329] width 369 height 163
type input "wom"
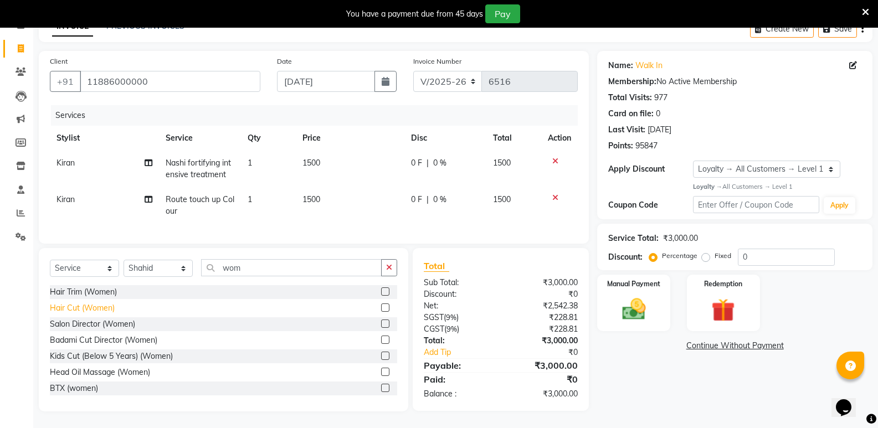
click at [105, 305] on div "Hair Cut (Women)" at bounding box center [82, 308] width 65 height 12
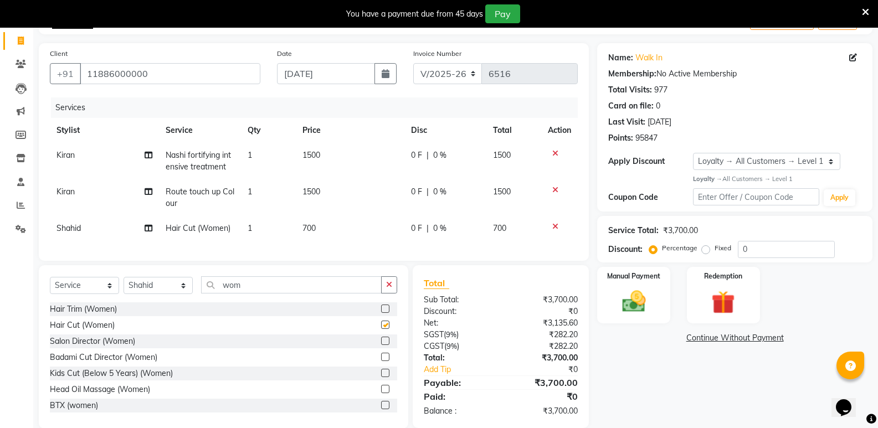
checkbox input "false"
drag, startPoint x: 264, startPoint y: 287, endPoint x: 166, endPoint y: 303, distance: 99.2
click at [166, 302] on div "Select Service Product Membership Package Voucher Prepaid Gift Card Select Styl…" at bounding box center [223, 289] width 347 height 26
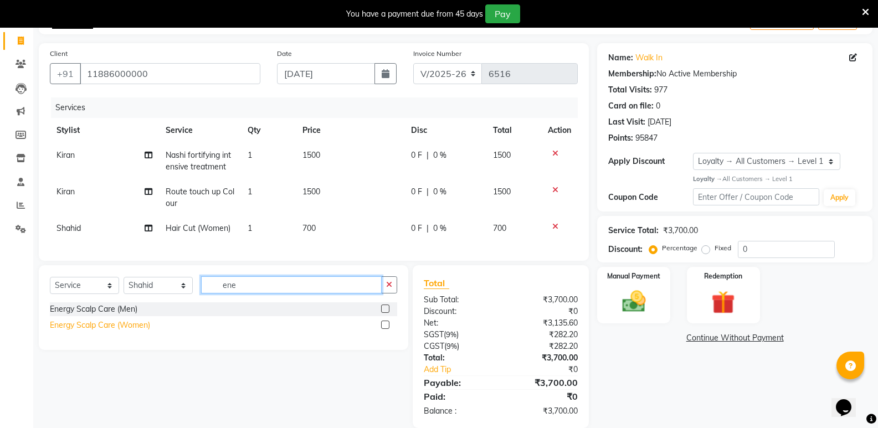
type input "ene"
click at [119, 331] on div "Energy Scalp Care (Women)" at bounding box center [100, 325] width 100 height 12
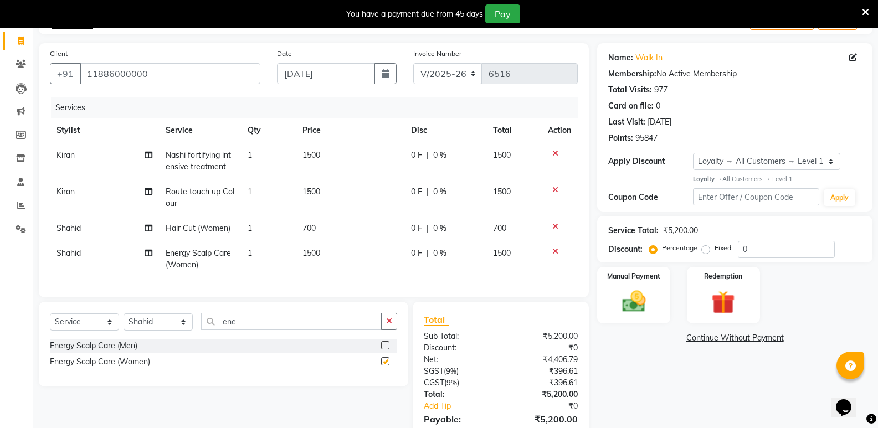
checkbox input "false"
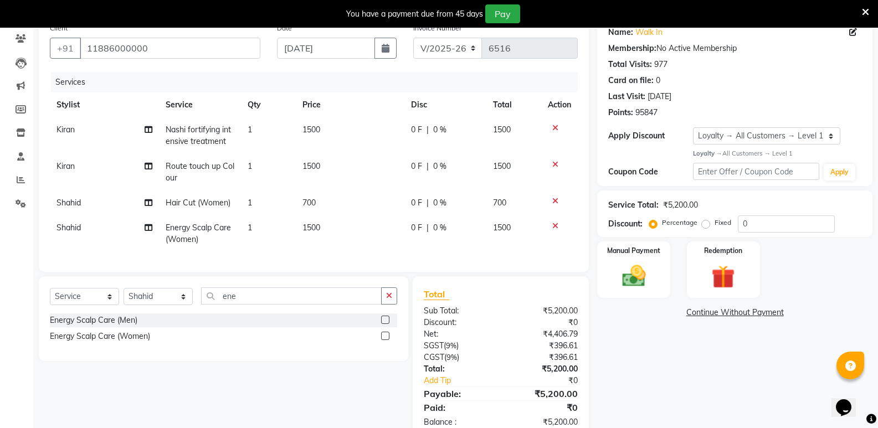
scroll to position [129, 0]
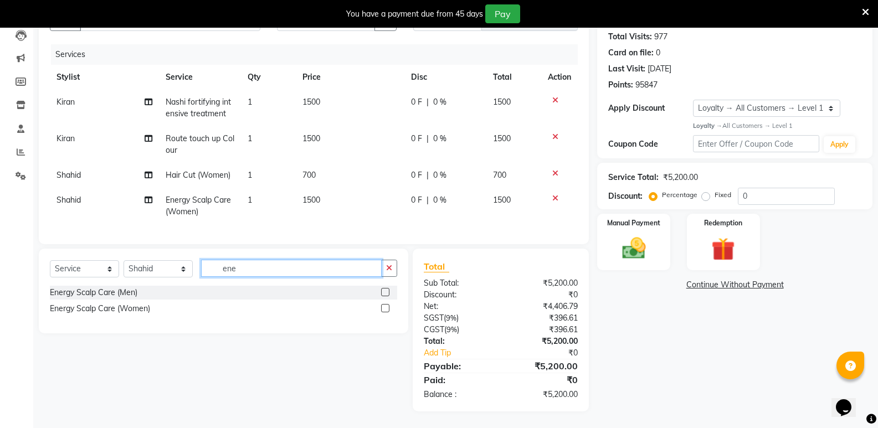
drag, startPoint x: 247, startPoint y: 271, endPoint x: 198, endPoint y: 280, distance: 50.2
click at [198, 280] on div "Select Service Product Membership Package Voucher Prepaid Gift Card Select Styl…" at bounding box center [223, 273] width 347 height 26
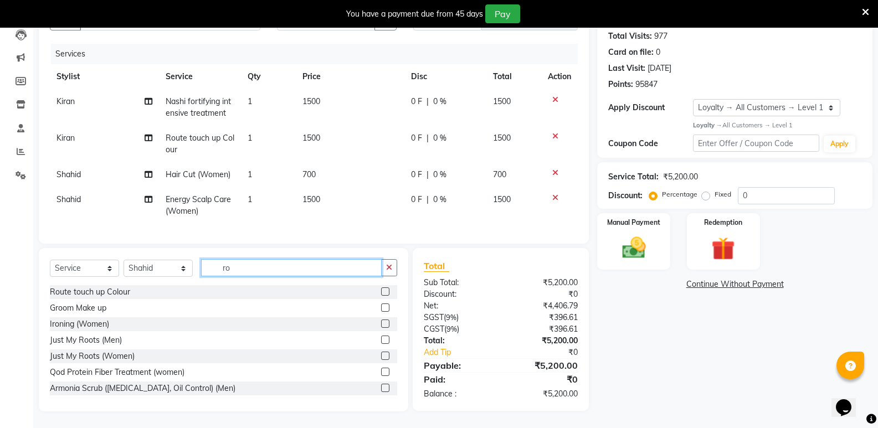
scroll to position [130, 0]
type input "ro"
click at [85, 288] on div "Route touch up Colour" at bounding box center [90, 292] width 80 height 12
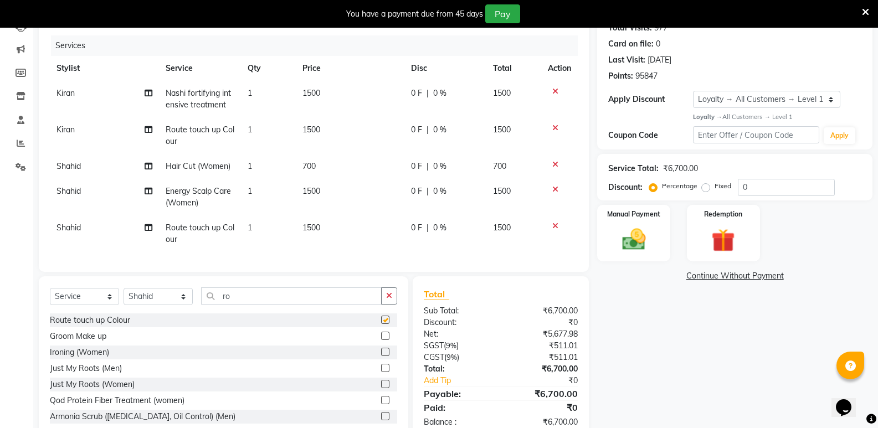
checkbox input "false"
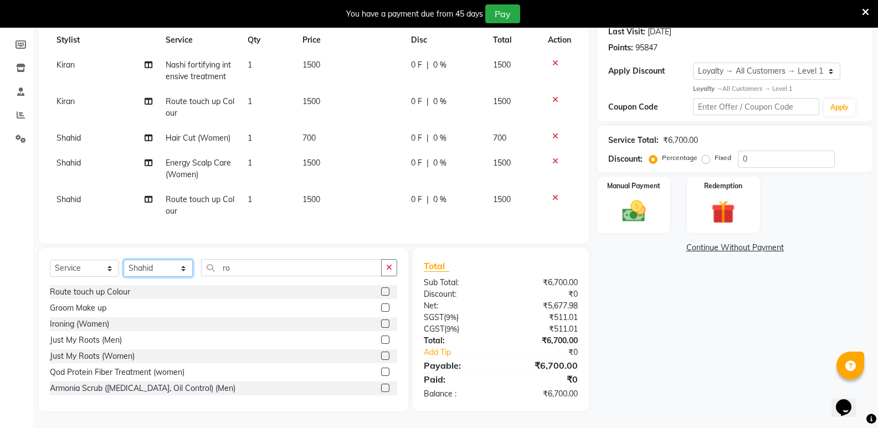
click at [151, 270] on select "Select Stylist [PERSON_NAME] [PERSON_NAME] [PERSON_NAME] Mallu [PERSON_NAME] [P…" at bounding box center [157, 268] width 69 height 17
select select "74043"
click at [123, 260] on select "Select Stylist [PERSON_NAME] [PERSON_NAME] [PERSON_NAME] Mallu [PERSON_NAME] [P…" at bounding box center [157, 268] width 69 height 17
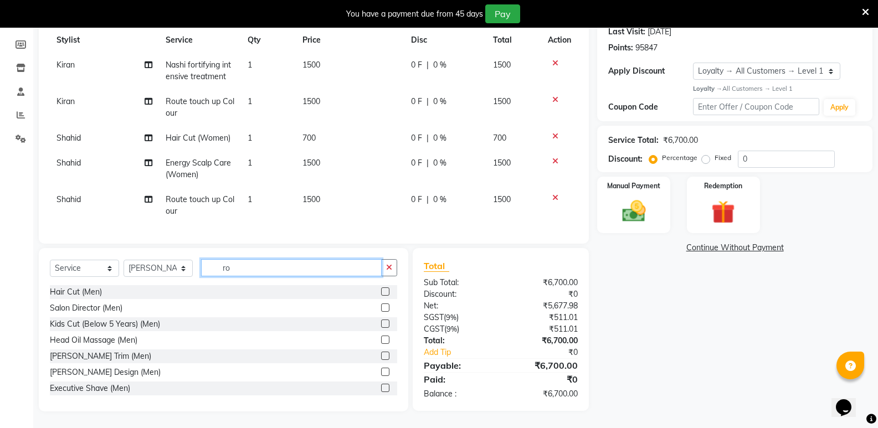
drag, startPoint x: 269, startPoint y: 274, endPoint x: 162, endPoint y: 280, distance: 106.5
click at [162, 280] on div "Select Service Product Membership Package Voucher Prepaid Gift Card Select Styl…" at bounding box center [223, 272] width 347 height 26
type input "waxin"
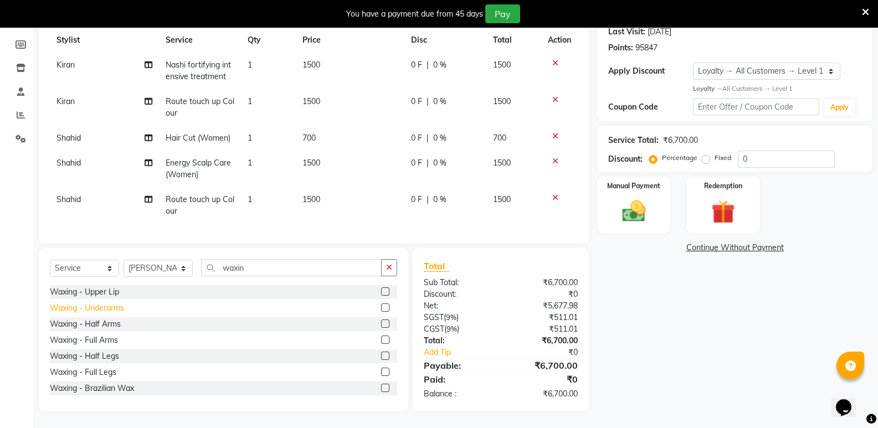
click at [112, 307] on div "Waxing - Underarms" at bounding box center [87, 308] width 74 height 12
checkbox input "false"
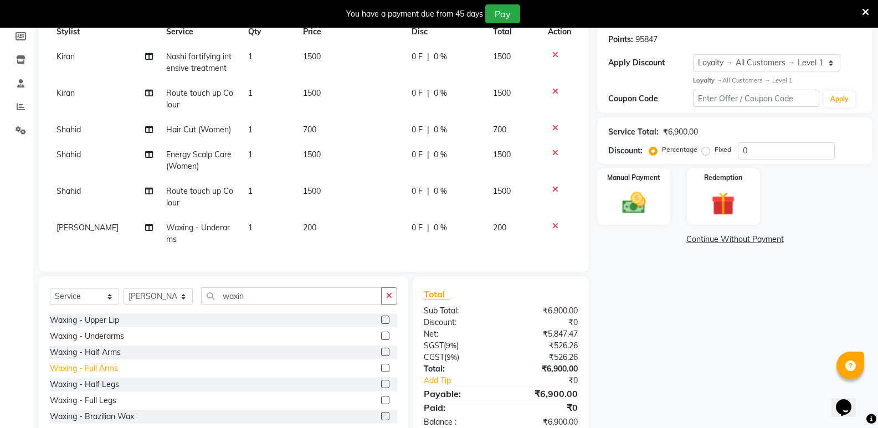
click at [106, 374] on div "Waxing - Full Arms" at bounding box center [84, 369] width 68 height 12
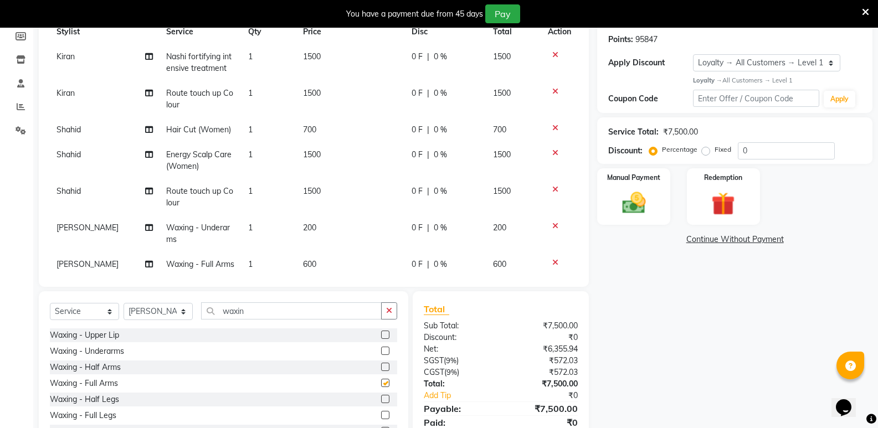
checkbox input "false"
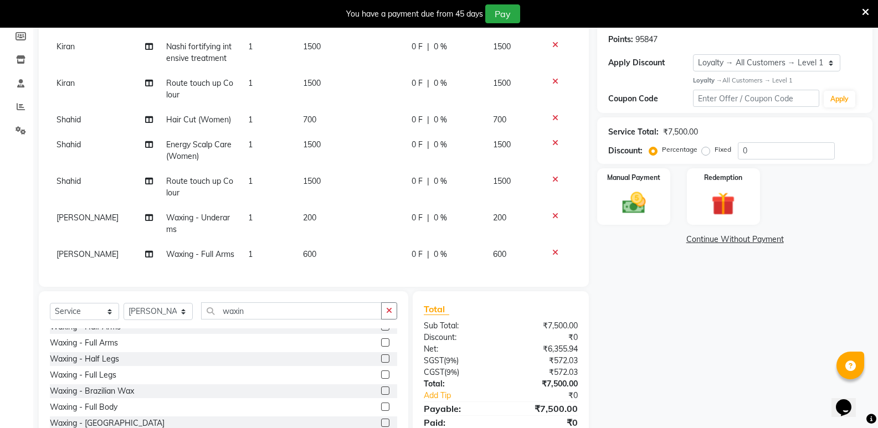
scroll to position [82, 0]
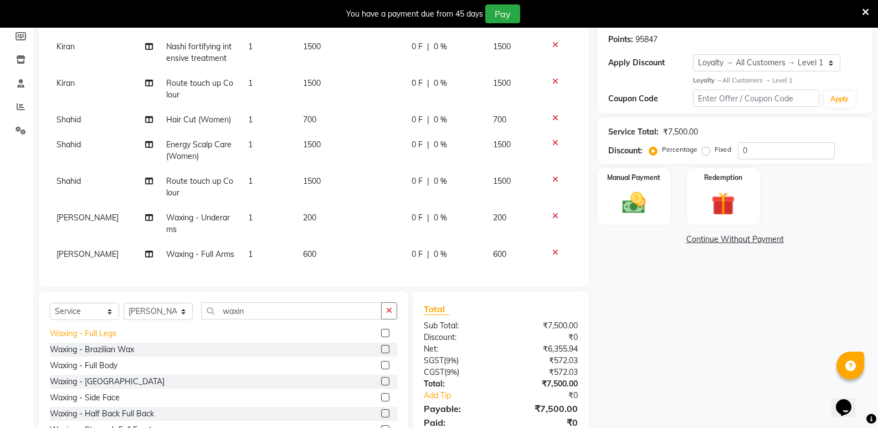
click at [111, 335] on div "Waxing - Full Legs" at bounding box center [83, 334] width 66 height 12
checkbox input "false"
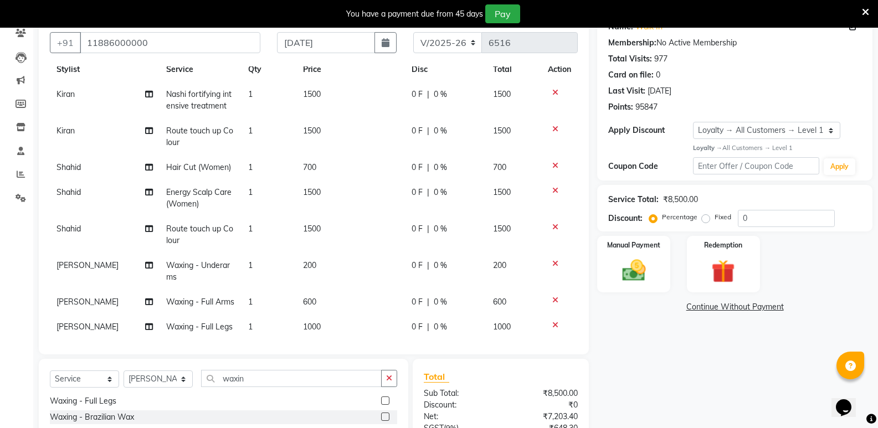
scroll to position [209, 0]
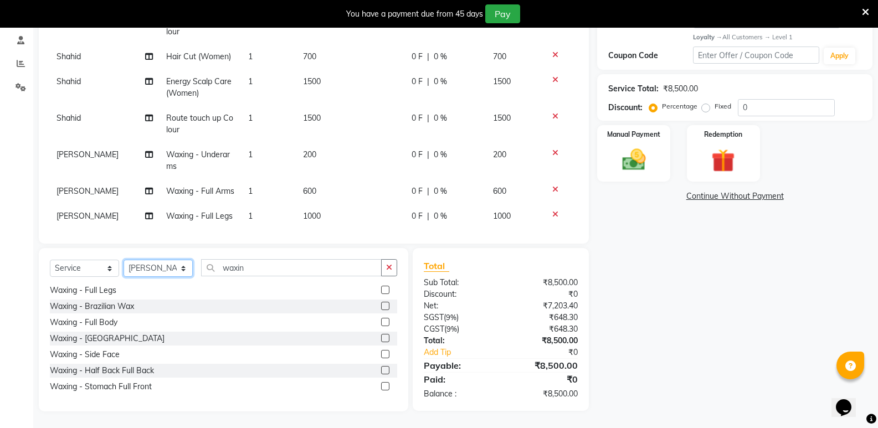
click at [158, 274] on select "Select Stylist [PERSON_NAME] [PERSON_NAME] [PERSON_NAME] Mallu [PERSON_NAME] [P…" at bounding box center [157, 268] width 69 height 17
select select "25902"
click at [123, 260] on select "Select Stylist [PERSON_NAME] [PERSON_NAME] [PERSON_NAME] Mallu [PERSON_NAME] [P…" at bounding box center [157, 268] width 69 height 17
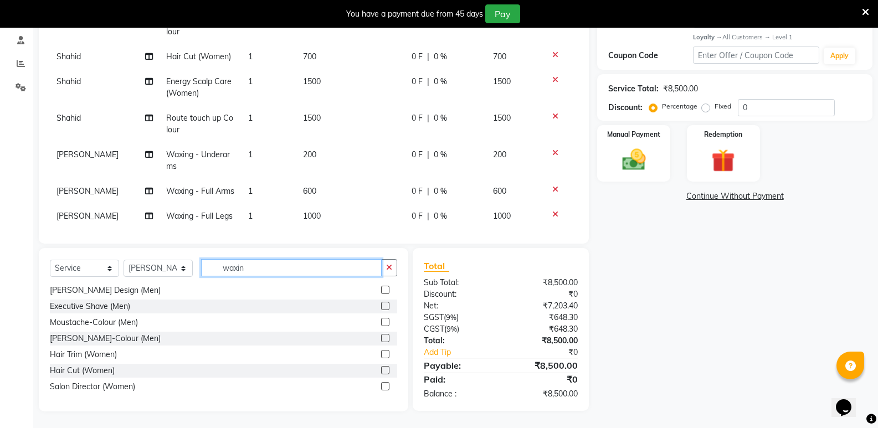
click at [290, 274] on input "waxin" at bounding box center [291, 267] width 180 height 17
drag, startPoint x: 290, startPoint y: 274, endPoint x: 184, endPoint y: 283, distance: 106.8
click at [184, 283] on div "Select Service Product Membership Package Voucher Prepaid Gift Card Select Styl…" at bounding box center [223, 272] width 347 height 26
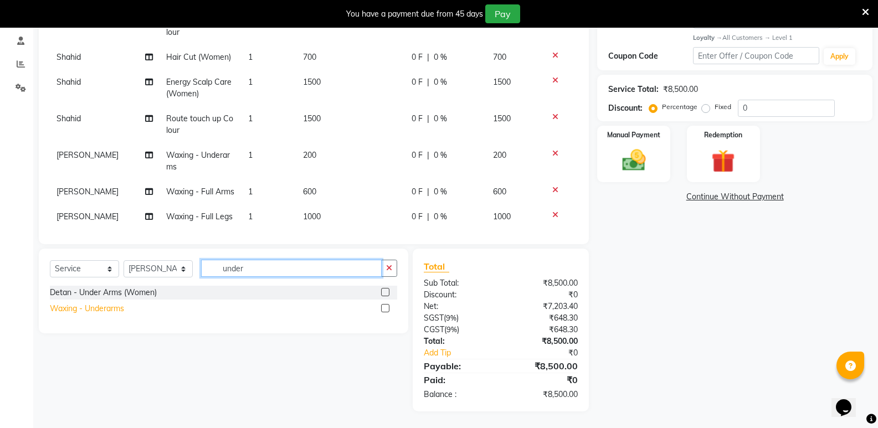
type input "under"
click at [117, 307] on div "Waxing - Underarms" at bounding box center [87, 309] width 74 height 12
checkbox input "false"
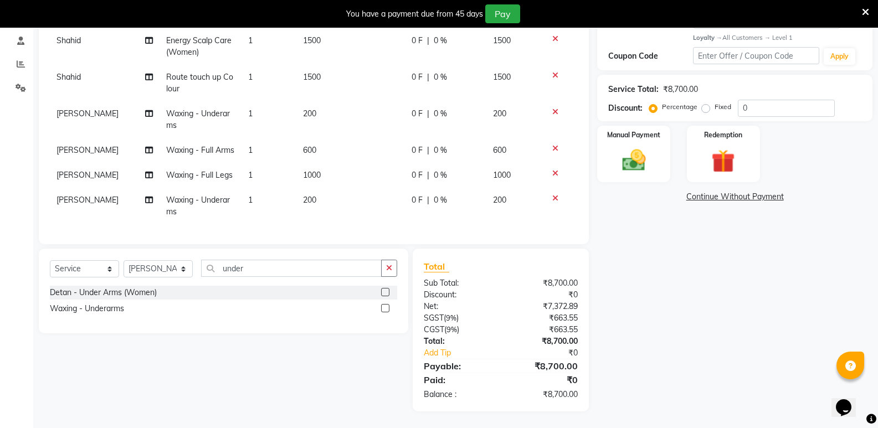
scroll to position [91, 0]
drag, startPoint x: 254, startPoint y: 268, endPoint x: 209, endPoint y: 277, distance: 45.3
click at [209, 277] on div "Select Service Product Membership Package Voucher Prepaid Gift Card Select Styl…" at bounding box center [223, 273] width 347 height 26
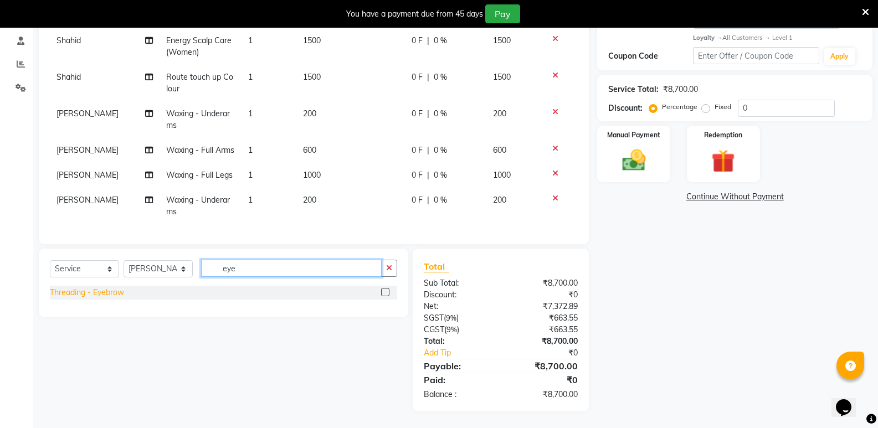
type input "eye"
click at [75, 293] on div "Threading - Eyebrow" at bounding box center [87, 293] width 74 height 12
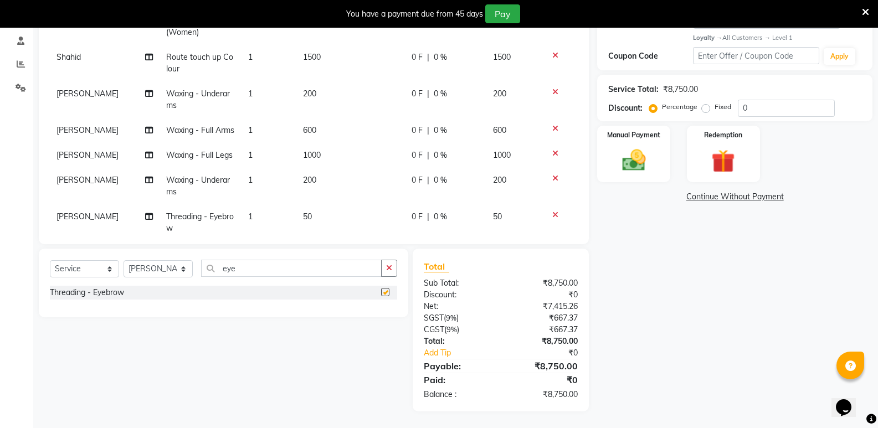
checkbox input "false"
drag, startPoint x: 254, startPoint y: 275, endPoint x: 174, endPoint y: 283, distance: 80.2
click at [174, 283] on div "Select Service Product Membership Package Voucher Prepaid Gift Card Select Styl…" at bounding box center [223, 273] width 347 height 26
type input "upp"
click at [103, 304] on div "Threading - Upperlip" at bounding box center [86, 309] width 73 height 12
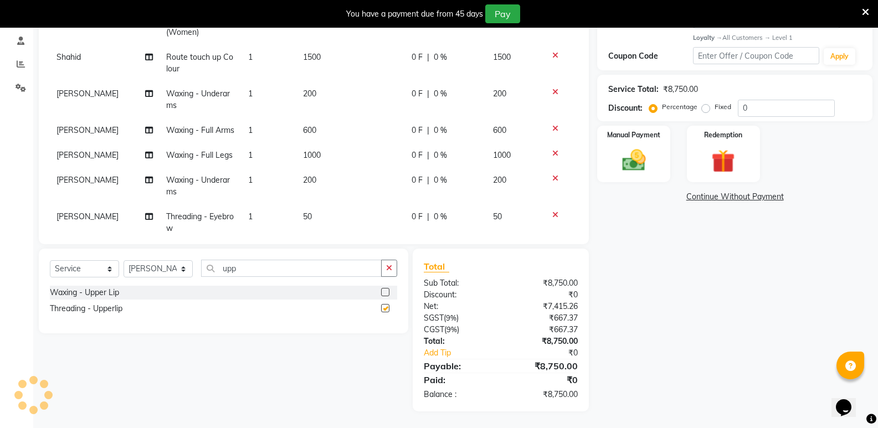
checkbox input "false"
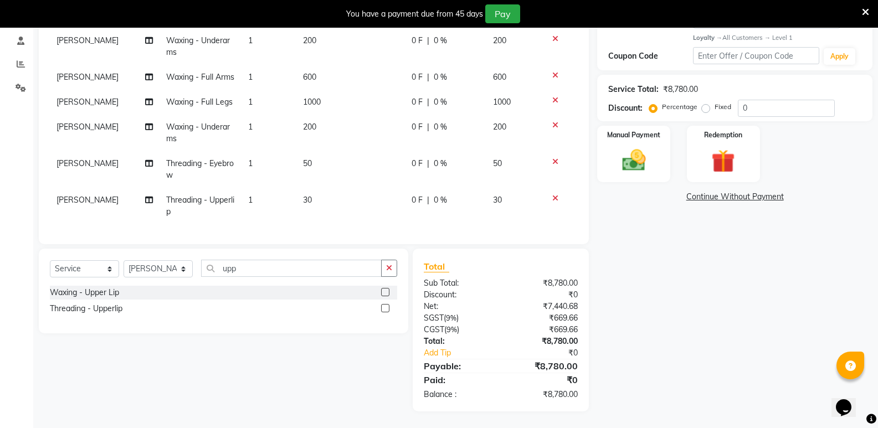
scroll to position [164, 0]
click at [652, 161] on img at bounding box center [632, 160] width 39 height 28
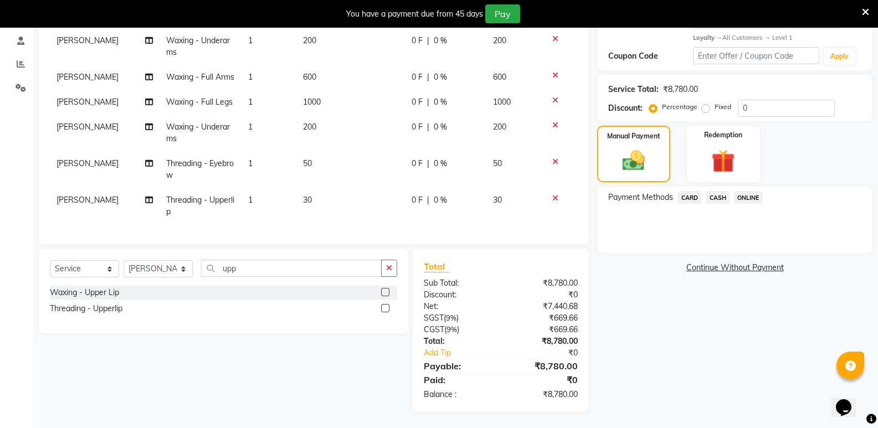
click at [722, 200] on span "CASH" at bounding box center [717, 197] width 24 height 13
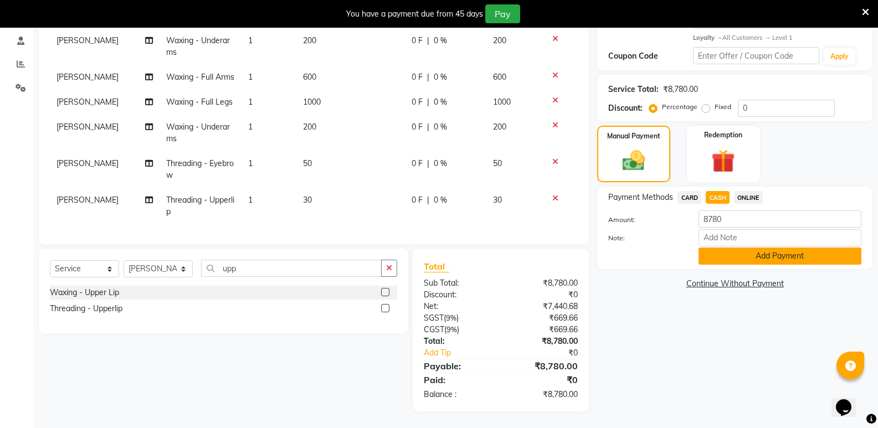
click at [716, 255] on button "Add Payment" at bounding box center [779, 255] width 163 height 17
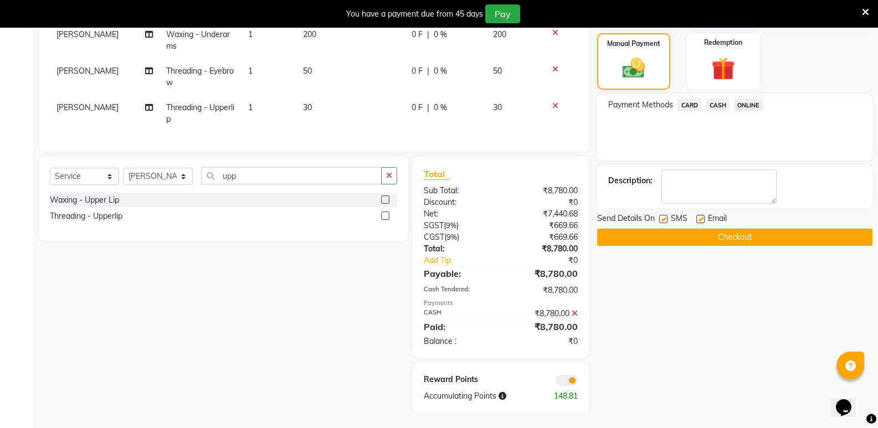
scroll to position [303, 0]
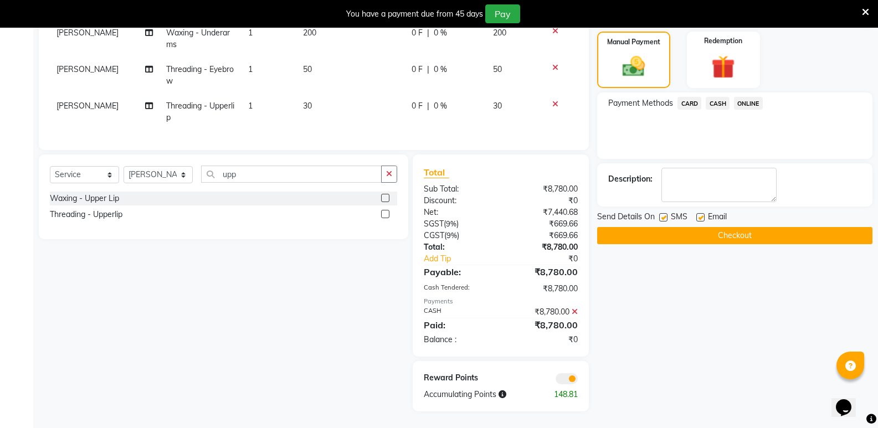
click at [716, 239] on button "Checkout" at bounding box center [734, 235] width 275 height 17
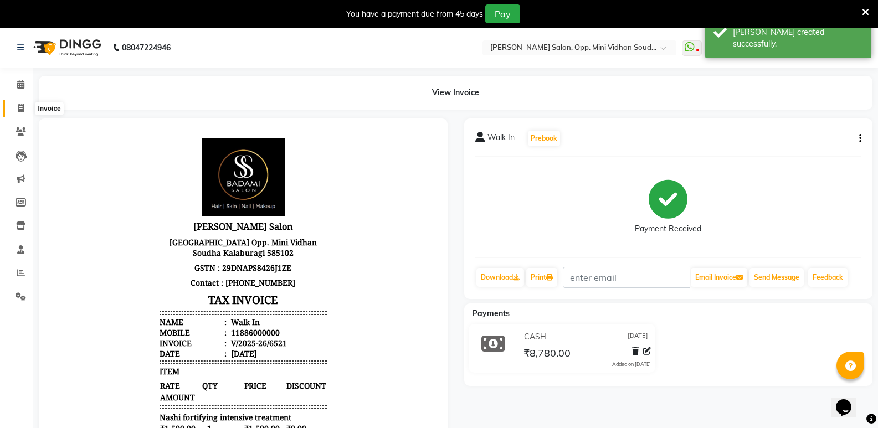
click at [13, 110] on span at bounding box center [20, 108] width 19 height 13
select select "service"
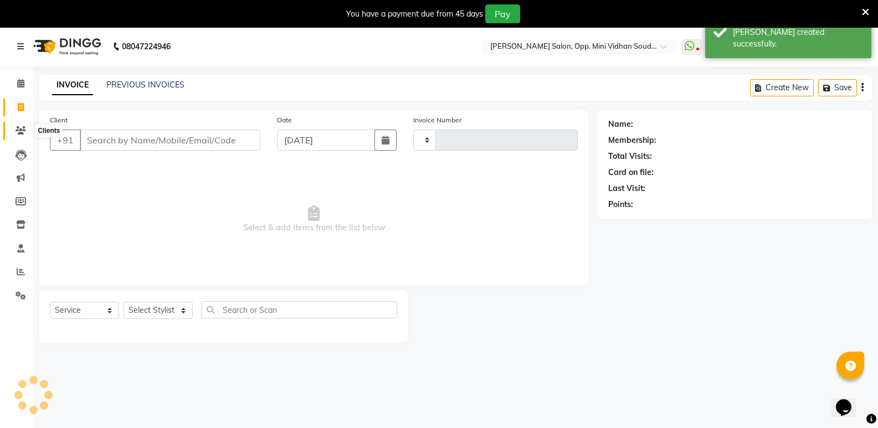
scroll to position [28, 0]
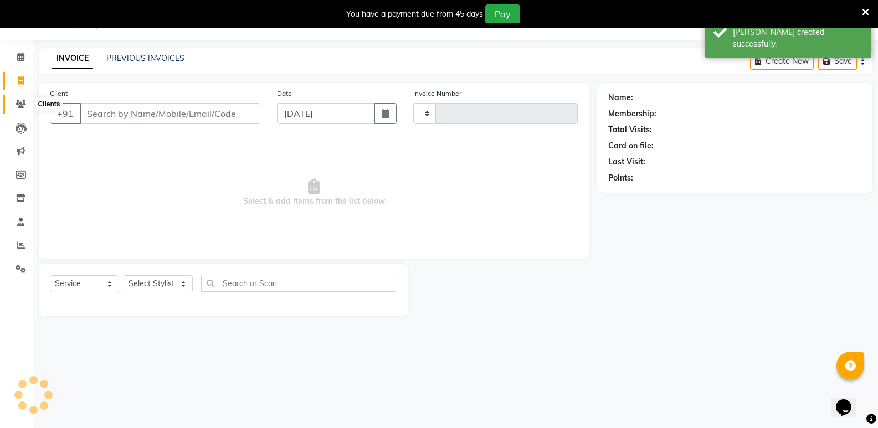
type input "6522"
select select "4533"
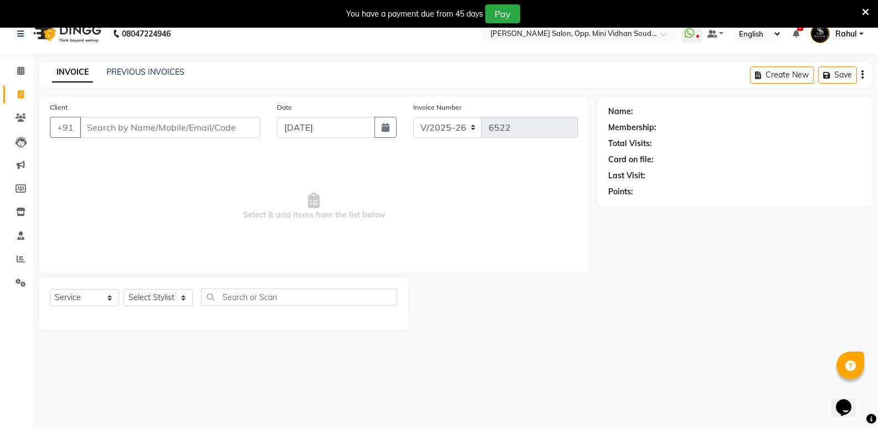
scroll to position [0, 0]
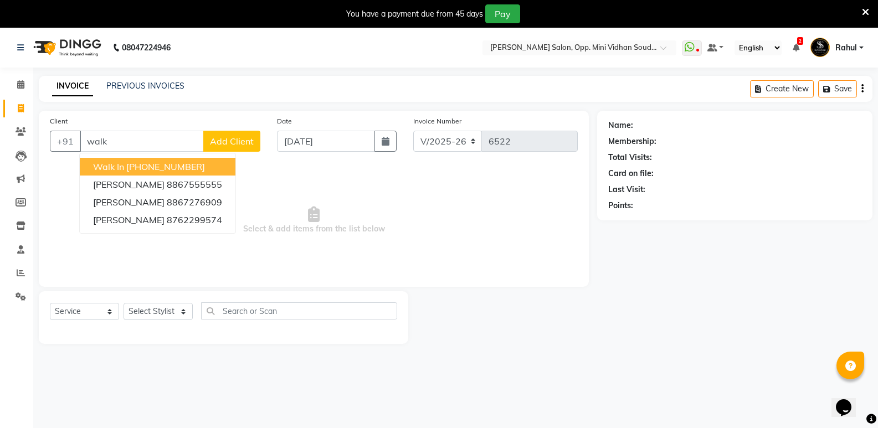
click at [101, 163] on span "Walk In" at bounding box center [108, 166] width 31 height 11
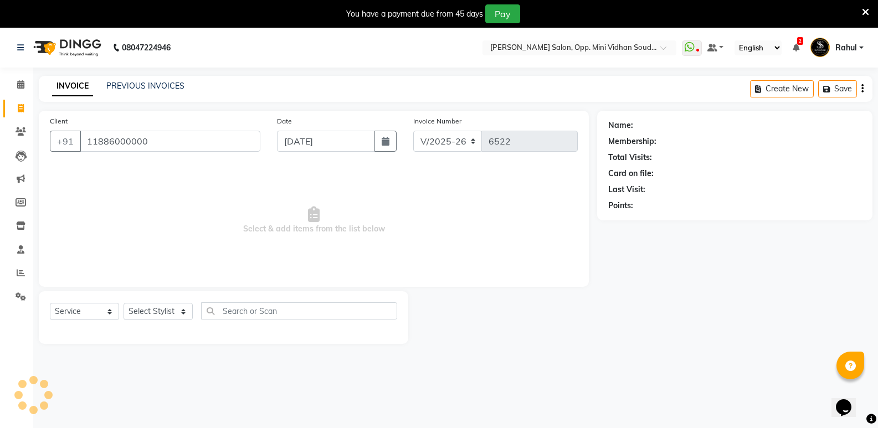
type input "11886000000"
click at [152, 314] on select "Select Stylist [PERSON_NAME] [PERSON_NAME] [PERSON_NAME] Mallu [PERSON_NAME] [P…" at bounding box center [157, 311] width 69 height 17
select select "1: Object"
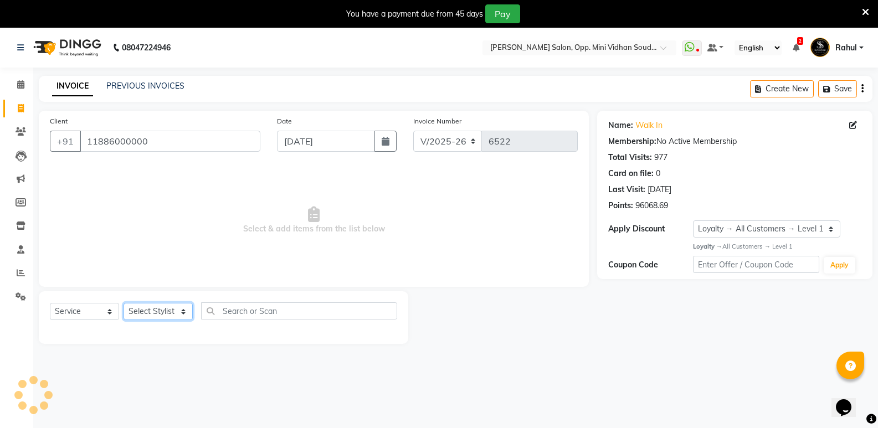
select select "25908"
click at [123, 303] on select "Select Stylist [PERSON_NAME] [PERSON_NAME] [PERSON_NAME] Mallu [PERSON_NAME] [P…" at bounding box center [157, 311] width 69 height 17
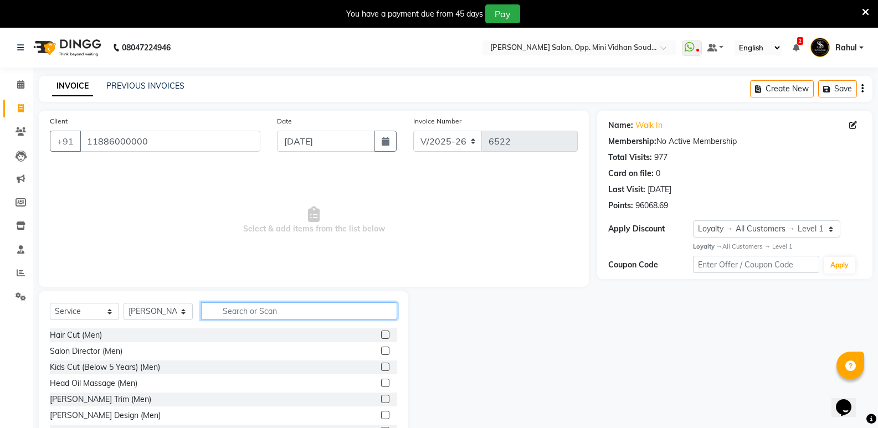
click at [260, 312] on input "text" at bounding box center [299, 310] width 196 height 17
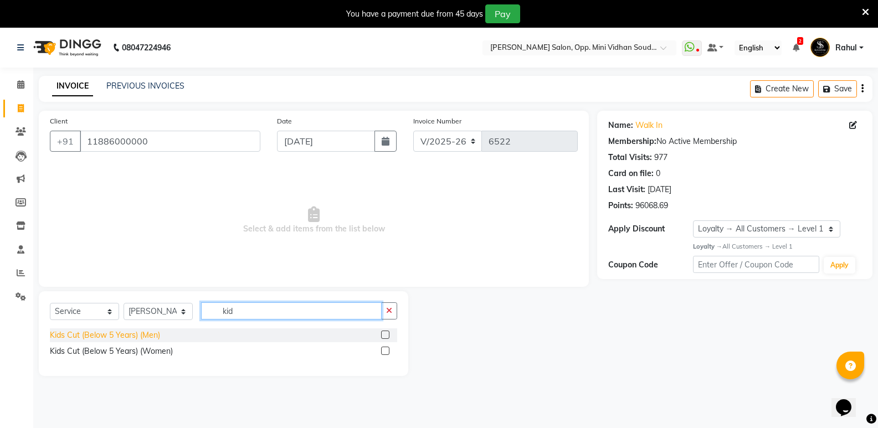
type input "kid"
click at [121, 333] on div "Kids Cut (Below 5 Years) (Men)" at bounding box center [105, 335] width 110 height 12
checkbox input "false"
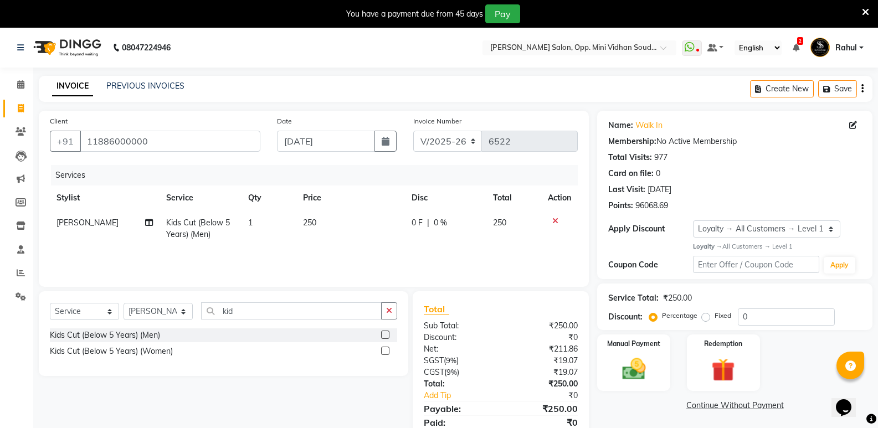
click at [251, 231] on td "1" at bounding box center [268, 228] width 55 height 37
select select "25908"
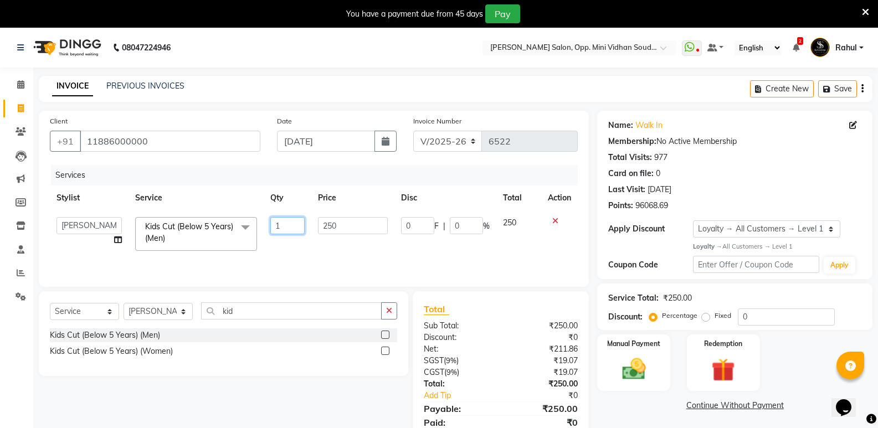
click at [292, 226] on input "1" at bounding box center [287, 225] width 34 height 17
type input "2"
click at [649, 405] on link "Continue Without Payment" at bounding box center [734, 406] width 271 height 12
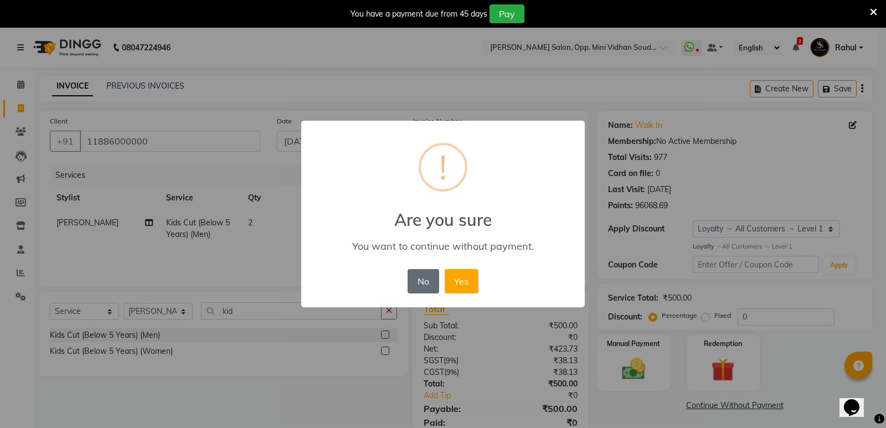
drag, startPoint x: 419, startPoint y: 282, endPoint x: 421, endPoint y: 292, distance: 10.2
click at [419, 285] on button "No" at bounding box center [422, 281] width 31 height 24
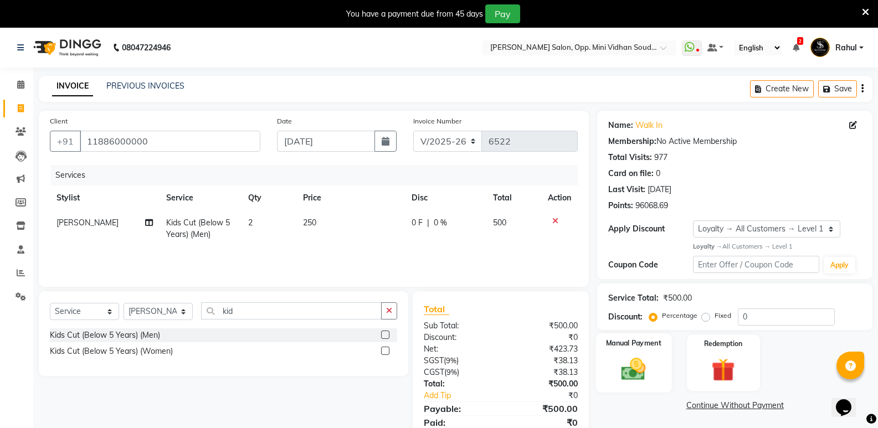
click at [635, 367] on img at bounding box center [632, 369] width 39 height 28
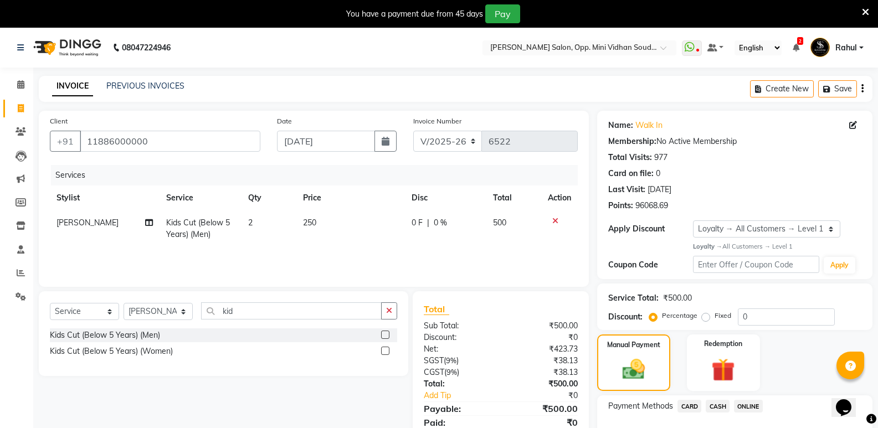
click at [716, 406] on span "CASH" at bounding box center [717, 406] width 24 height 13
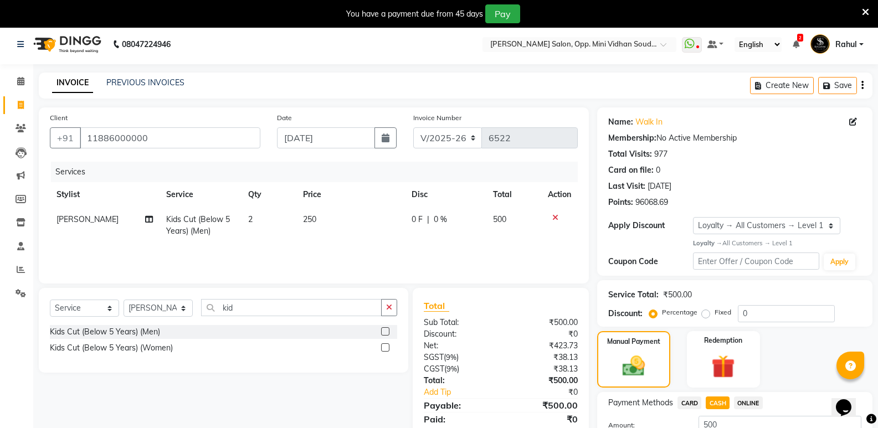
scroll to position [89, 0]
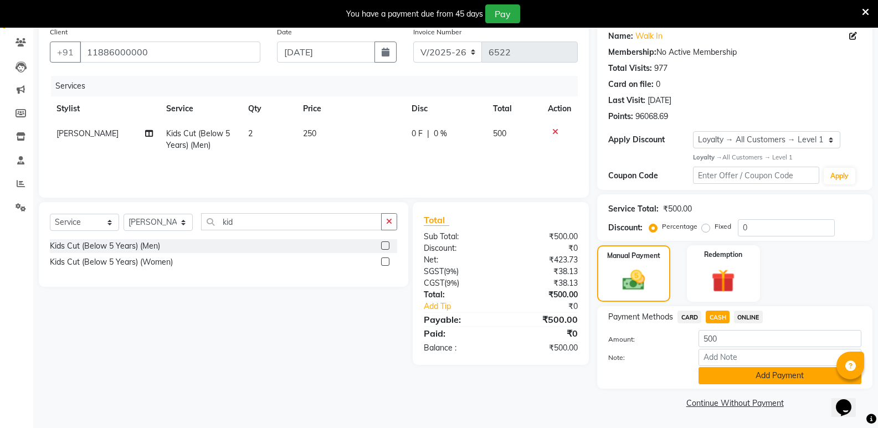
click at [720, 377] on button "Add Payment" at bounding box center [779, 375] width 163 height 17
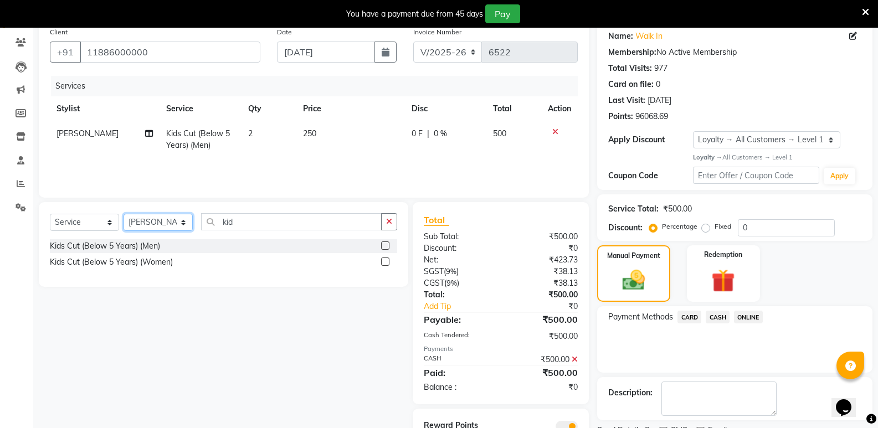
click at [156, 228] on select "Select Stylist [PERSON_NAME] [PERSON_NAME] [PERSON_NAME] Mallu [PERSON_NAME] [P…" at bounding box center [157, 222] width 69 height 17
select select "43648"
click at [123, 214] on select "Select Stylist [PERSON_NAME] [PERSON_NAME] [PERSON_NAME] Mallu [PERSON_NAME] [P…" at bounding box center [157, 222] width 69 height 17
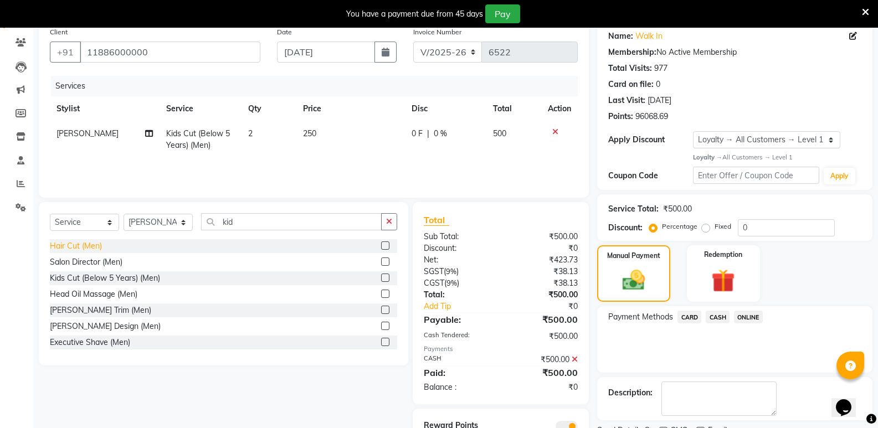
click at [82, 241] on div "Hair Cut (Men)" at bounding box center [76, 246] width 52 height 12
checkbox input "false"
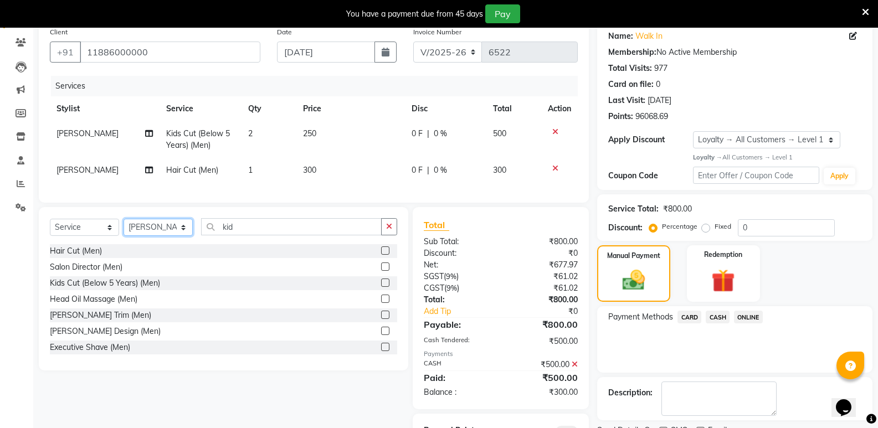
click at [163, 233] on select "Select Stylist [PERSON_NAME] [PERSON_NAME] [PERSON_NAME] Mallu [PERSON_NAME] [P…" at bounding box center [157, 227] width 69 height 17
select select "25904"
click at [123, 227] on select "Select Stylist [PERSON_NAME] [PERSON_NAME] [PERSON_NAME] Mallu [PERSON_NAME] [P…" at bounding box center [157, 227] width 69 height 17
drag, startPoint x: 259, startPoint y: 236, endPoint x: 184, endPoint y: 239, distance: 74.2
click at [184, 239] on div "Select Service Product Membership Package Voucher Prepaid Gift Card Select Styl…" at bounding box center [223, 231] width 347 height 26
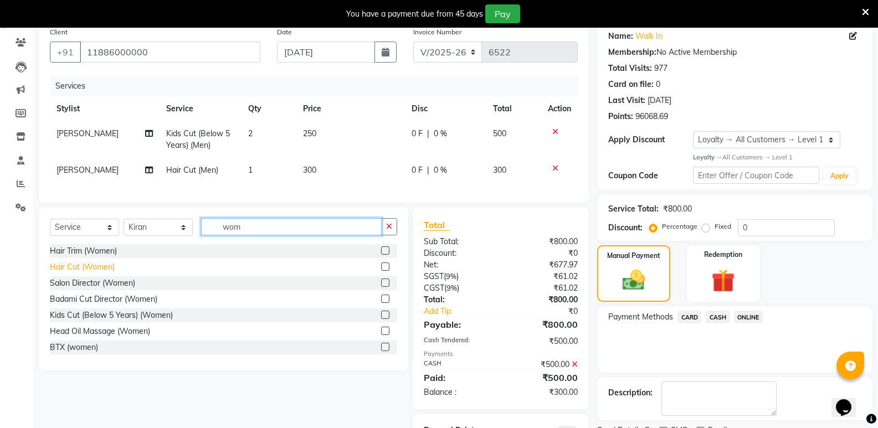
type input "wom"
click at [85, 270] on div "Hair Cut (Women)" at bounding box center [82, 267] width 65 height 12
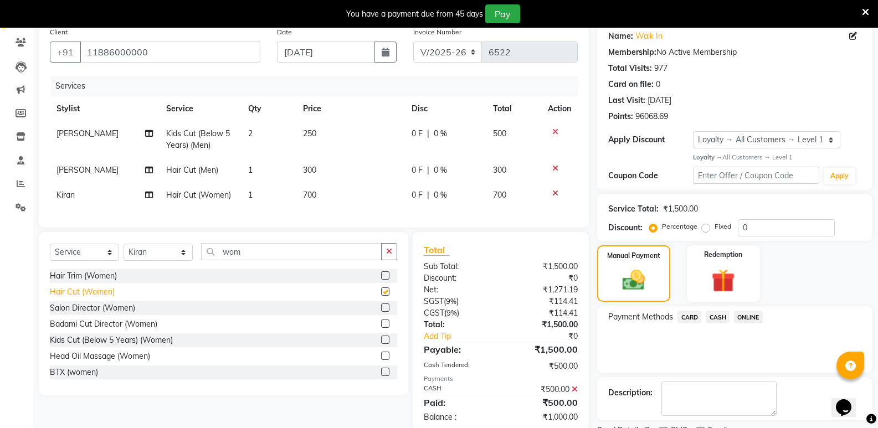
checkbox input "false"
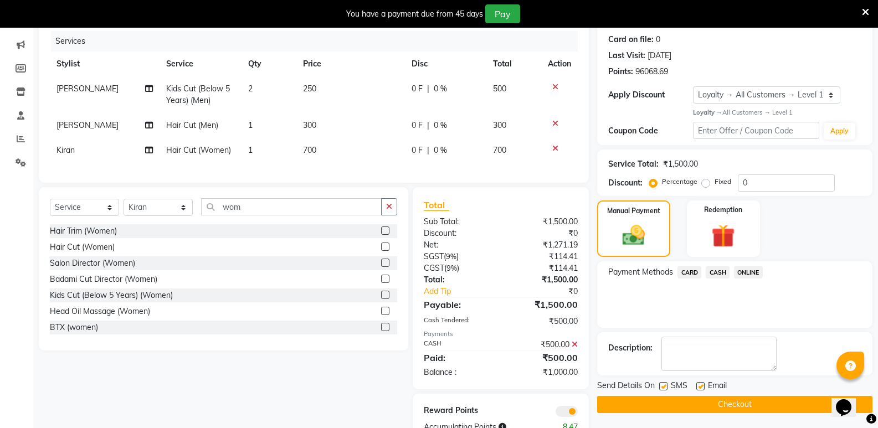
scroll to position [175, 0]
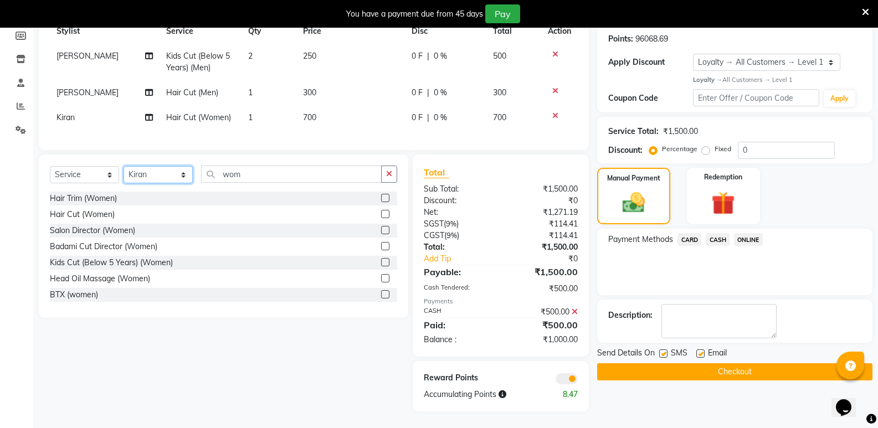
click at [135, 174] on select "Select Stylist [PERSON_NAME] [PERSON_NAME] [PERSON_NAME] Mallu [PERSON_NAME] [P…" at bounding box center [157, 174] width 69 height 17
select select "25902"
click at [123, 166] on select "Select Stylist [PERSON_NAME] [PERSON_NAME] [PERSON_NAME] Mallu [PERSON_NAME] [P…" at bounding box center [157, 174] width 69 height 17
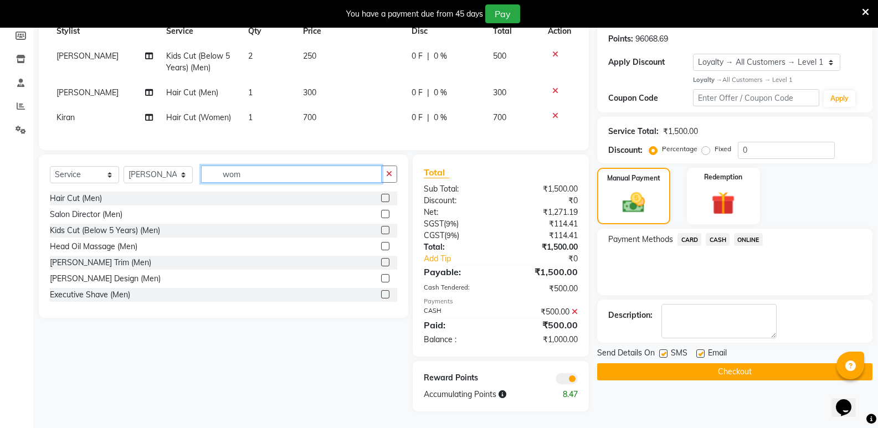
drag, startPoint x: 260, startPoint y: 172, endPoint x: 152, endPoint y: 178, distance: 108.7
click at [152, 178] on div "Select Service Product Membership Package Voucher Prepaid Gift Card Select Styl…" at bounding box center [223, 179] width 347 height 26
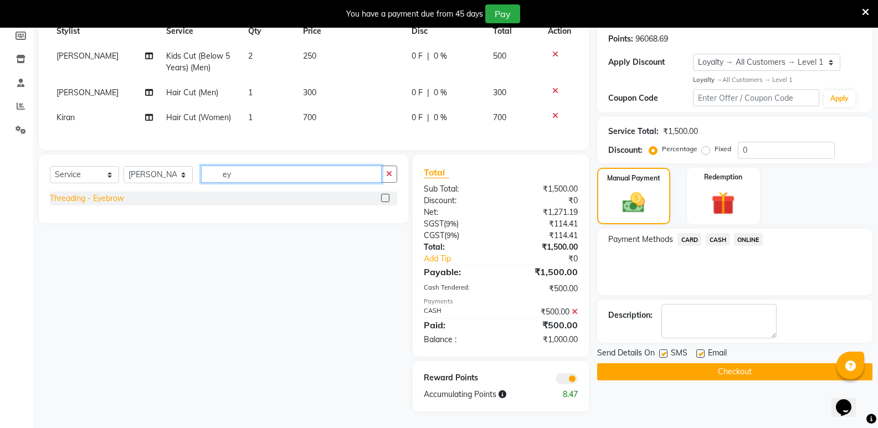
type input "ey"
click at [104, 198] on div "Threading - Eyebrow" at bounding box center [87, 199] width 74 height 12
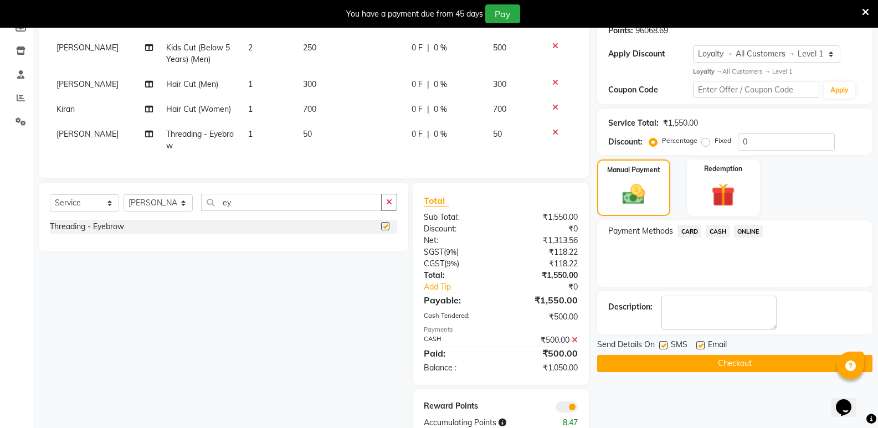
checkbox input "false"
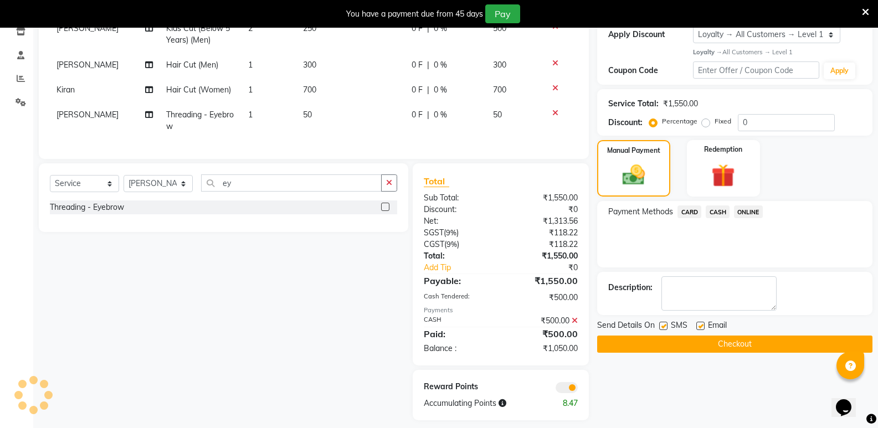
scroll to position [212, 0]
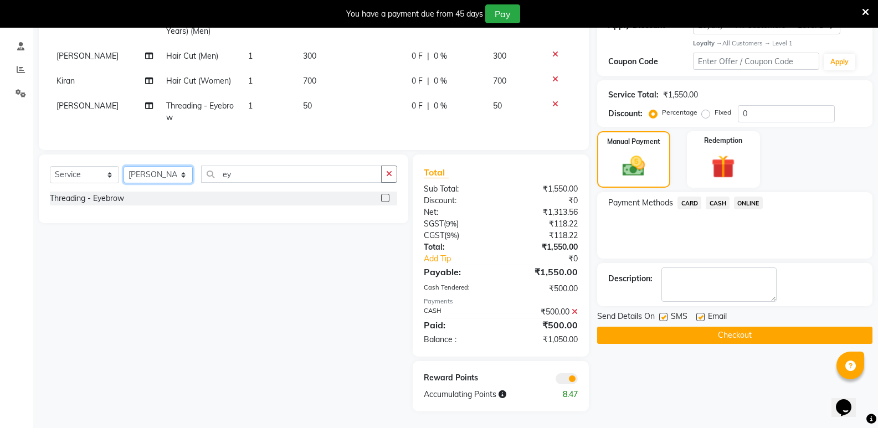
click at [168, 172] on select "Select Stylist [PERSON_NAME] [PERSON_NAME] [PERSON_NAME] Mallu [PERSON_NAME] [P…" at bounding box center [157, 174] width 69 height 17
select select "25911"
click at [123, 166] on select "Select Stylist [PERSON_NAME] [PERSON_NAME] [PERSON_NAME] Mallu [PERSON_NAME] [P…" at bounding box center [157, 174] width 69 height 17
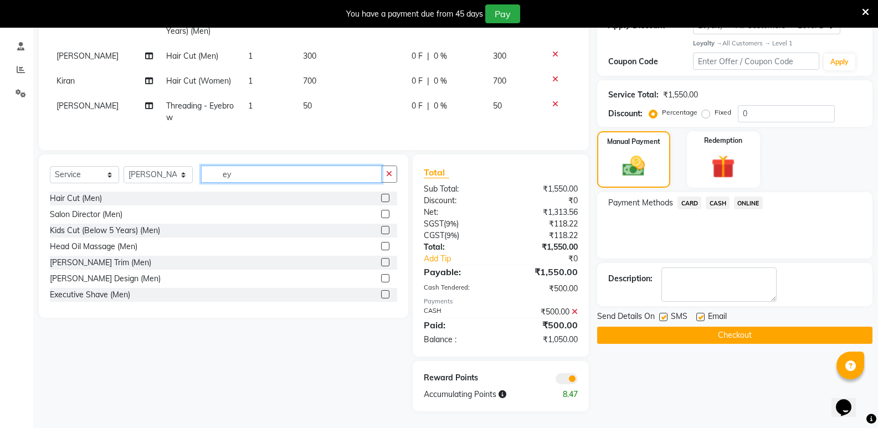
drag, startPoint x: 243, startPoint y: 176, endPoint x: 159, endPoint y: 180, distance: 83.7
click at [159, 180] on div "Select Service Product Membership Package Voucher Prepaid Gift Card Select Styl…" at bounding box center [223, 179] width 347 height 26
type input "wome"
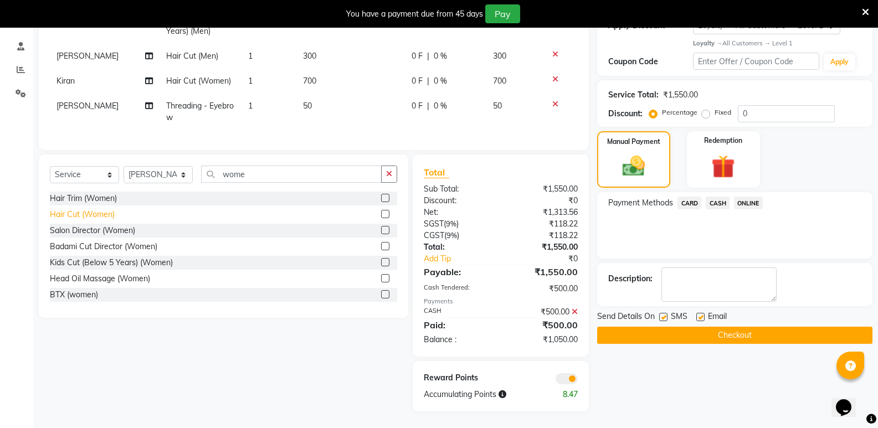
click at [101, 213] on div "Hair Cut (Women)" at bounding box center [82, 215] width 65 height 12
checkbox input "false"
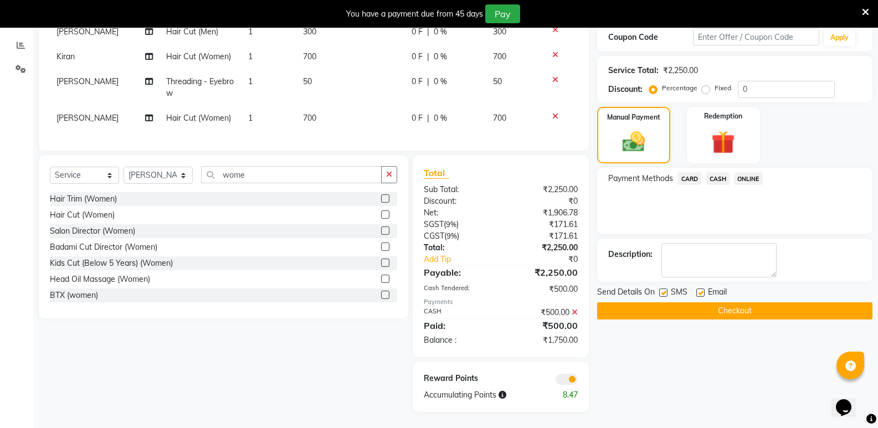
scroll to position [236, 0]
click at [575, 310] on icon at bounding box center [574, 312] width 6 height 8
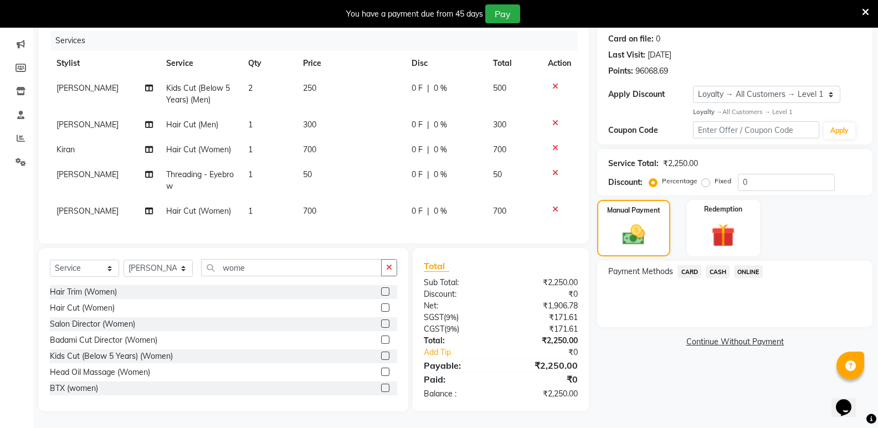
scroll to position [143, 0]
click at [717, 265] on span "CASH" at bounding box center [717, 271] width 24 height 13
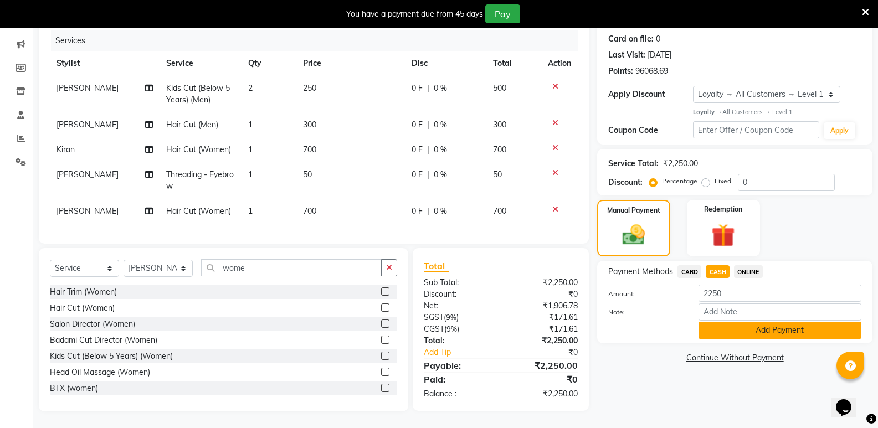
click at [750, 329] on button "Add Payment" at bounding box center [779, 330] width 163 height 17
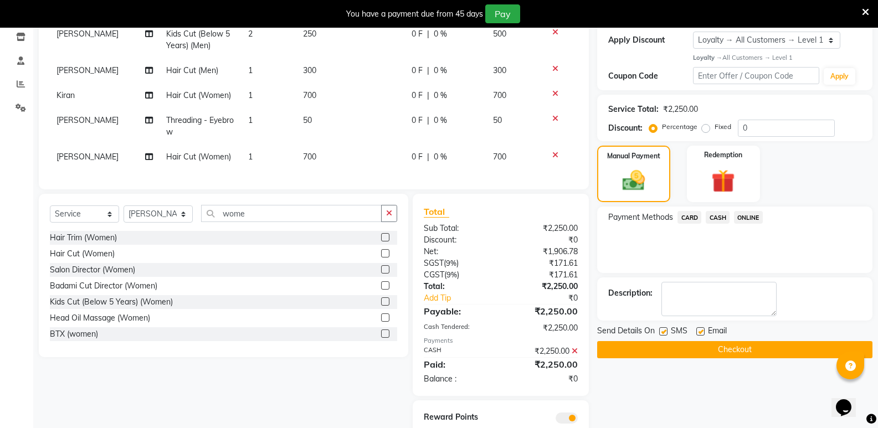
scroll to position [236, 0]
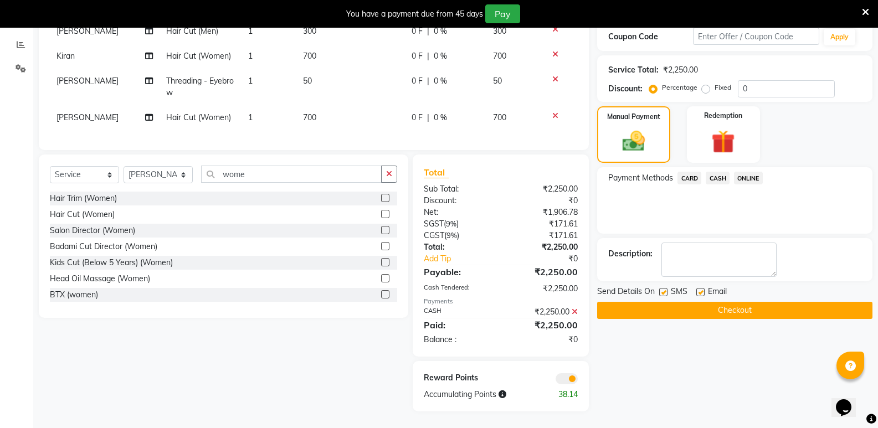
click at [738, 305] on button "Checkout" at bounding box center [734, 310] width 275 height 17
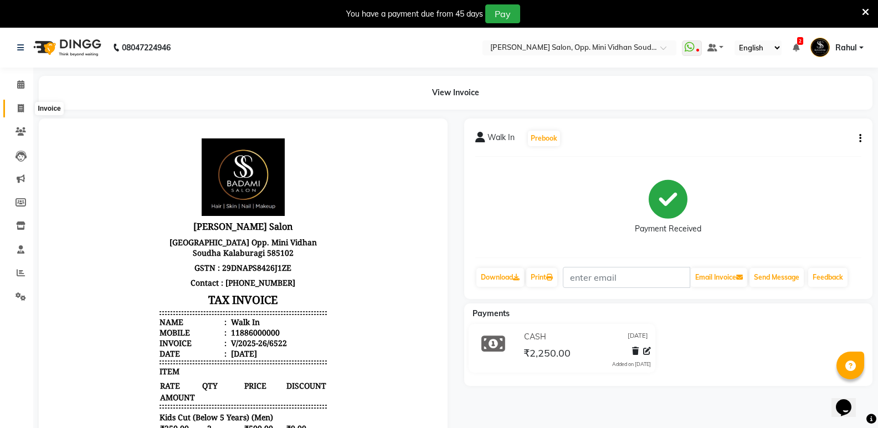
click at [18, 105] on icon at bounding box center [21, 108] width 6 height 8
select select "service"
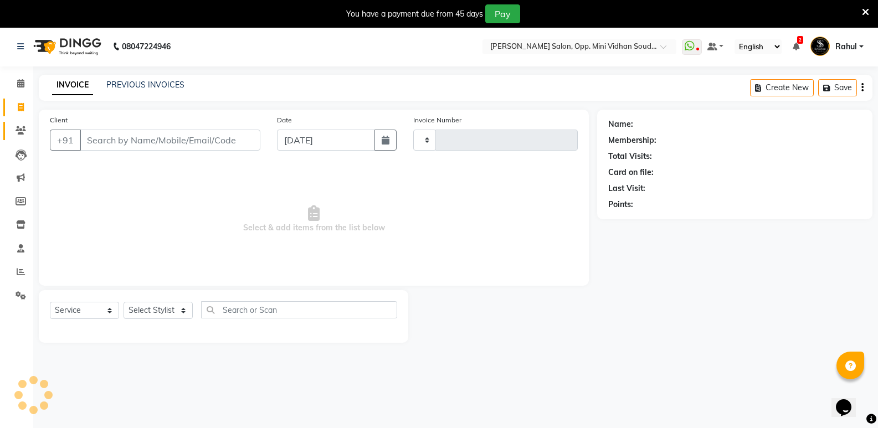
type input "6523"
select select "4533"
